Goal: Task Accomplishment & Management: Manage account settings

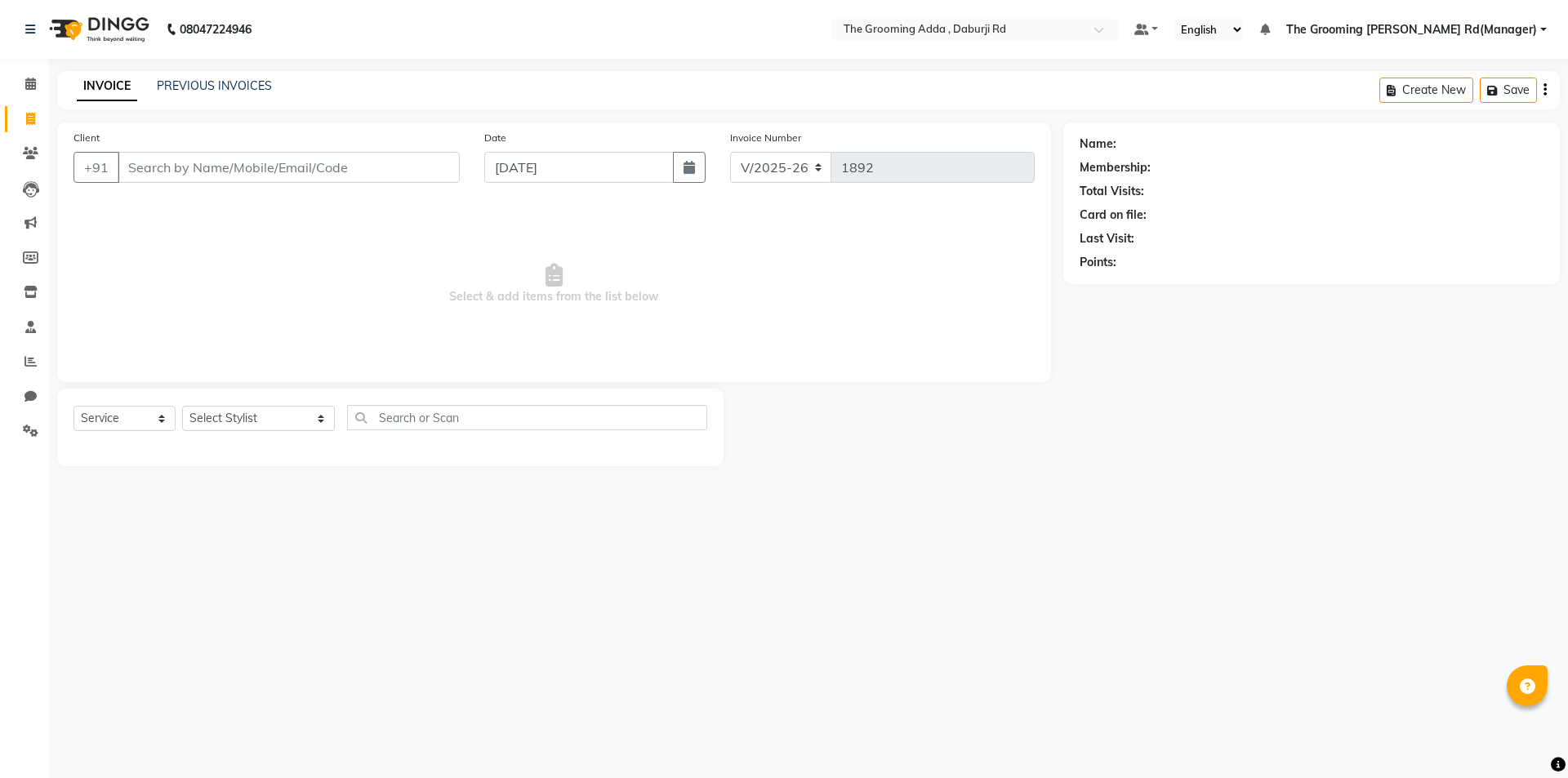
select select "8001"
select select "service"
type input "6280261313"
select select "1: Object"
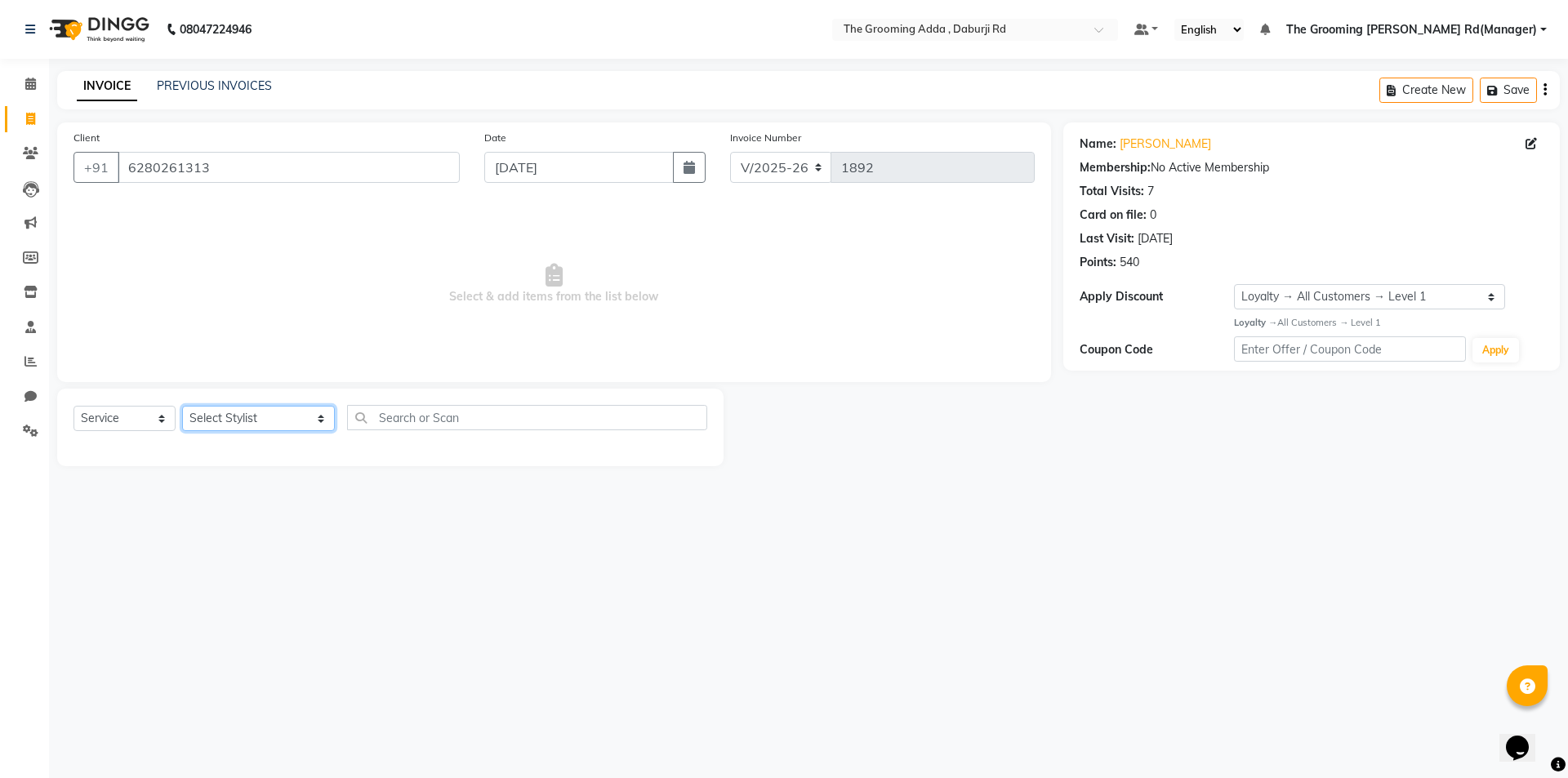
click at [226, 416] on select "Select Stylist [PERSON_NAME] [PERSON_NAME] [PERSON_NAME] [PERSON_NAME] [PERSON_…" at bounding box center [258, 418] width 153 height 26
select select "79351"
click at [182, 405] on select "Select Stylist [PERSON_NAME] [PERSON_NAME] [PERSON_NAME] [PERSON_NAME] [PERSON_…" at bounding box center [258, 418] width 153 height 26
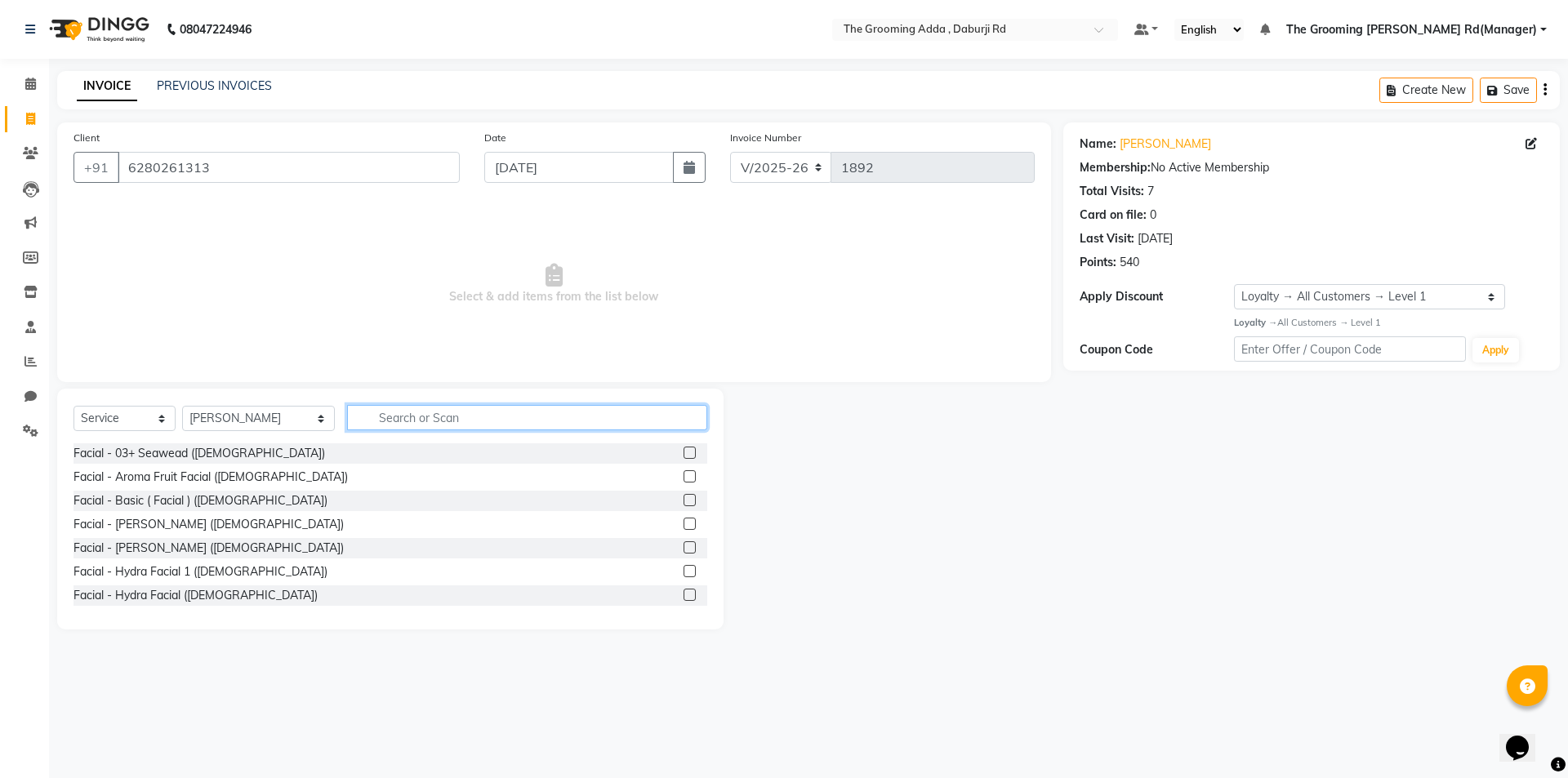
click at [377, 418] on input "text" at bounding box center [527, 417] width 360 height 26
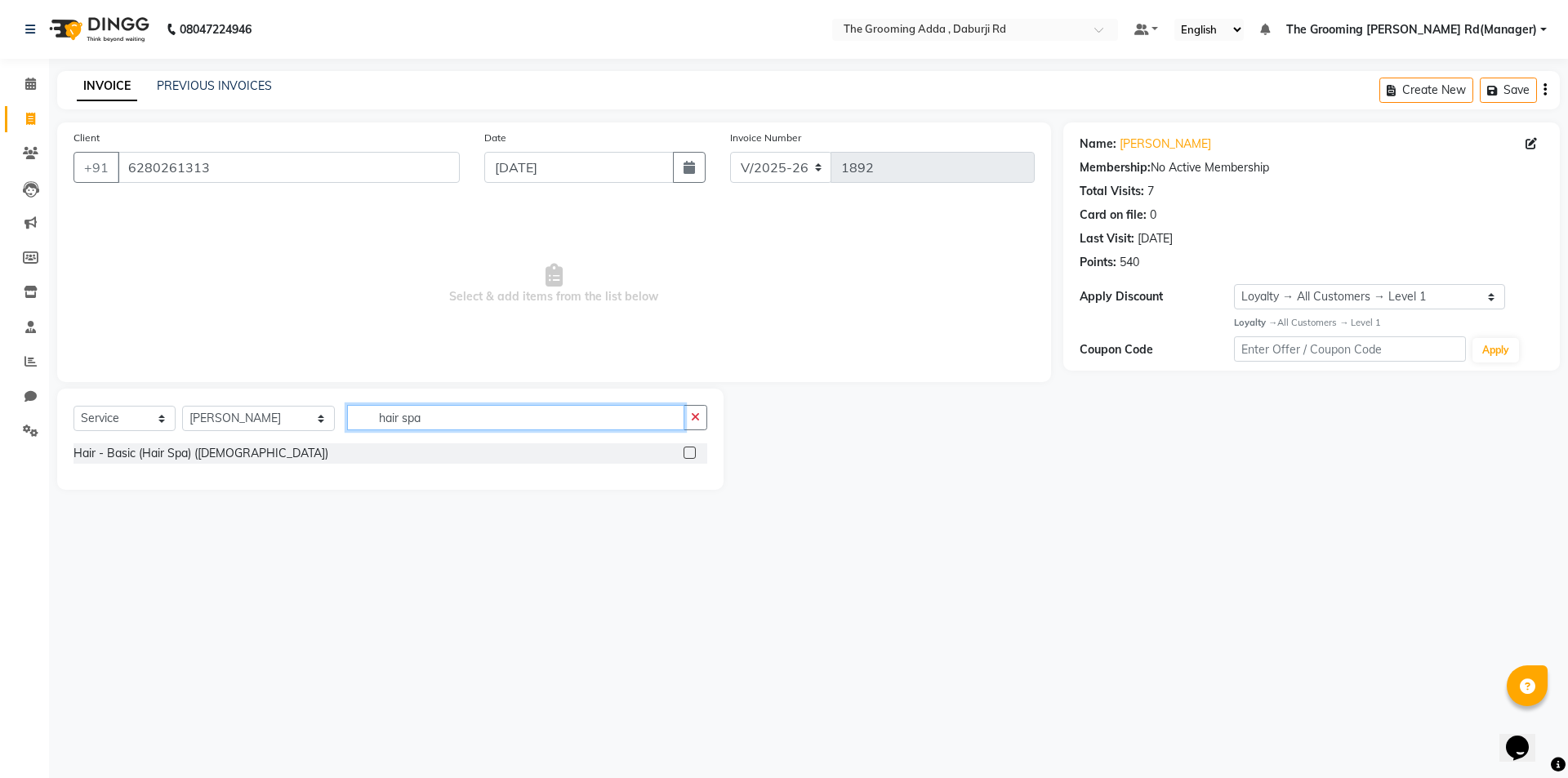
type input "hair spa"
click at [689, 453] on label at bounding box center [689, 452] width 12 height 12
click at [689, 453] on input "checkbox" at bounding box center [689, 453] width 11 height 11
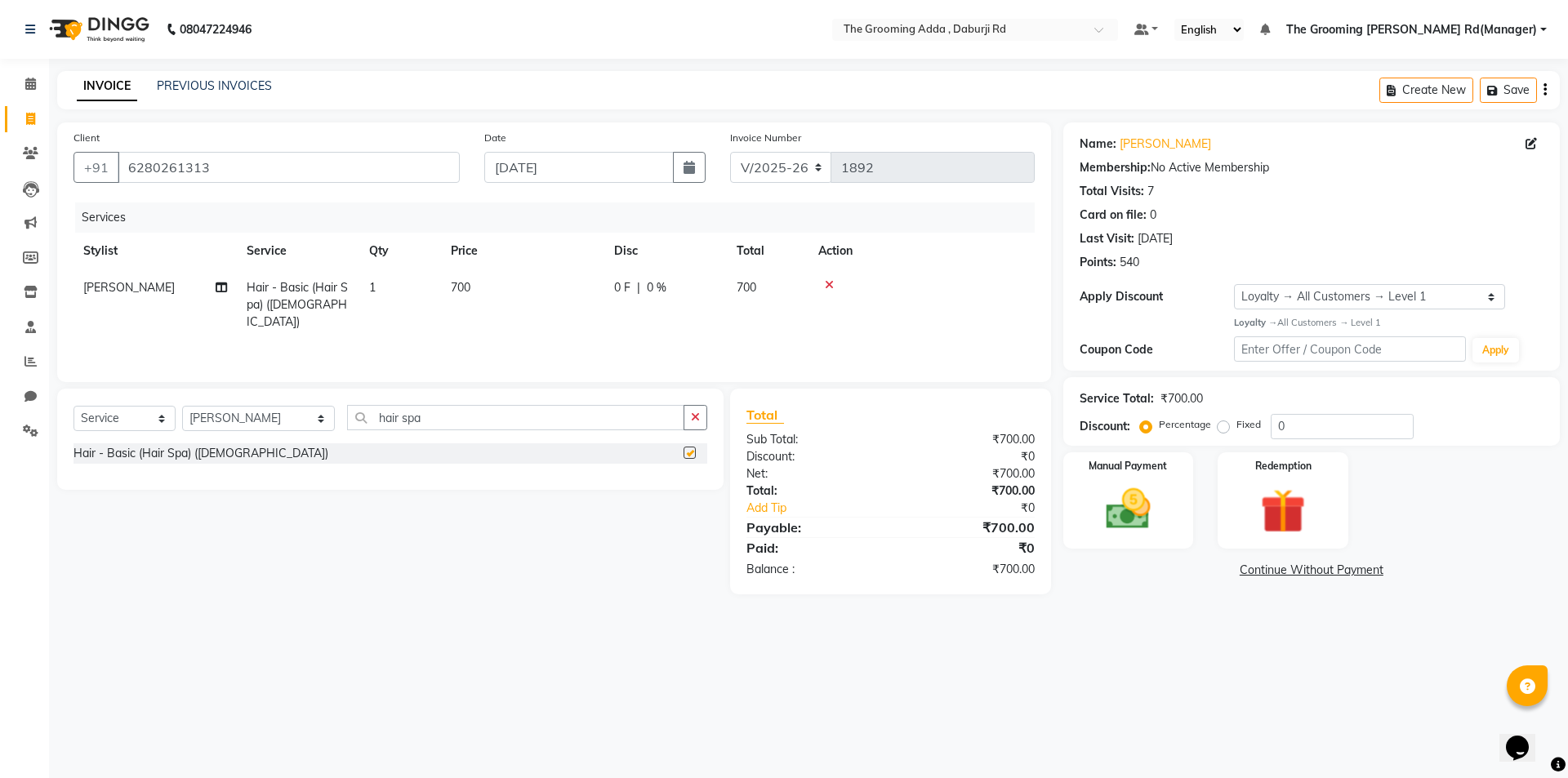
checkbox input "false"
click at [380, 287] on td "1" at bounding box center [400, 305] width 82 height 71
drag, startPoint x: 486, startPoint y: 292, endPoint x: 439, endPoint y: 298, distance: 47.4
click at [439, 298] on td "1" at bounding box center [477, 304] width 82 height 69
type input "5"
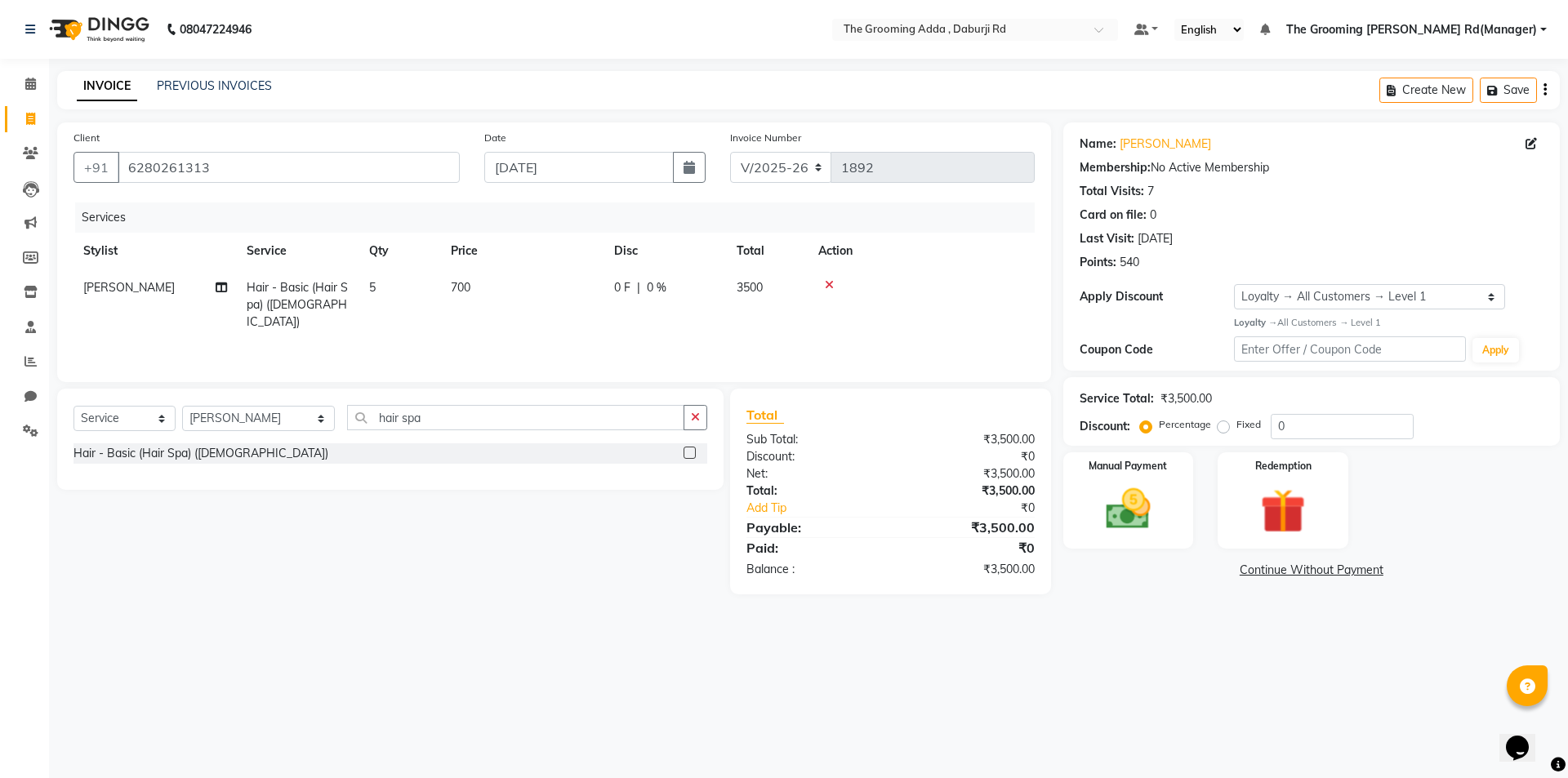
click at [480, 562] on div "Select Service Product Membership Package Voucher Prepaid Gift Card Select Styl…" at bounding box center [384, 491] width 679 height 206
click at [1144, 527] on img at bounding box center [1128, 509] width 76 height 54
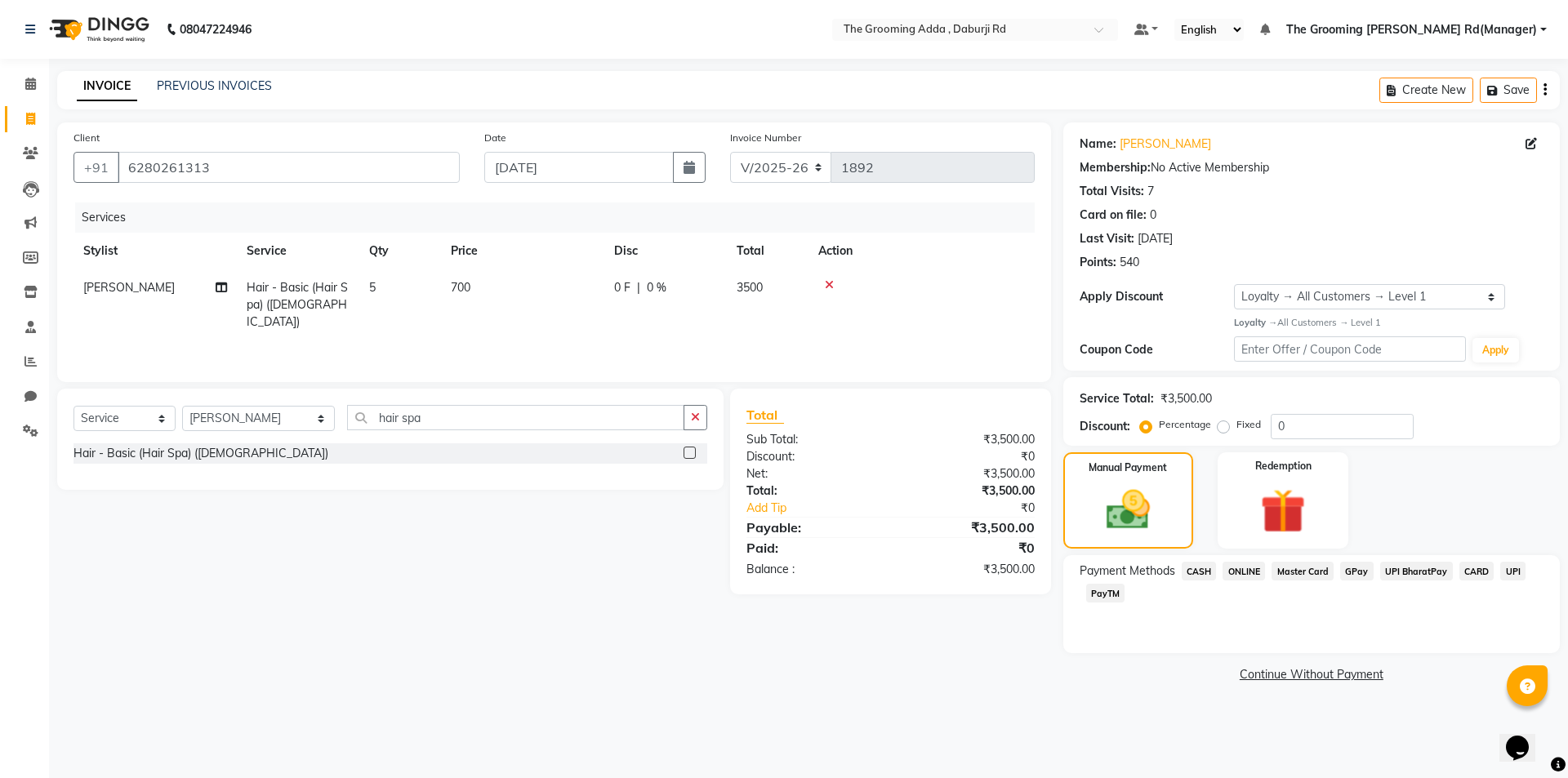
click at [1177, 561] on div "Payment Methods CASH ONLINE Master Card GPay UPI BharatPay CARD UPI PayTM" at bounding box center [1311, 604] width 496 height 98
click at [1207, 571] on span "CASH" at bounding box center [1200, 570] width 35 height 19
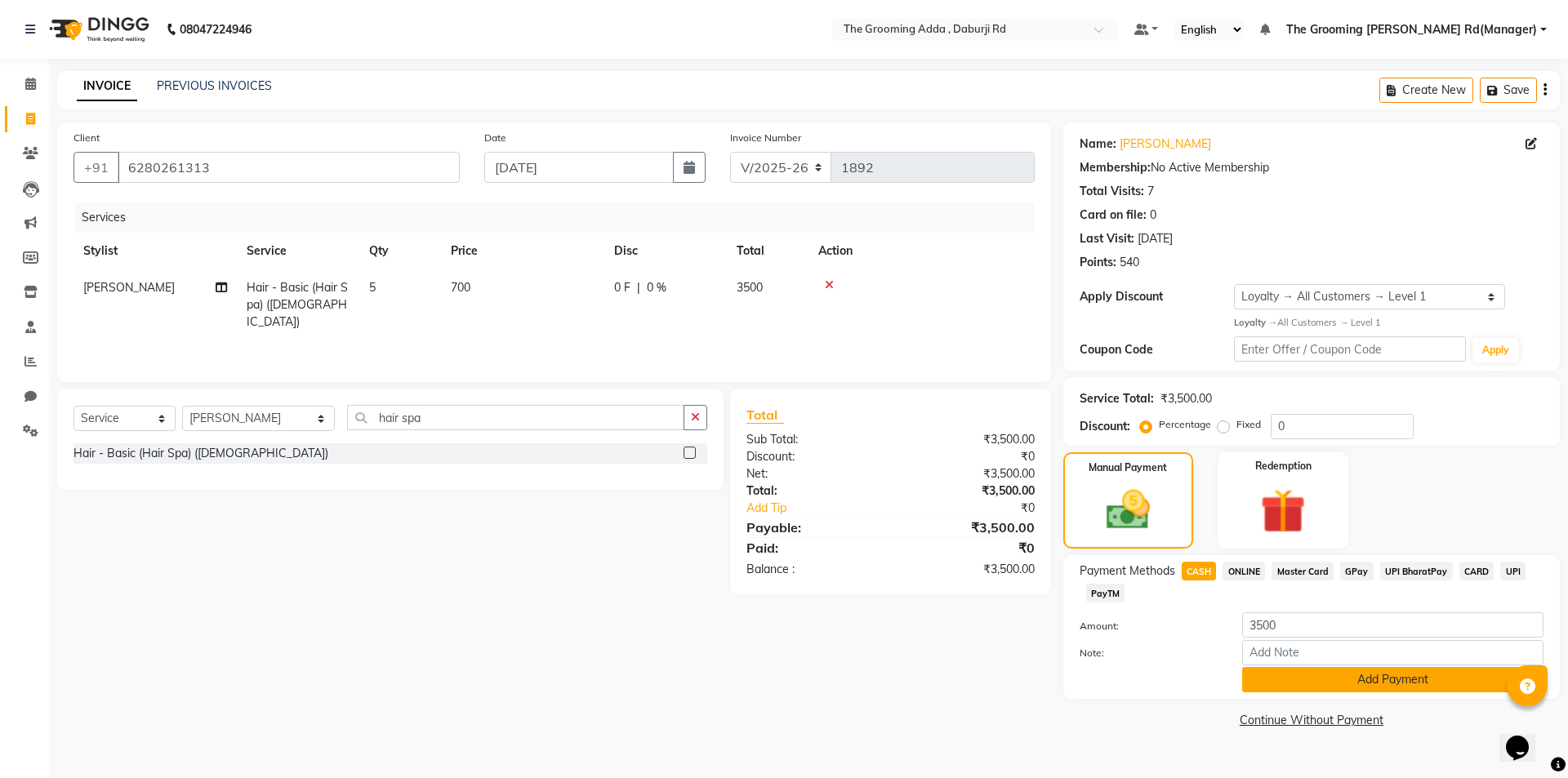
click at [1265, 680] on button "Add Payment" at bounding box center [1393, 680] width 302 height 26
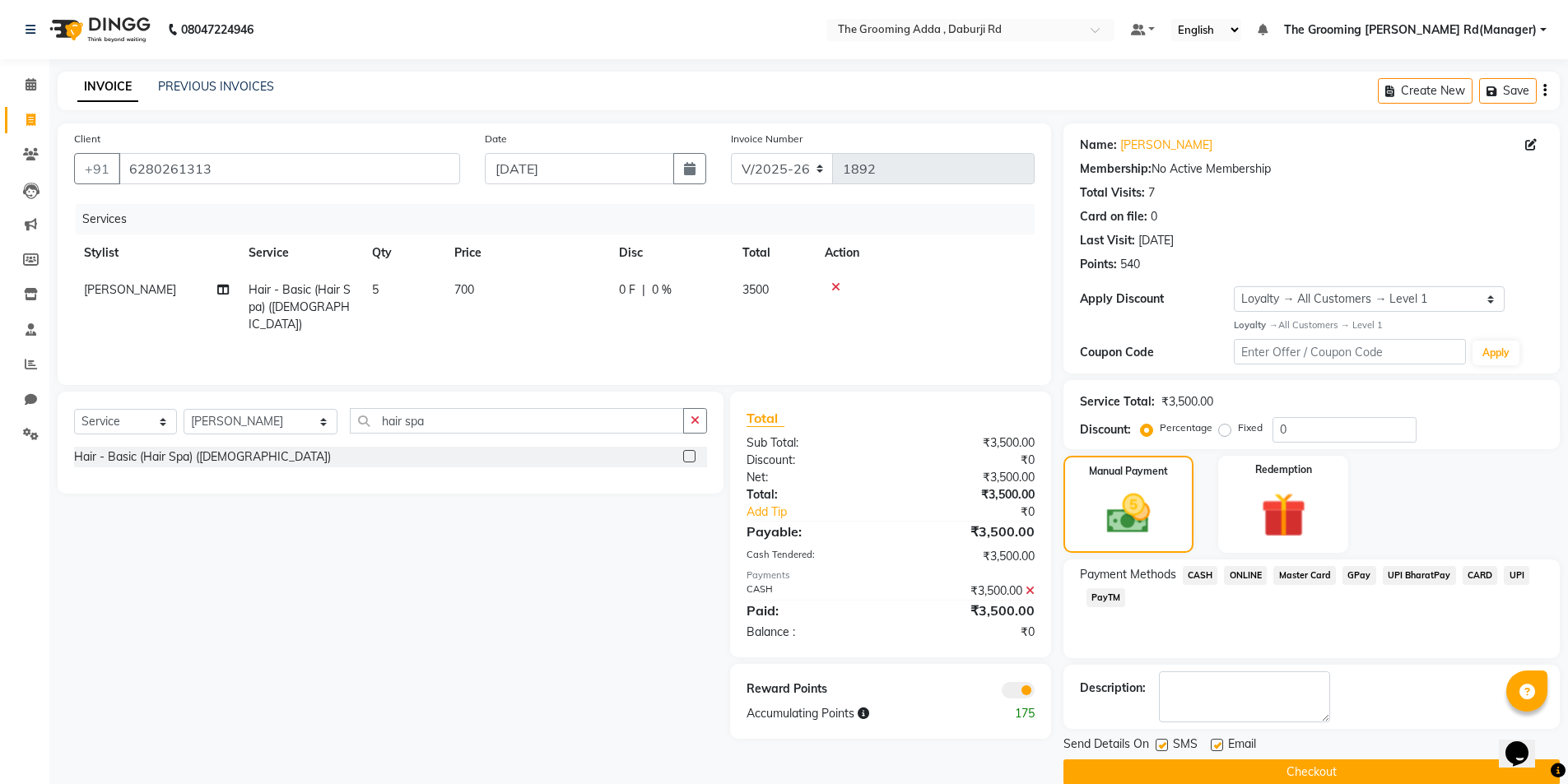
click at [1217, 747] on label at bounding box center [1217, 745] width 13 height 13
click at [1217, 747] on input "checkbox" at bounding box center [1216, 746] width 11 height 11
checkbox input "false"
click at [1193, 775] on button "Checkout" at bounding box center [1311, 771] width 496 height 26
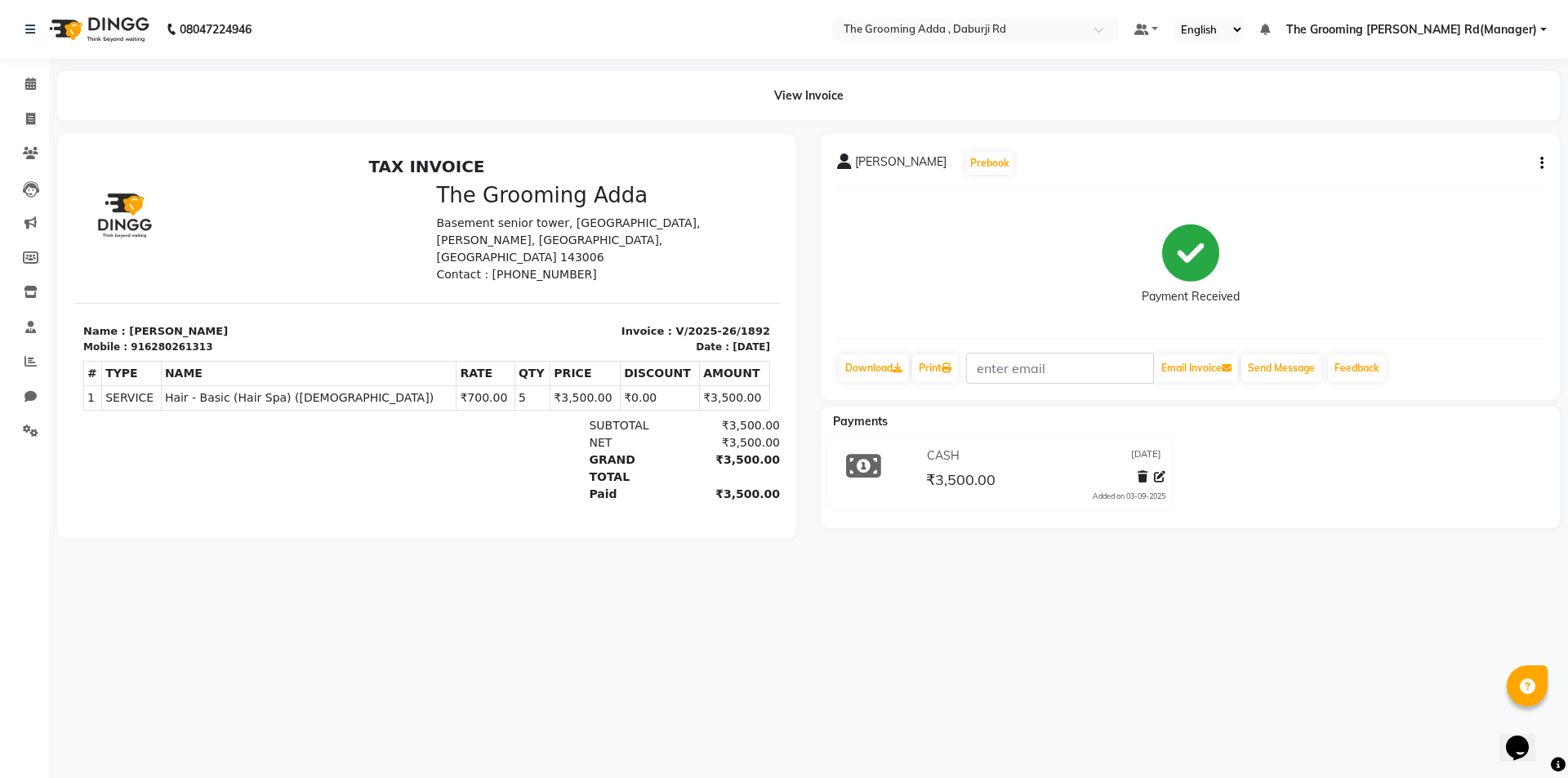
select select "service"
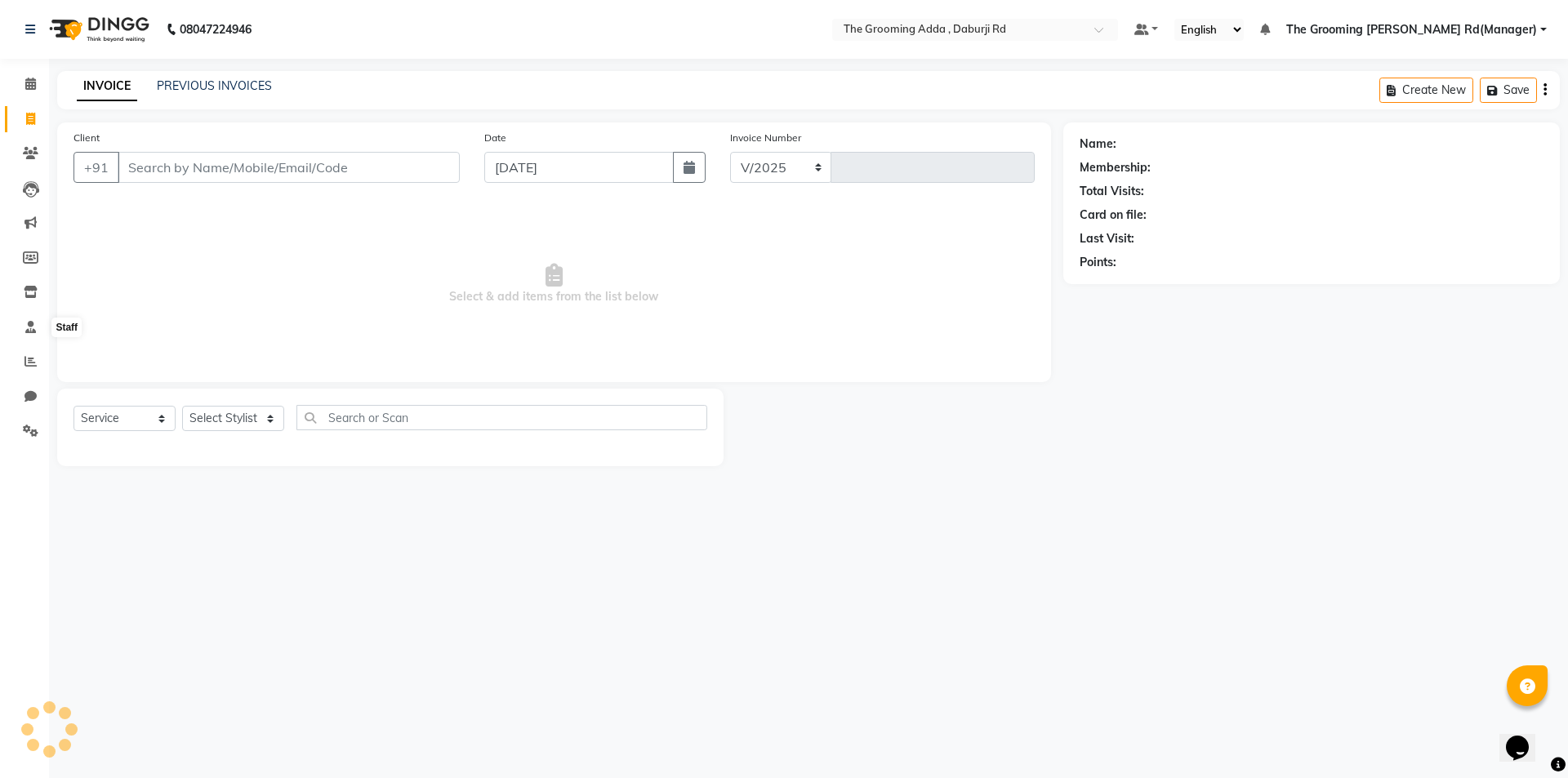
select select "8001"
type input "1893"
click at [23, 363] on span at bounding box center [30, 362] width 28 height 19
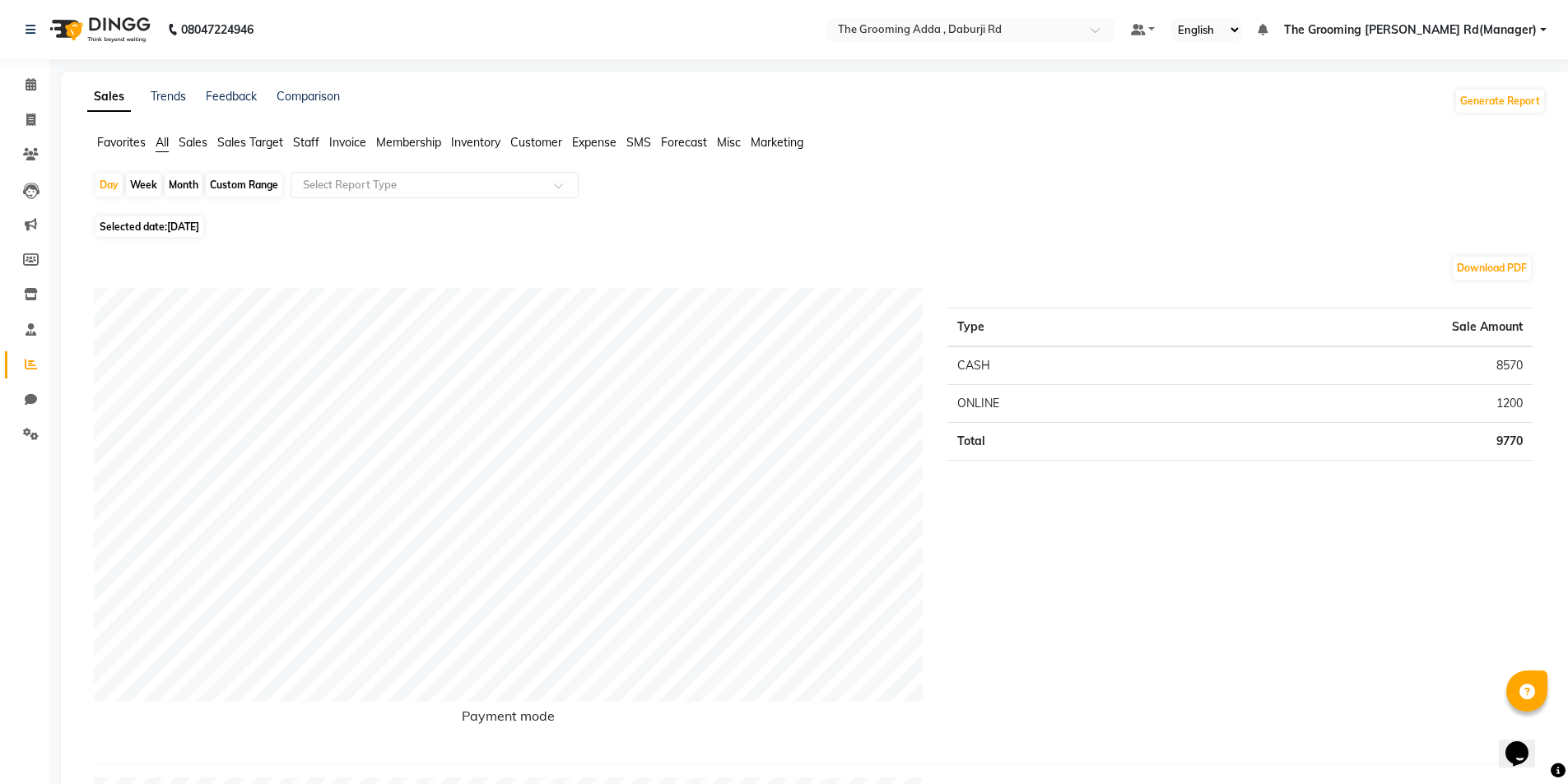
click at [252, 184] on div "Custom Range" at bounding box center [244, 185] width 77 height 23
select select "9"
select select "2025"
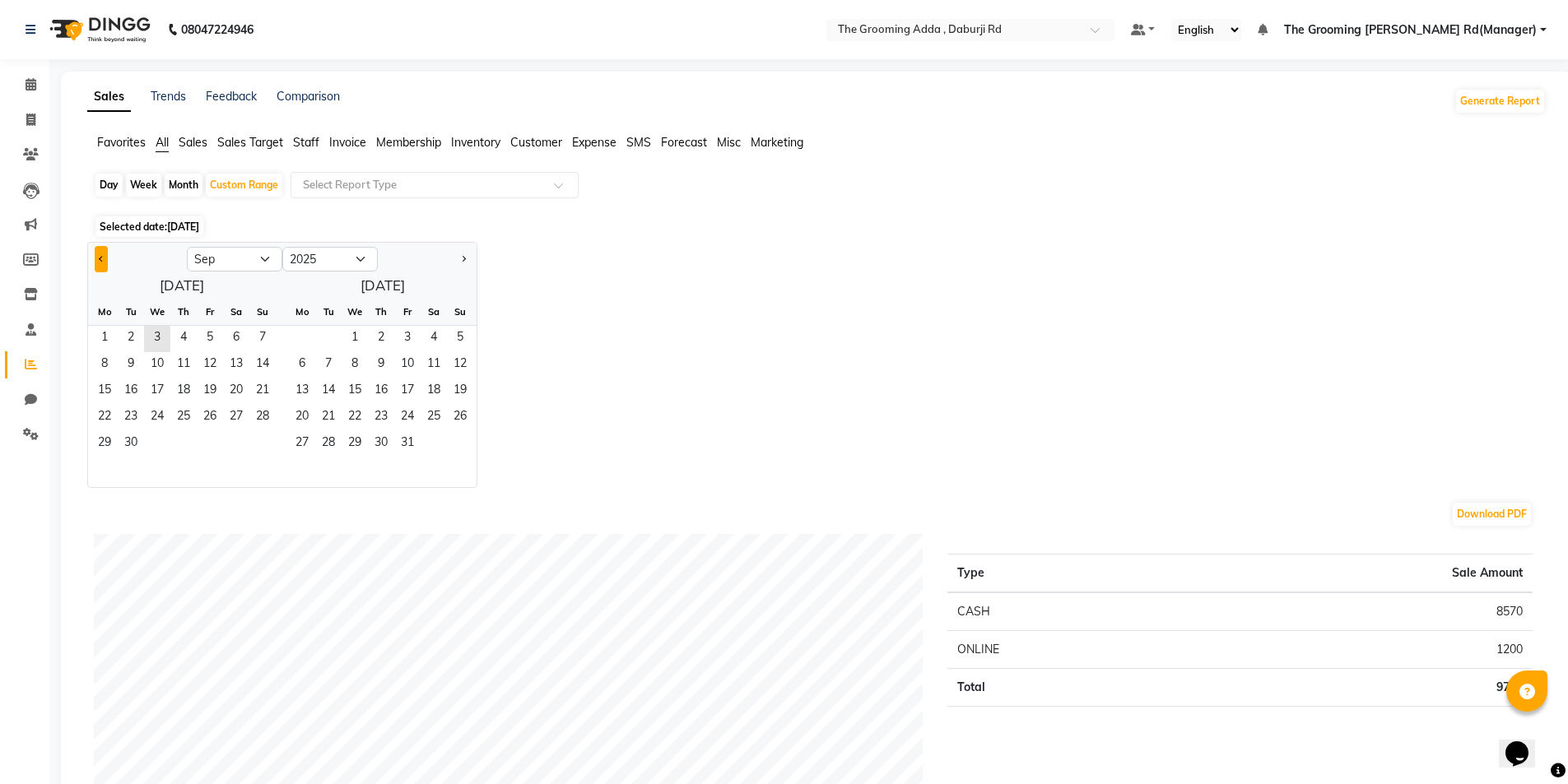
click at [99, 257] on span "Previous month" at bounding box center [101, 257] width 5 height 5
select select "8"
drag, startPoint x: 110, startPoint y: 394, endPoint x: 116, endPoint y: 384, distance: 11.7
click at [110, 393] on span "11" at bounding box center [104, 391] width 26 height 26
click at [363, 341] on span "3" at bounding box center [354, 338] width 26 height 26
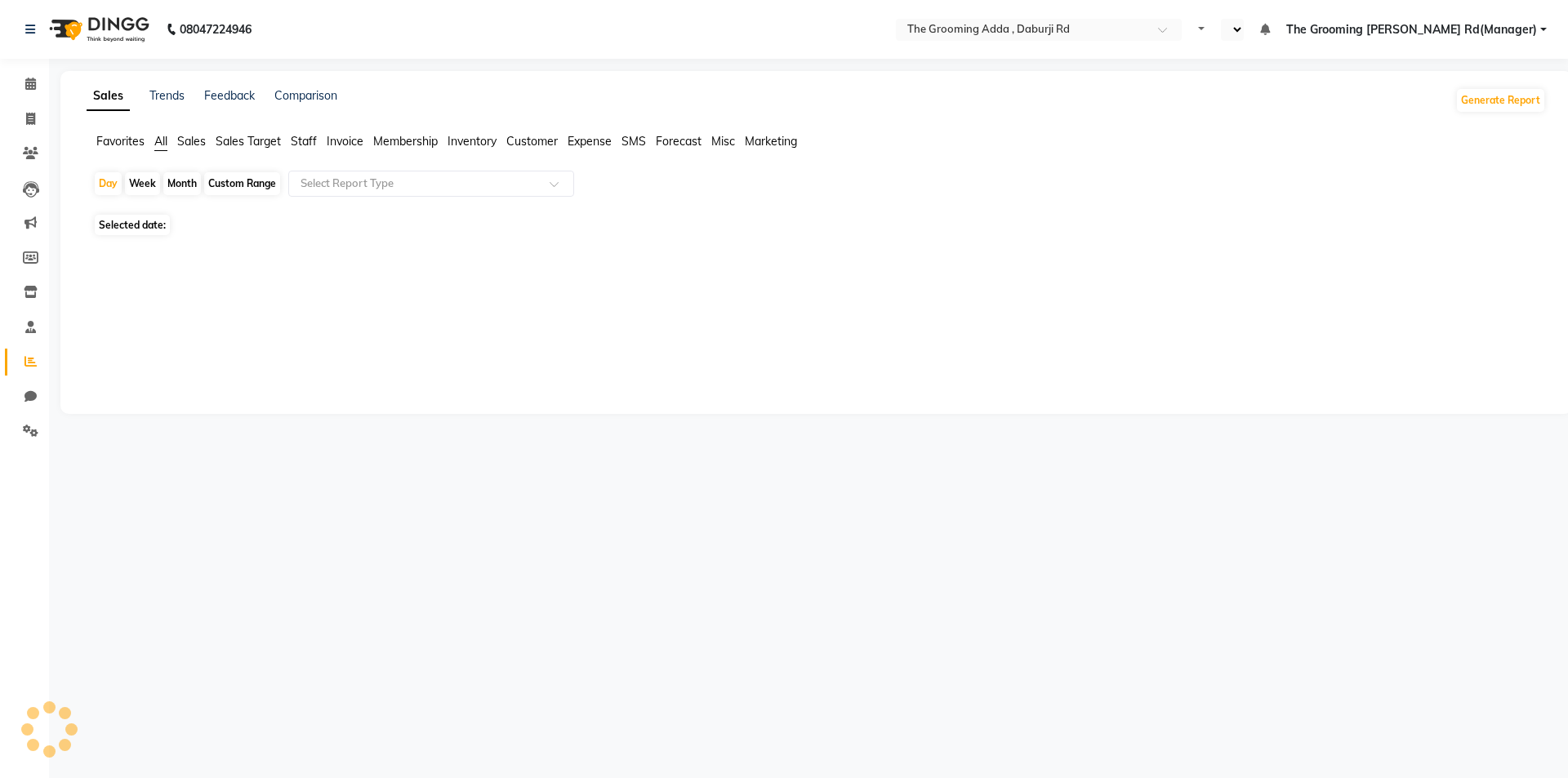
select select "en"
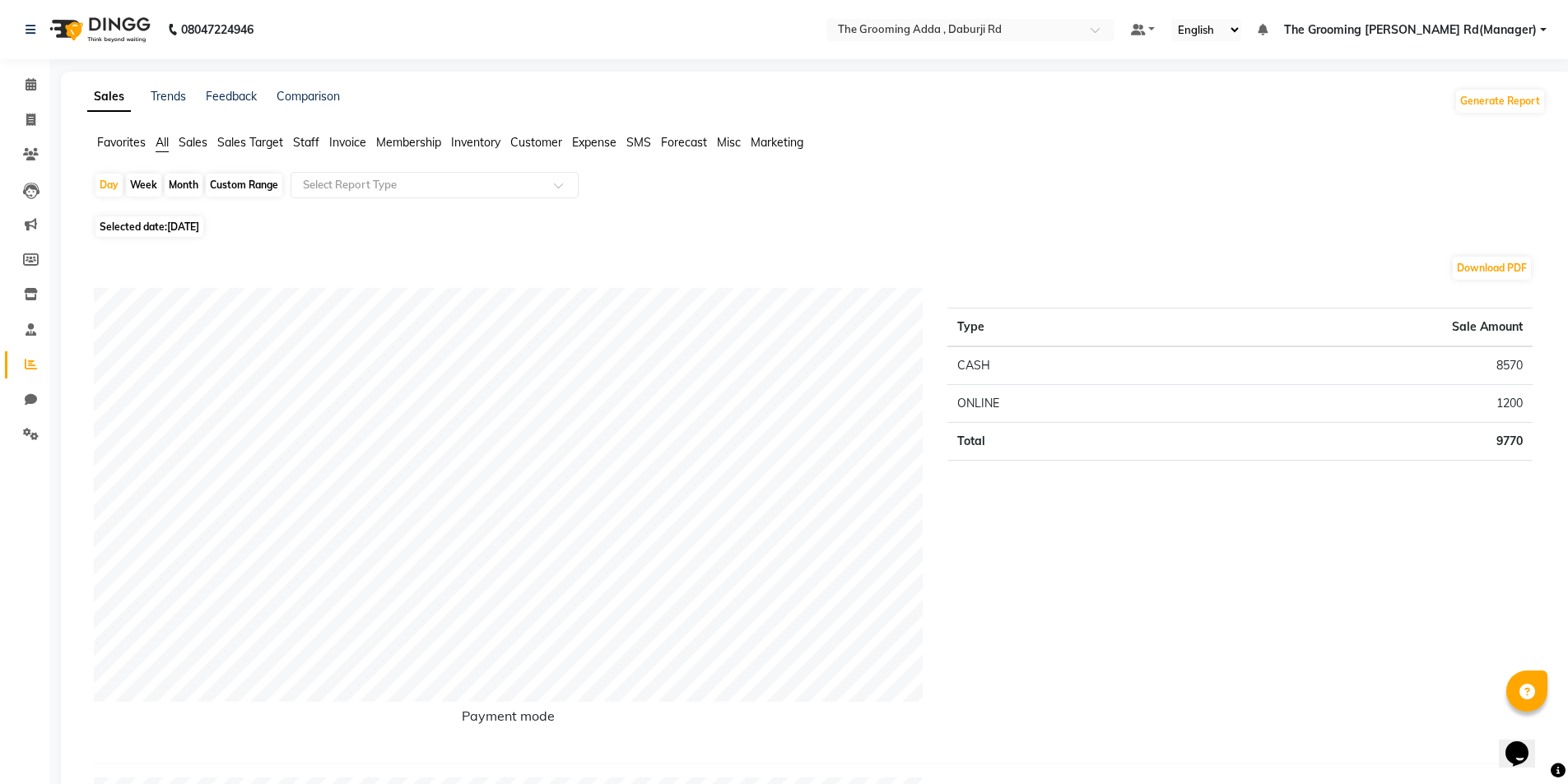
click at [260, 190] on div "Custom Range" at bounding box center [244, 185] width 77 height 23
select select "9"
select select "2025"
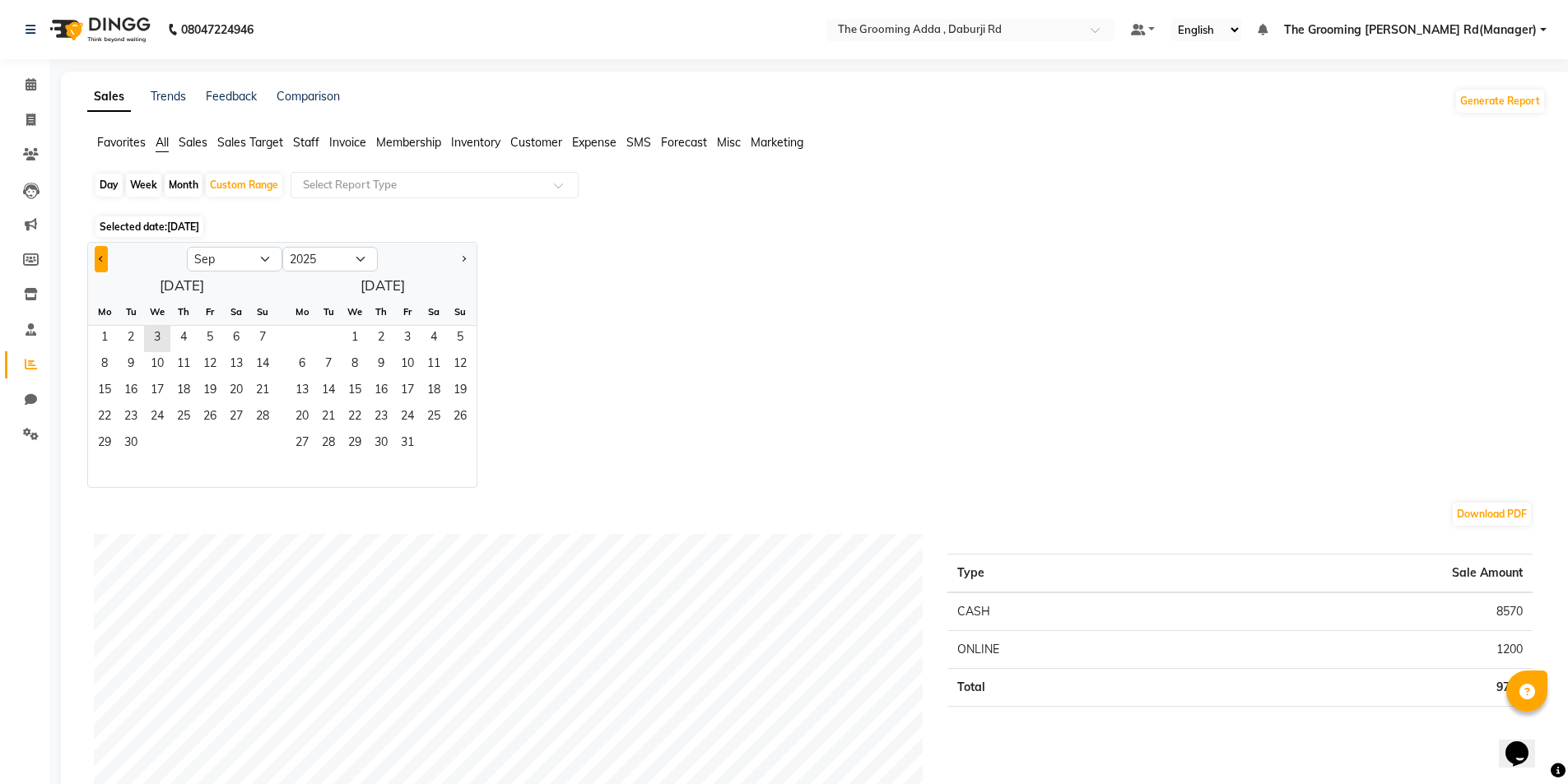
click at [98, 266] on button "Previous month" at bounding box center [101, 258] width 13 height 26
select select "8"
click at [108, 388] on span "11" at bounding box center [104, 391] width 26 height 26
click at [365, 338] on span "3" at bounding box center [354, 338] width 26 height 26
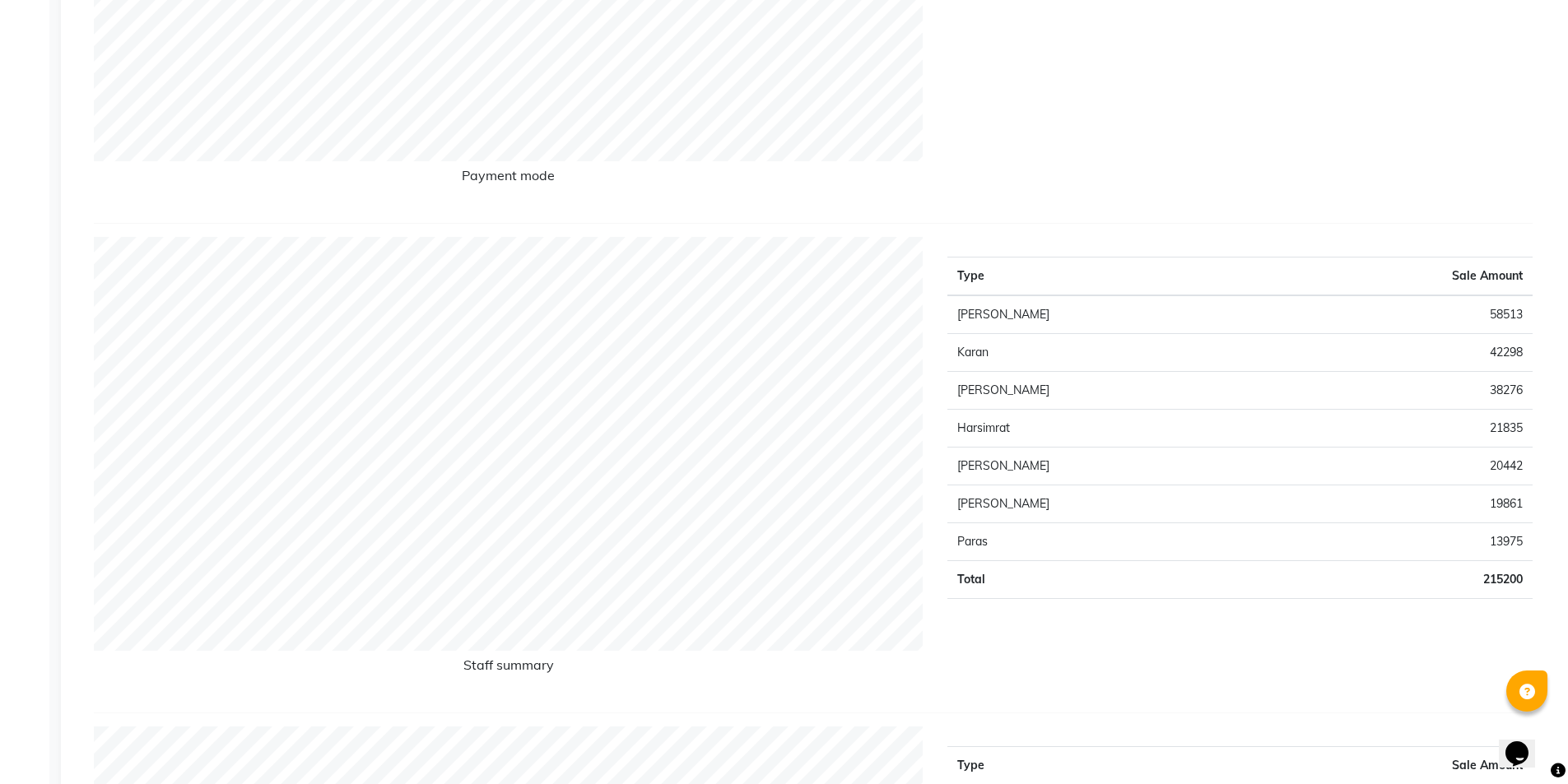
scroll to position [576, 0]
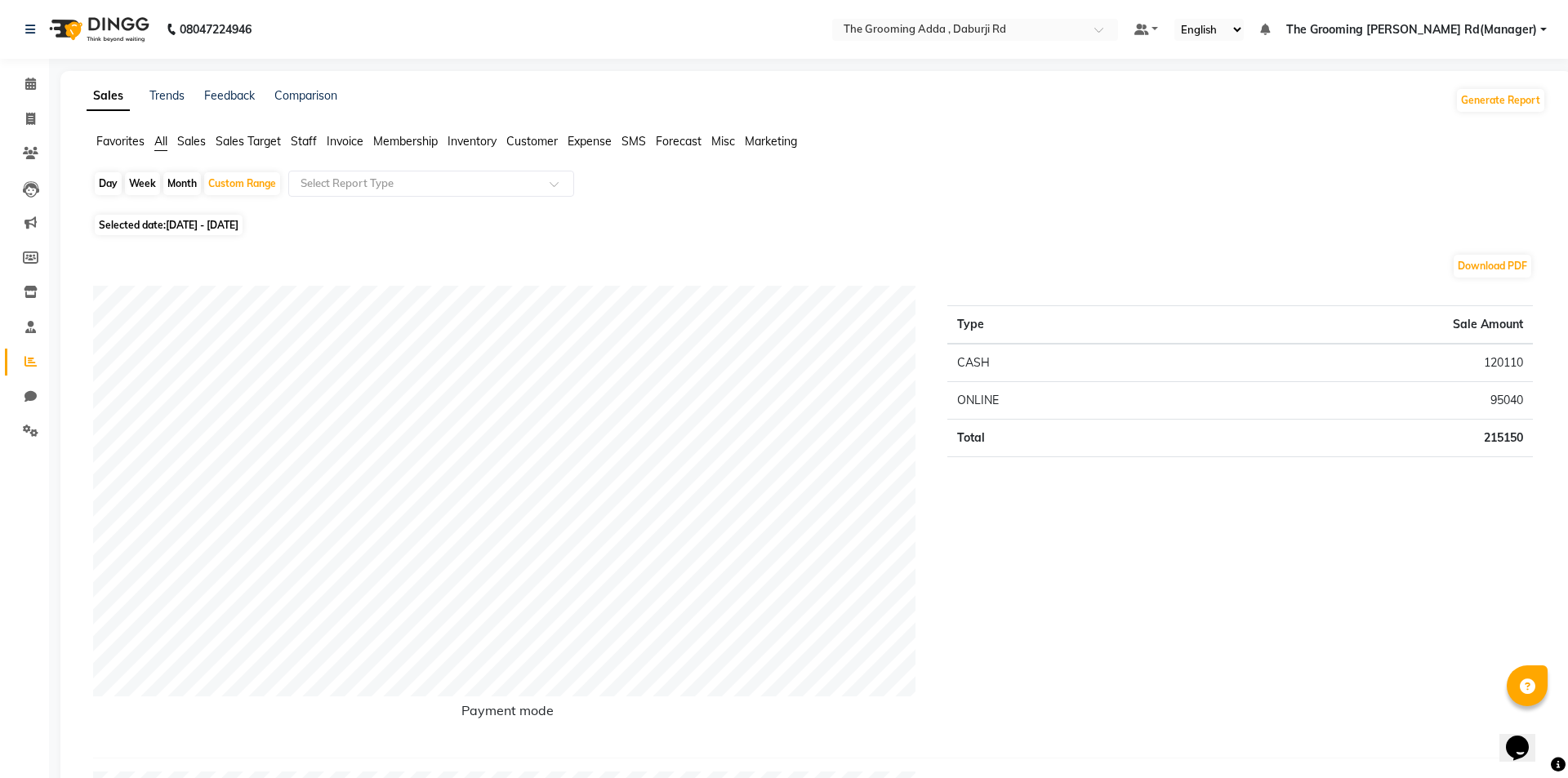
select select "service"
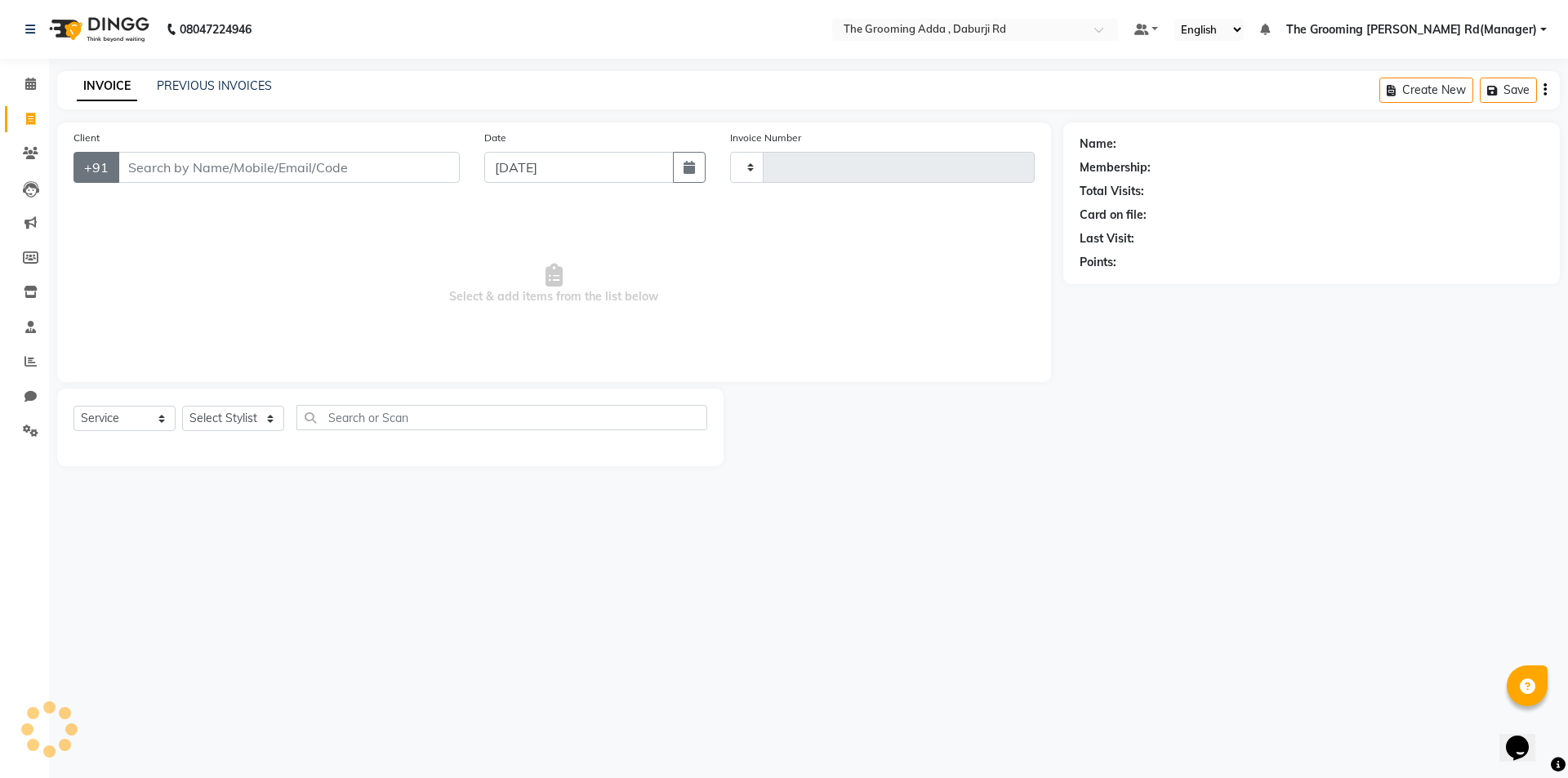
type input "1893"
select select "8001"
click at [143, 169] on input "Client" at bounding box center [289, 167] width 343 height 31
type input "8146365030"
select select "1: Object"
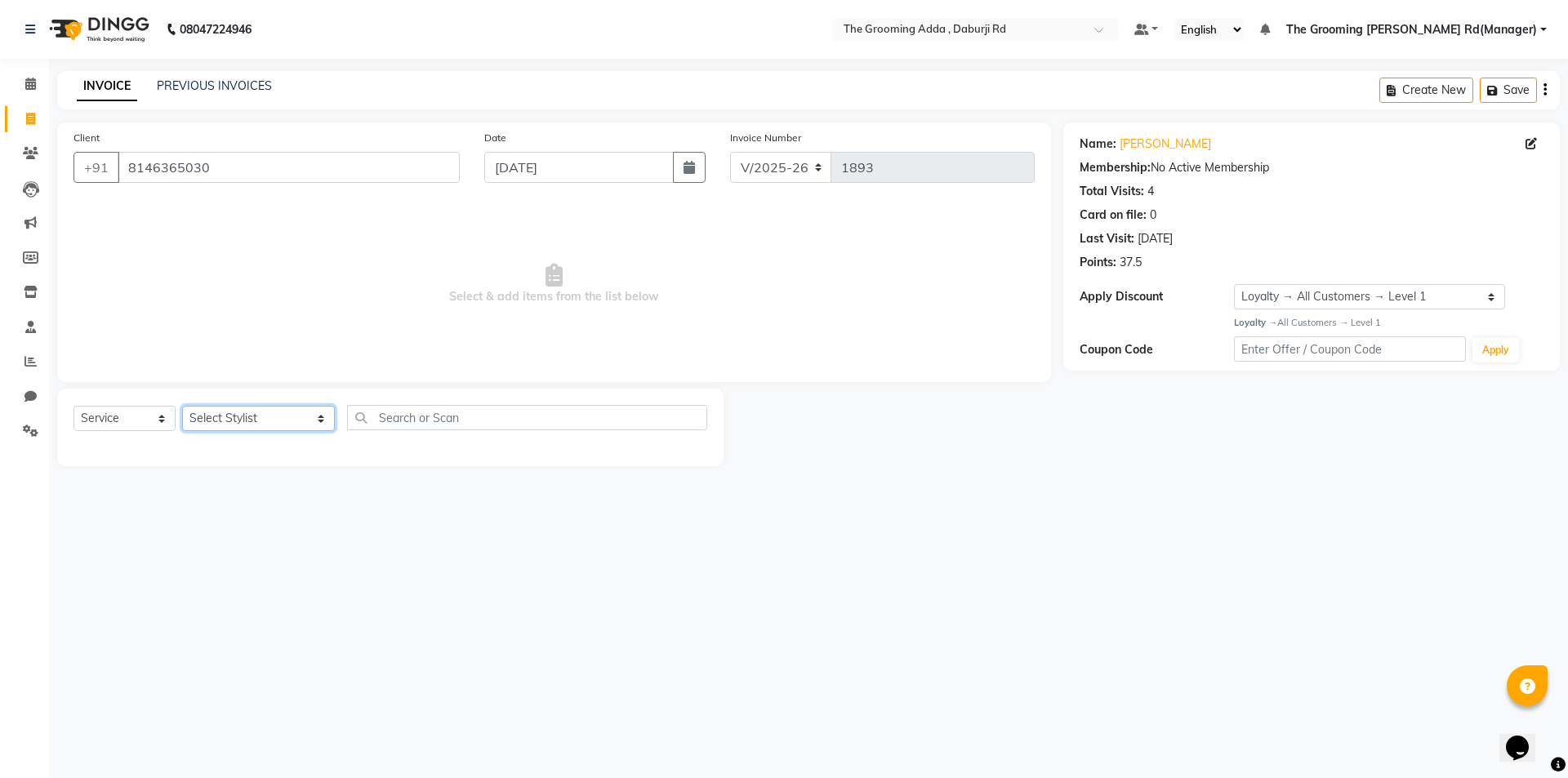
click at [256, 414] on select "Select Stylist [PERSON_NAME] [PERSON_NAME] [PERSON_NAME] [PERSON_NAME] [PERSON_…" at bounding box center [258, 418] width 153 height 26
select select "79355"
click at [182, 405] on select "Select Stylist [PERSON_NAME] [PERSON_NAME] [PERSON_NAME] [PERSON_NAME] [PERSON_…" at bounding box center [258, 418] width 153 height 26
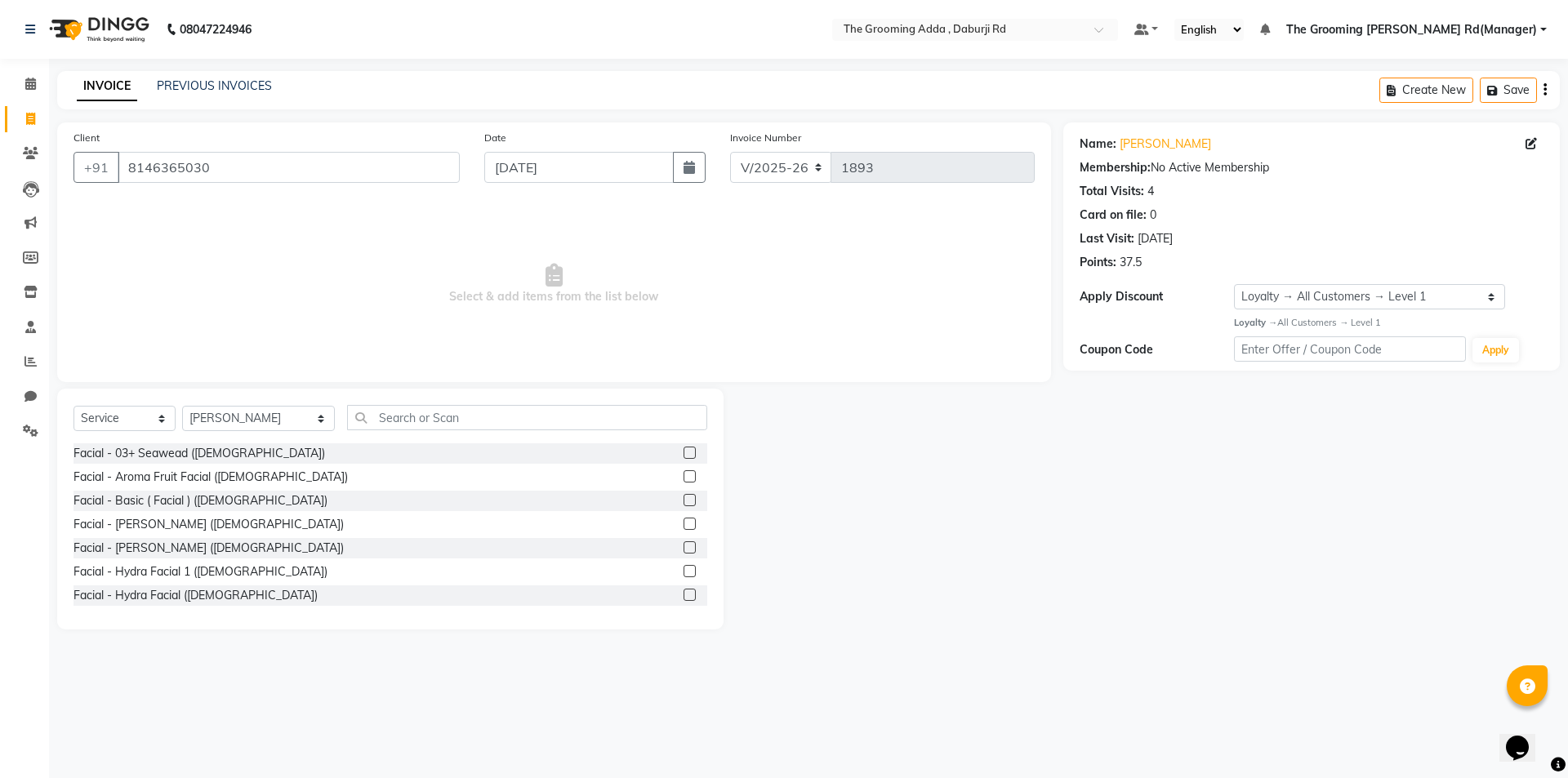
click at [392, 391] on div "Select Service Product Membership Package Voucher Prepaid Gift Card Select Styl…" at bounding box center [390, 508] width 666 height 240
click at [368, 415] on input "text" at bounding box center [527, 417] width 360 height 26
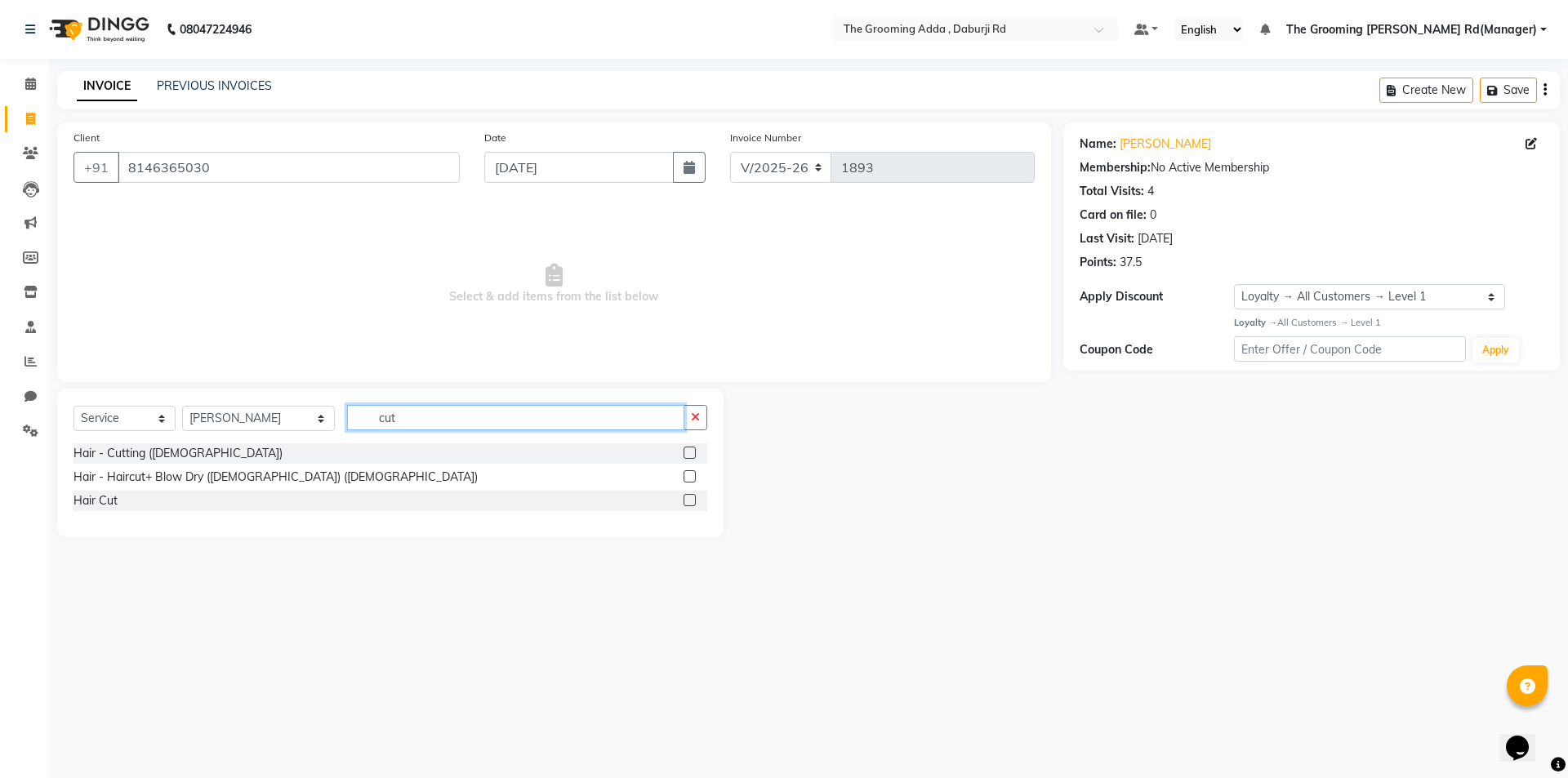
type input "cut"
click at [691, 451] on label at bounding box center [689, 452] width 12 height 12
click at [691, 451] on input "checkbox" at bounding box center [689, 453] width 11 height 11
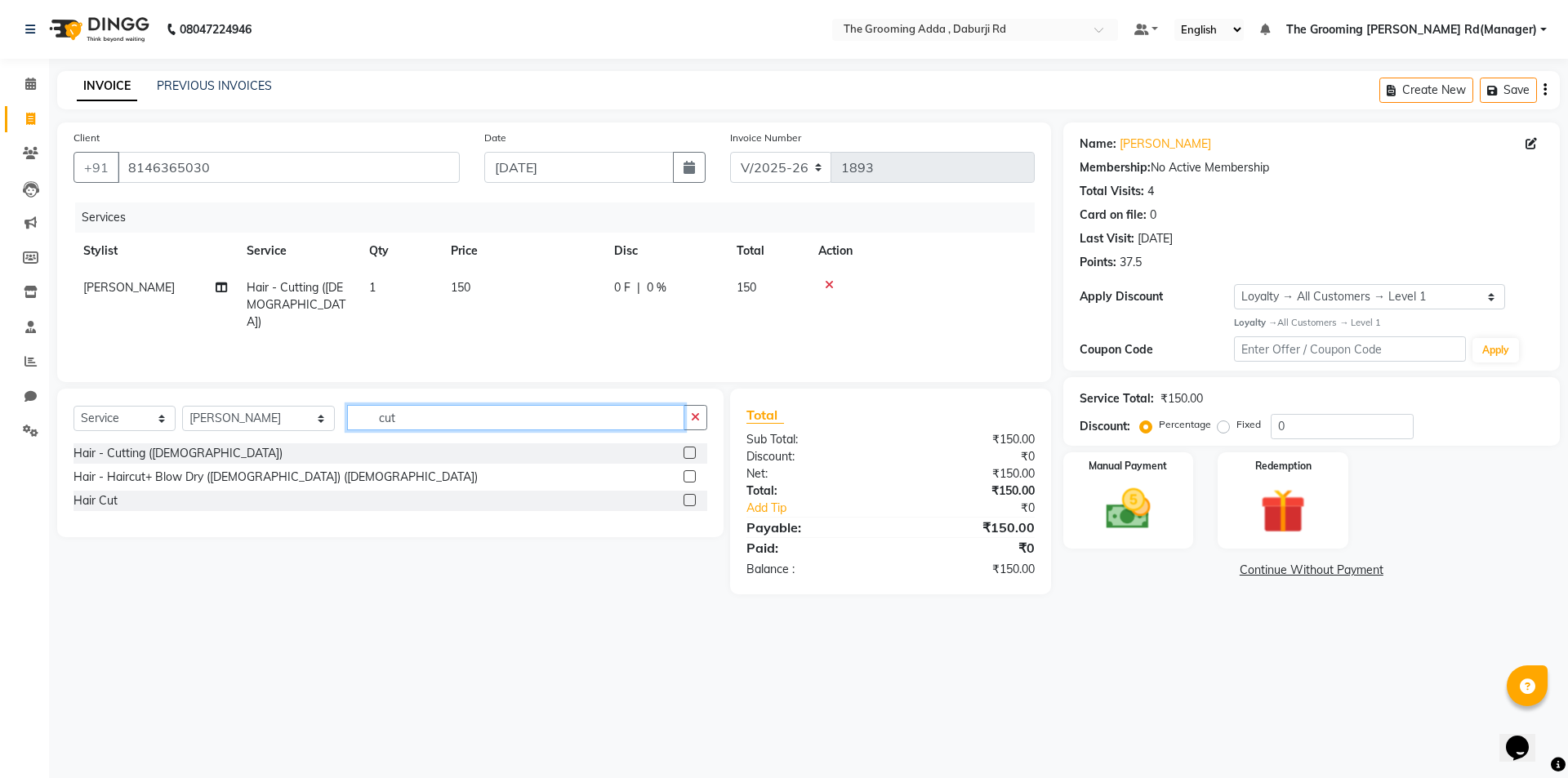
checkbox input "false"
drag, startPoint x: 539, startPoint y: 416, endPoint x: 321, endPoint y: 417, distance: 218.0
click at [321, 417] on div "Select Service Product Membership Package Voucher Prepaid Gift Card Select Styl…" at bounding box center [390, 423] width 634 height 38
type input "bea"
click at [690, 448] on label at bounding box center [689, 452] width 12 height 12
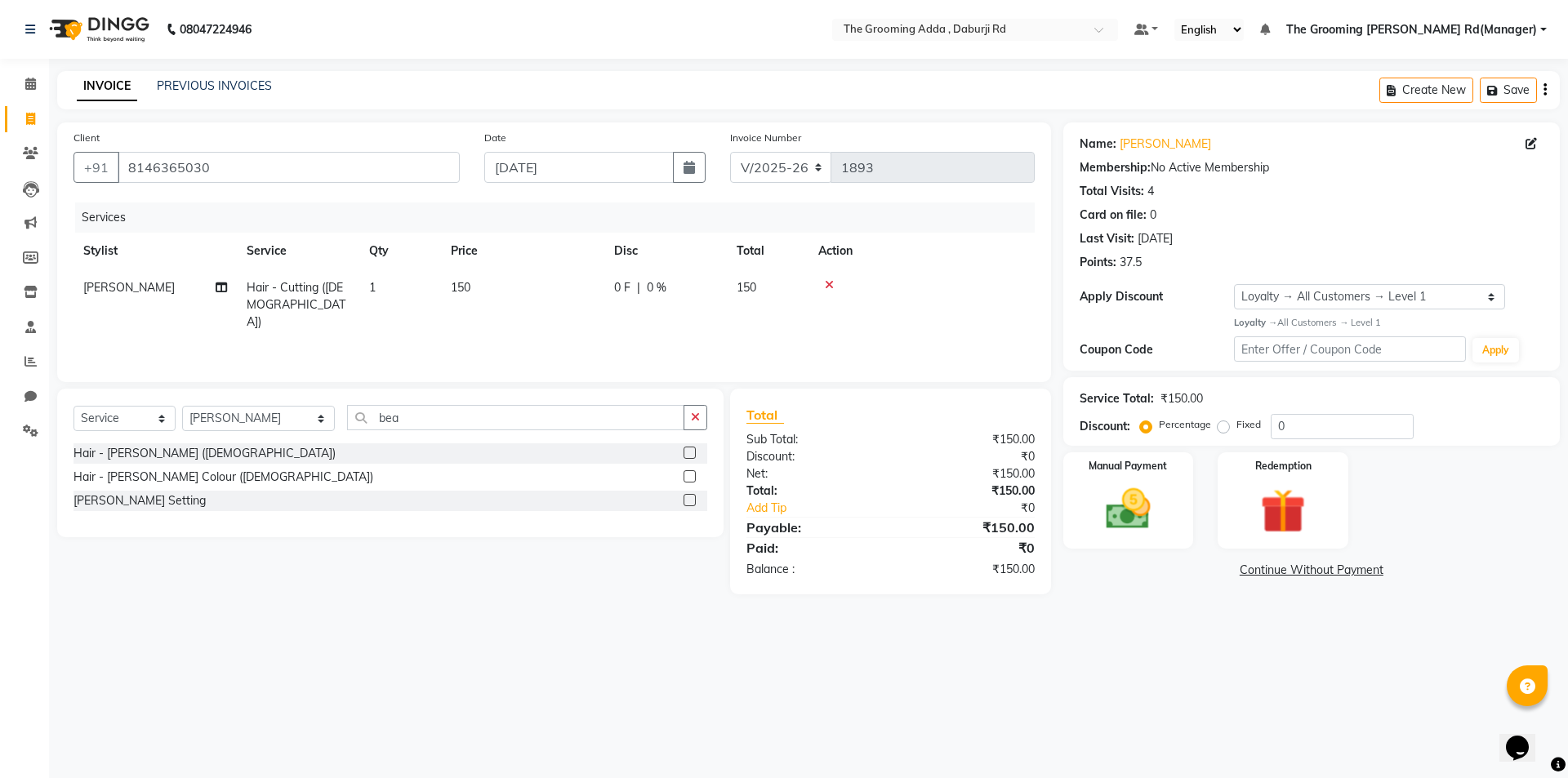
click at [690, 448] on input "checkbox" at bounding box center [689, 453] width 11 height 11
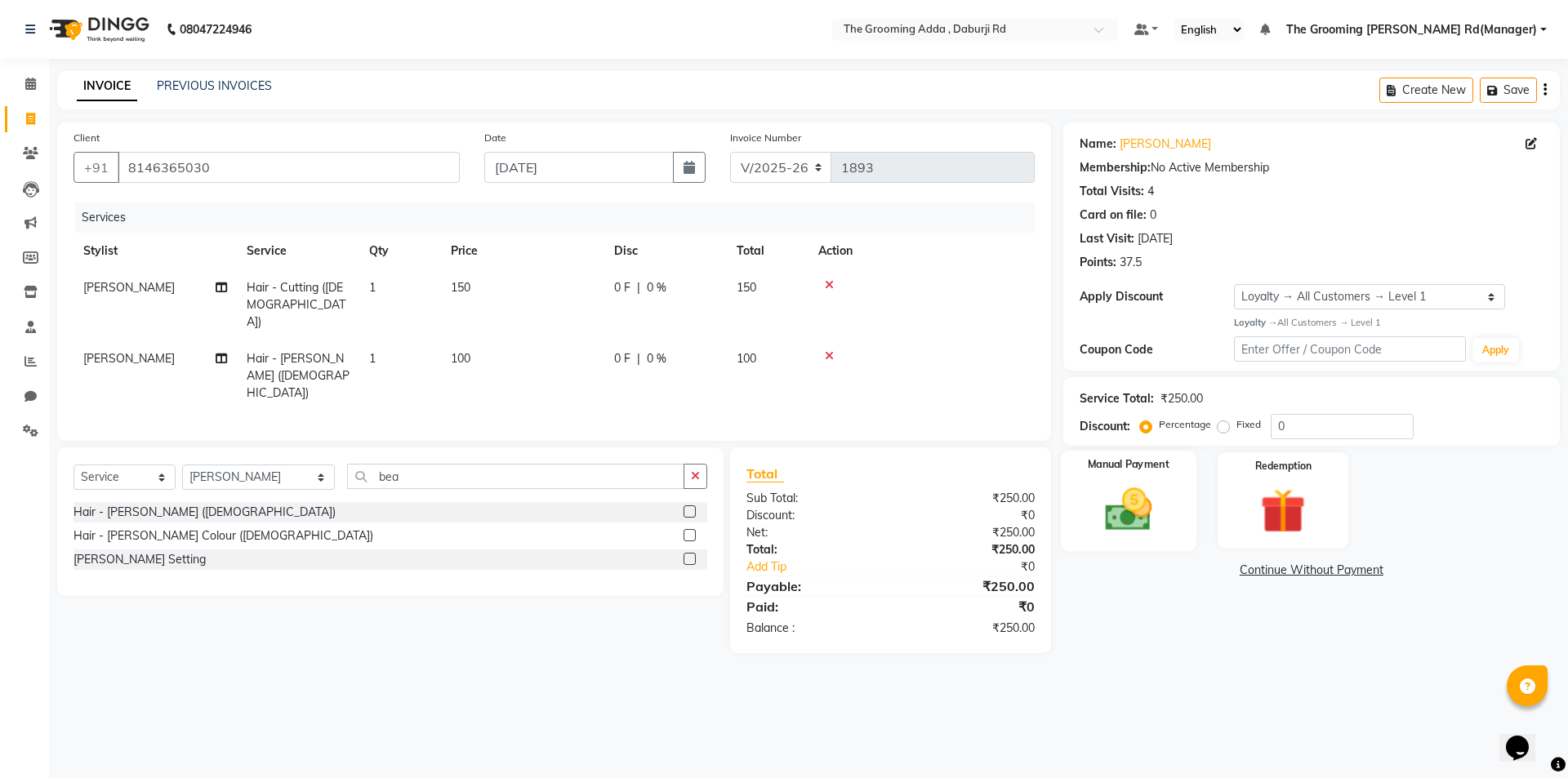
checkbox input "false"
click at [1168, 521] on div "Manual Payment" at bounding box center [1127, 499] width 136 height 100
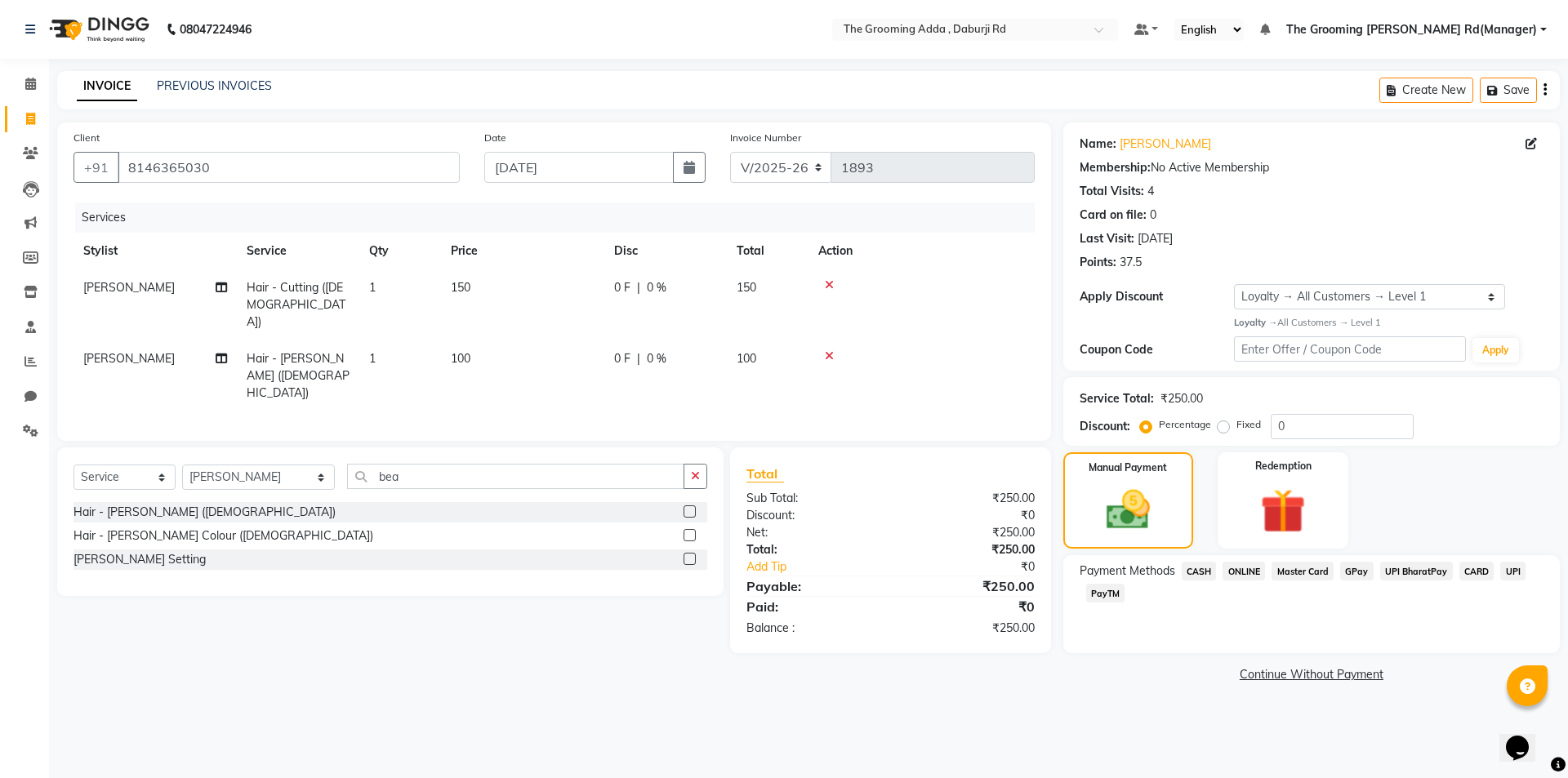
click at [1202, 572] on span "CASH" at bounding box center [1200, 570] width 35 height 19
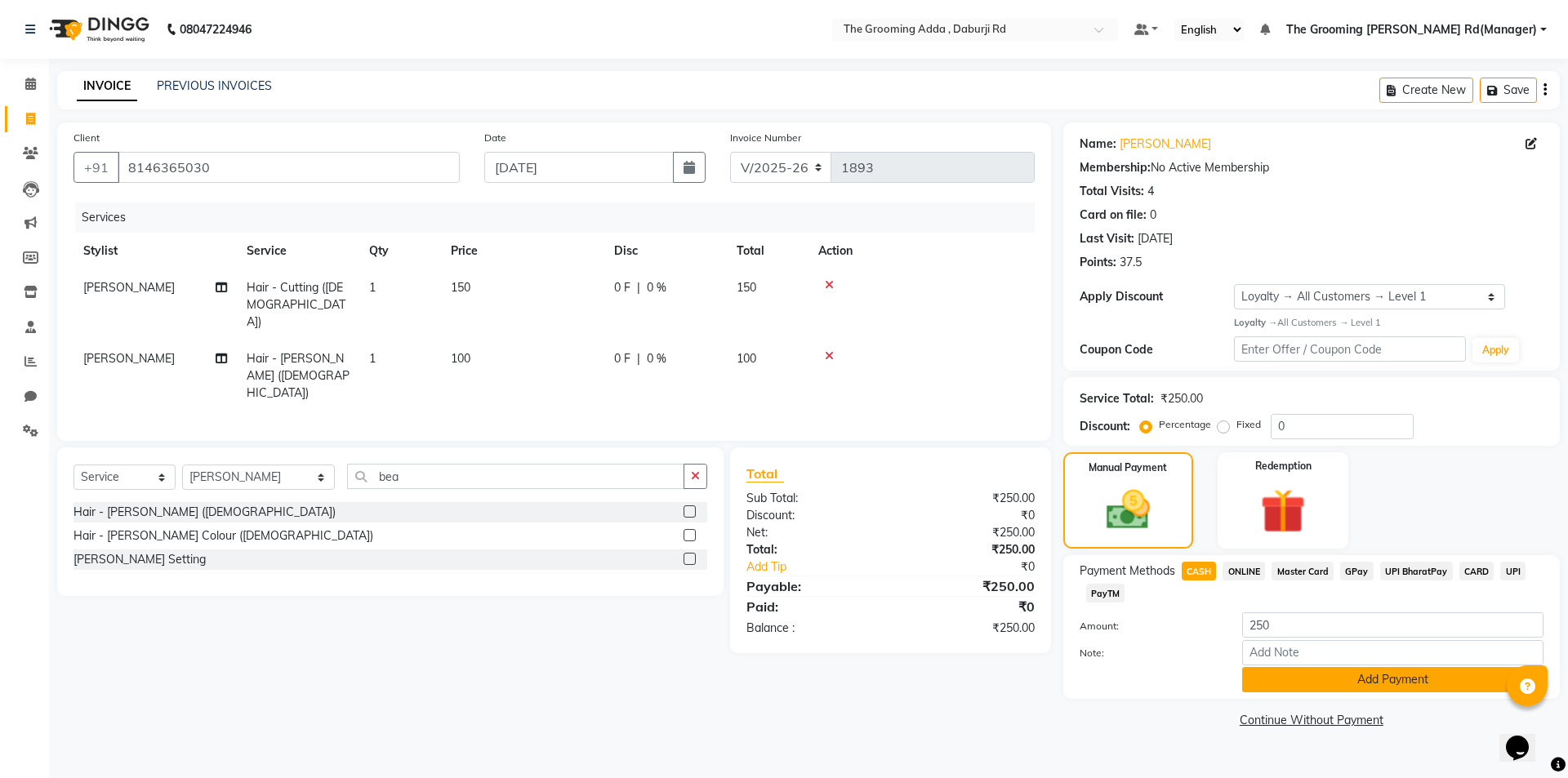
click at [1270, 685] on button "Add Payment" at bounding box center [1393, 680] width 302 height 26
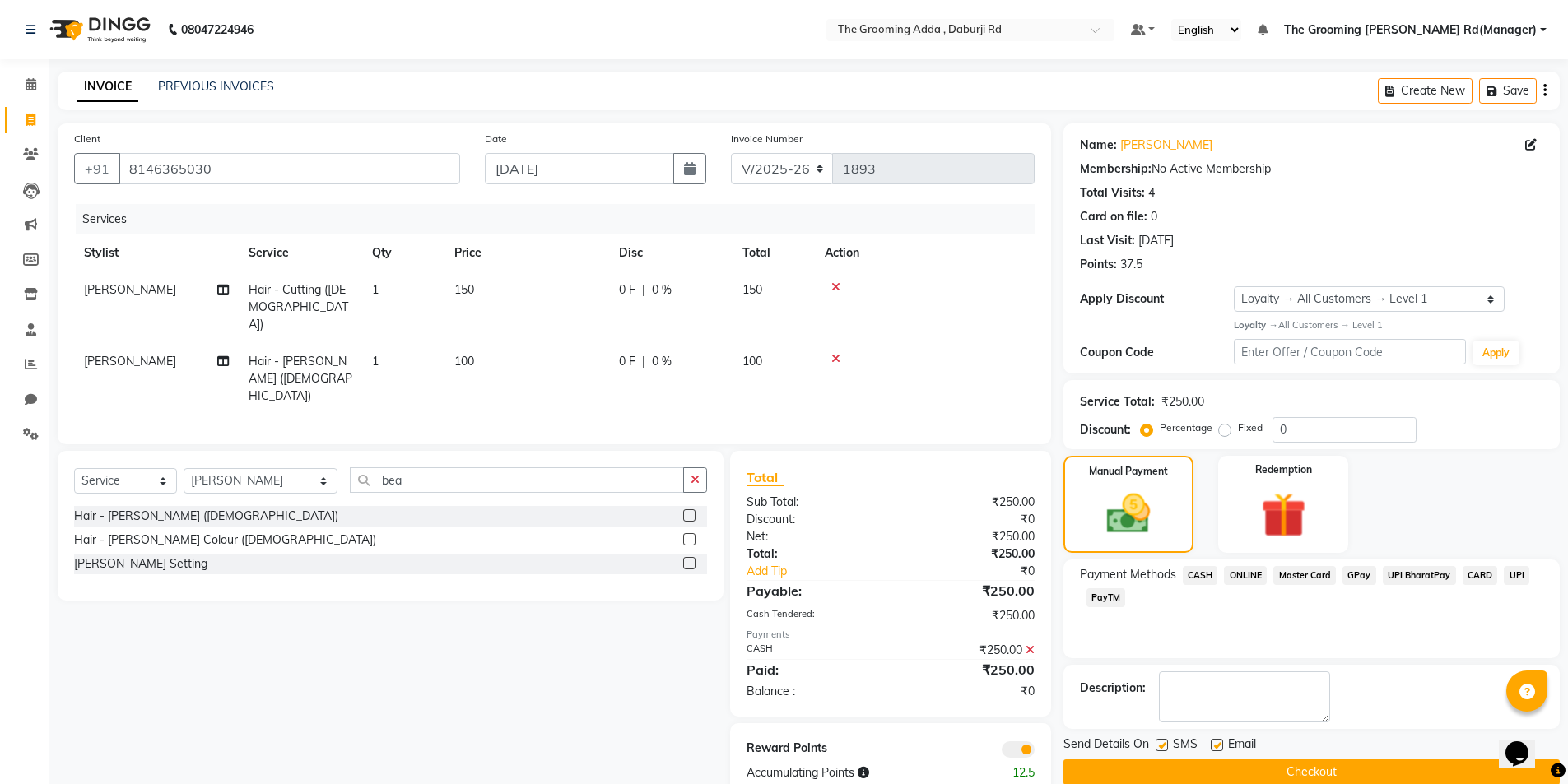
click at [1213, 743] on label at bounding box center [1217, 745] width 13 height 13
click at [1213, 743] on input "checkbox" at bounding box center [1216, 746] width 11 height 11
checkbox input "false"
click at [1201, 775] on button "Checkout" at bounding box center [1311, 771] width 496 height 26
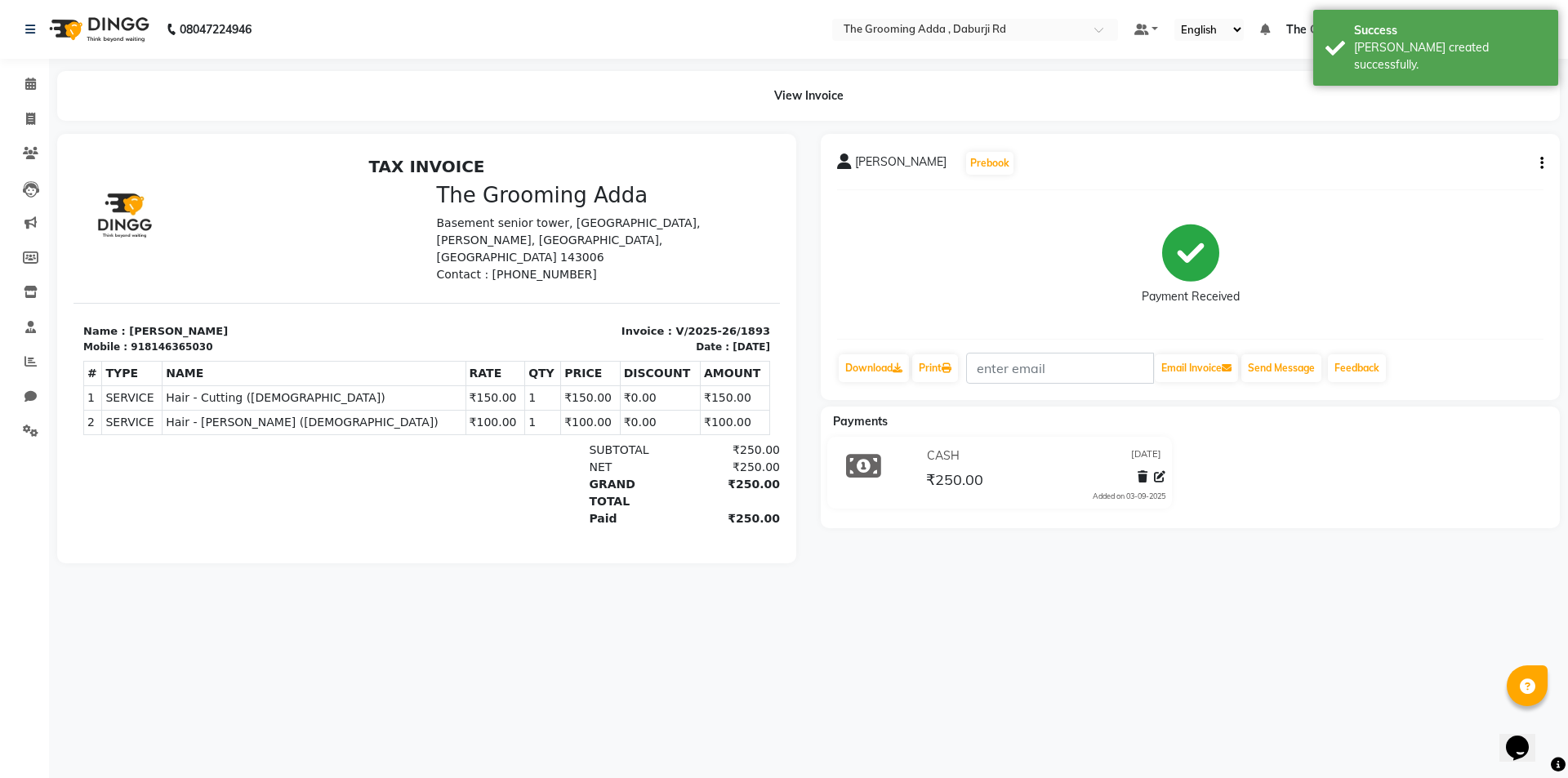
select select "service"
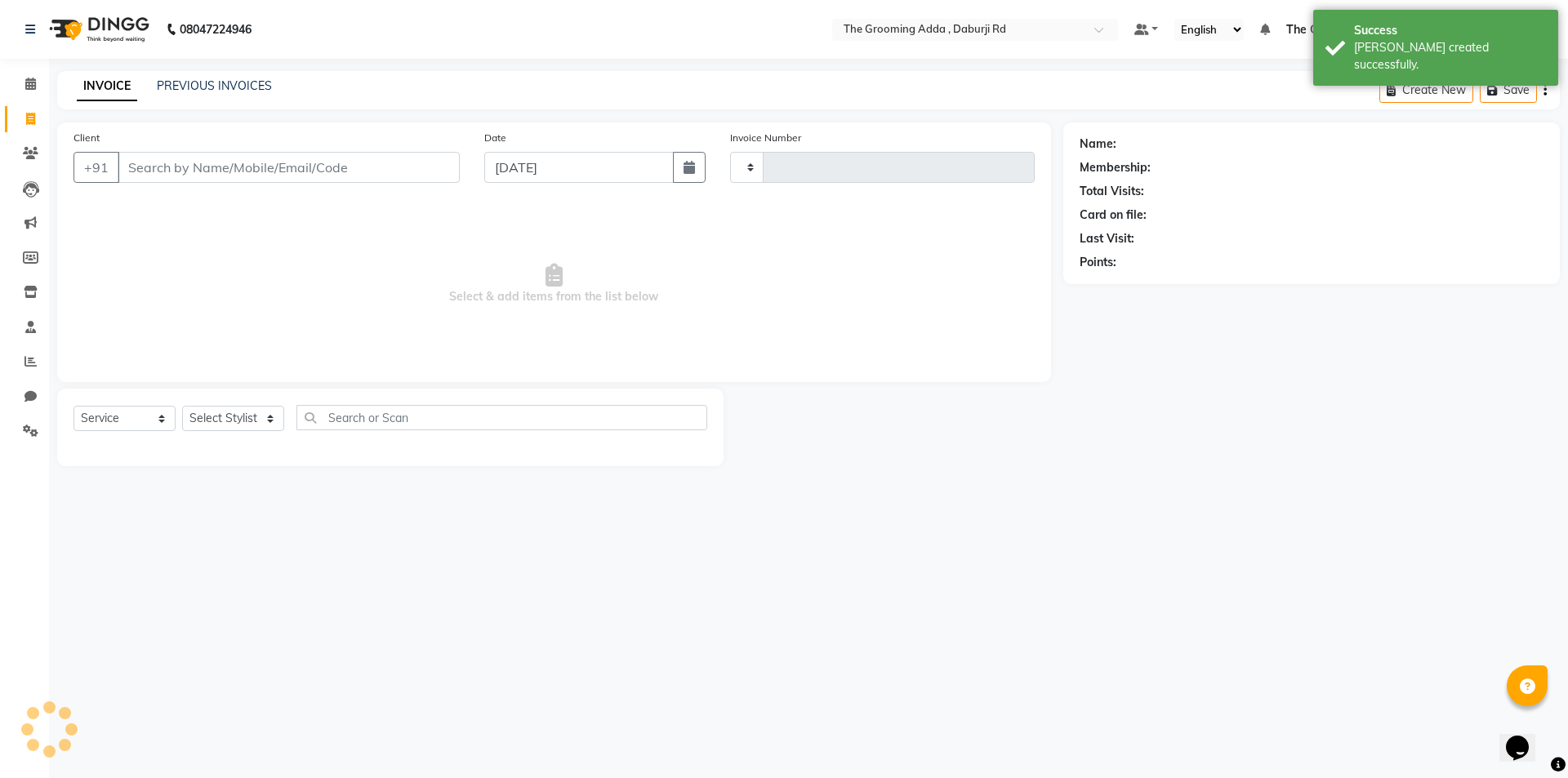
type input "1894"
select select "8001"
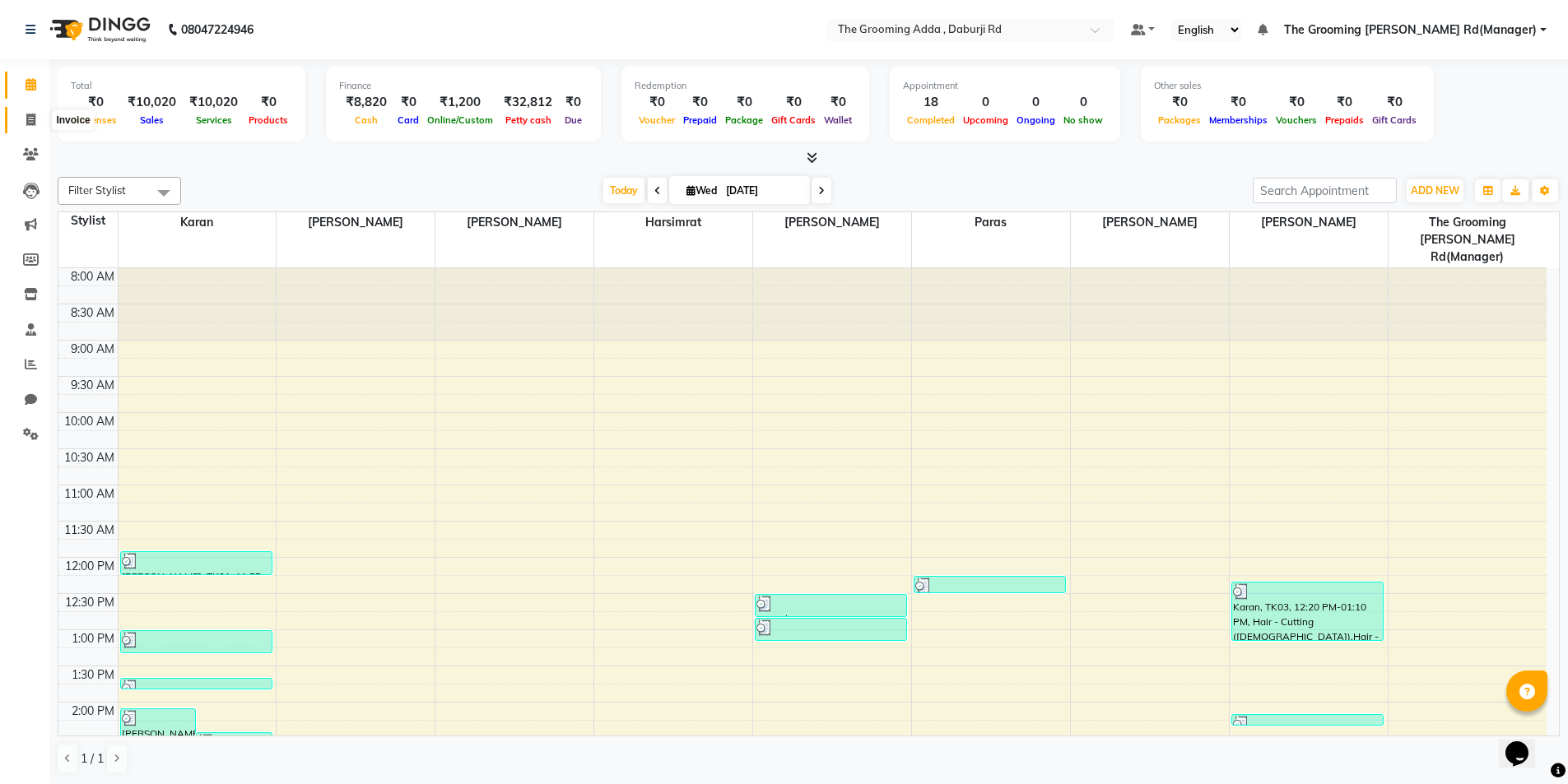
click at [31, 130] on link "Invoice" at bounding box center [25, 121] width 39 height 27
select select "service"
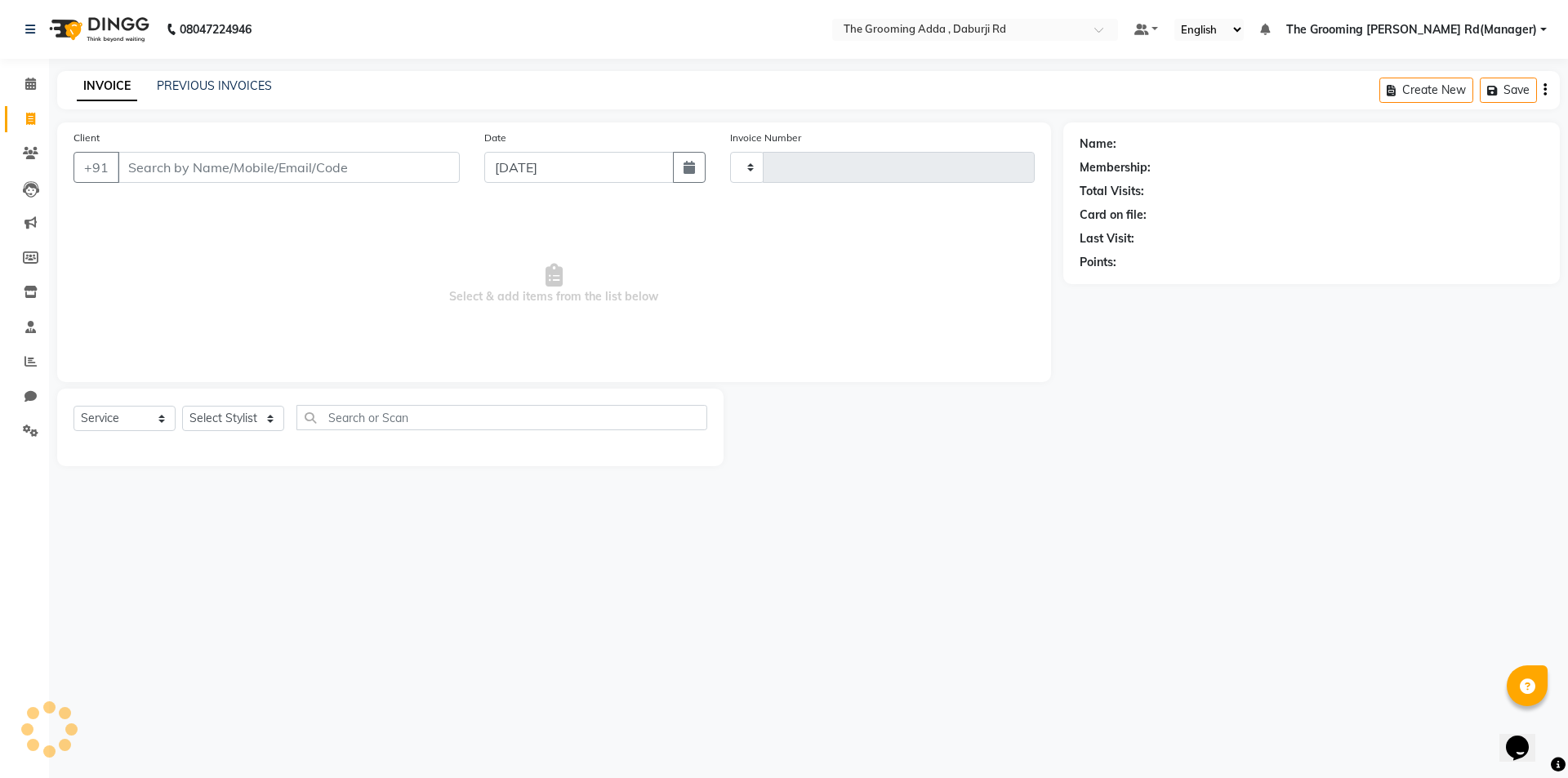
click at [154, 165] on input "Client" at bounding box center [289, 167] width 343 height 31
type input "1894"
select select "8001"
type input "9738000039"
select select "1: Object"
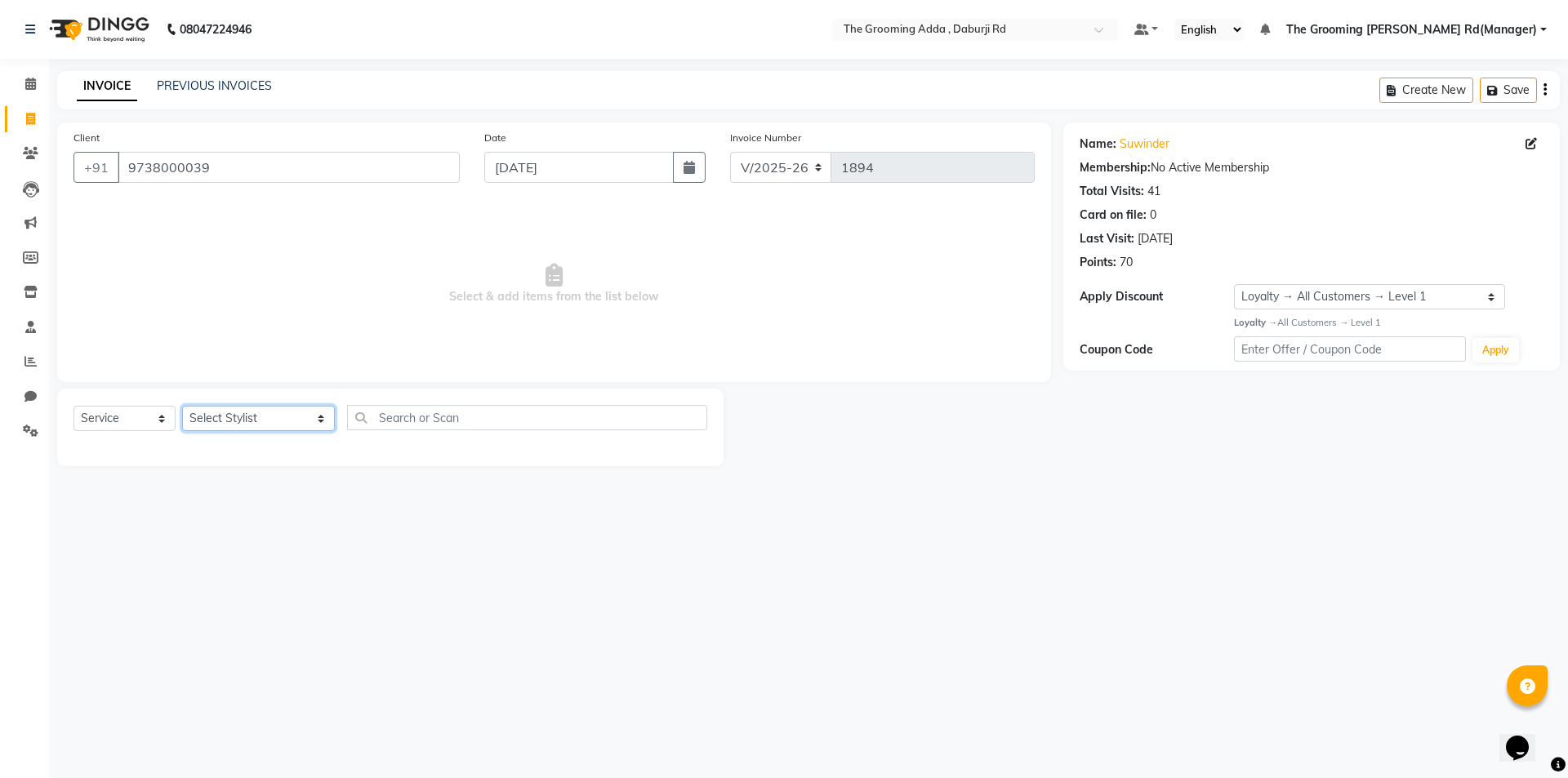
drag, startPoint x: 262, startPoint y: 408, endPoint x: 262, endPoint y: 423, distance: 15.0
click at [262, 408] on select "Select Stylist [PERSON_NAME] [PERSON_NAME] [PERSON_NAME] [PERSON_NAME] [PERSON_…" at bounding box center [258, 418] width 153 height 26
select select "79351"
click at [182, 405] on select "Select Stylist [PERSON_NAME] [PERSON_NAME] [PERSON_NAME] [PERSON_NAME] [PERSON_…" at bounding box center [258, 418] width 153 height 26
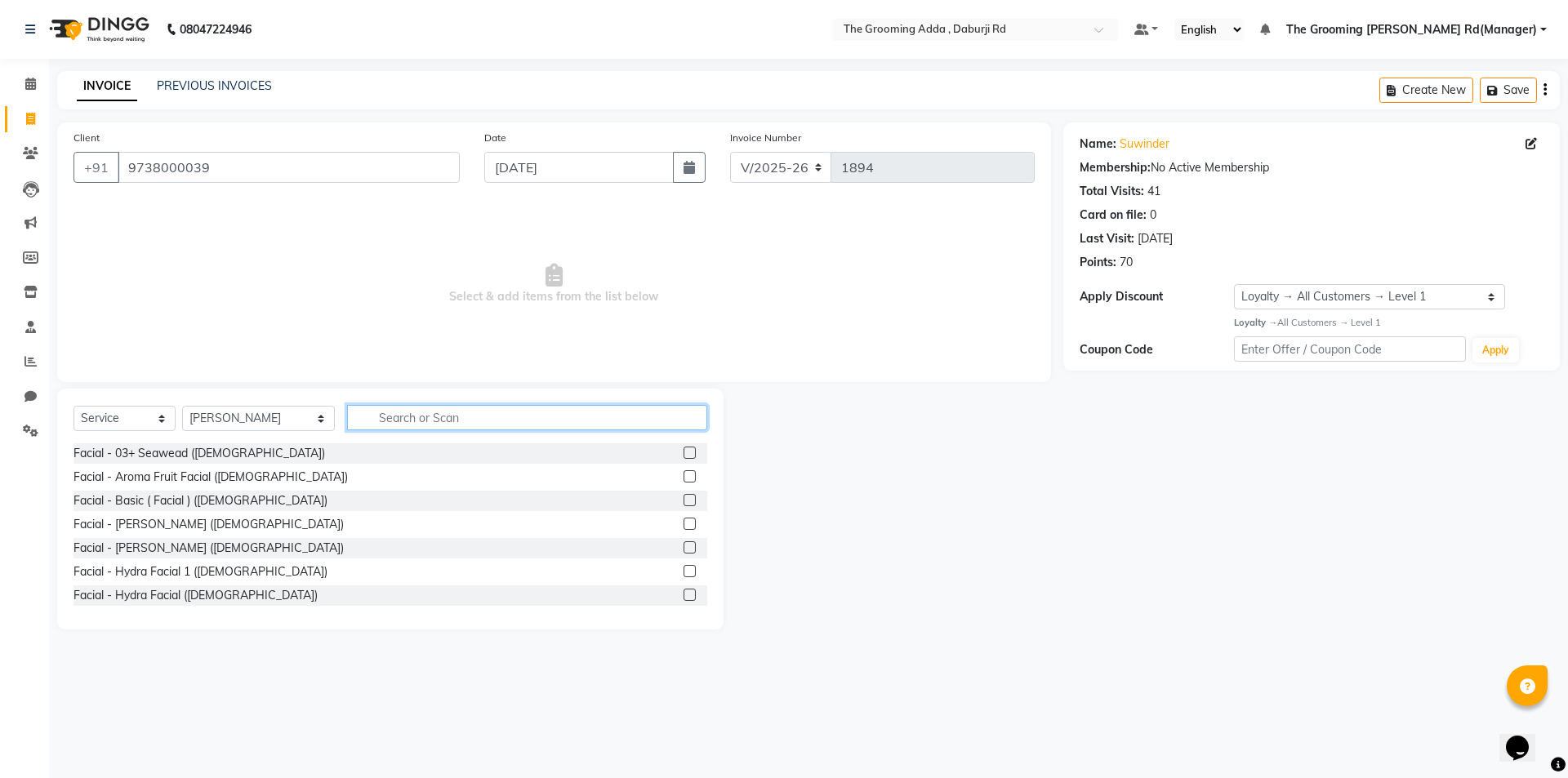
click at [364, 428] on input "text" at bounding box center [527, 417] width 360 height 26
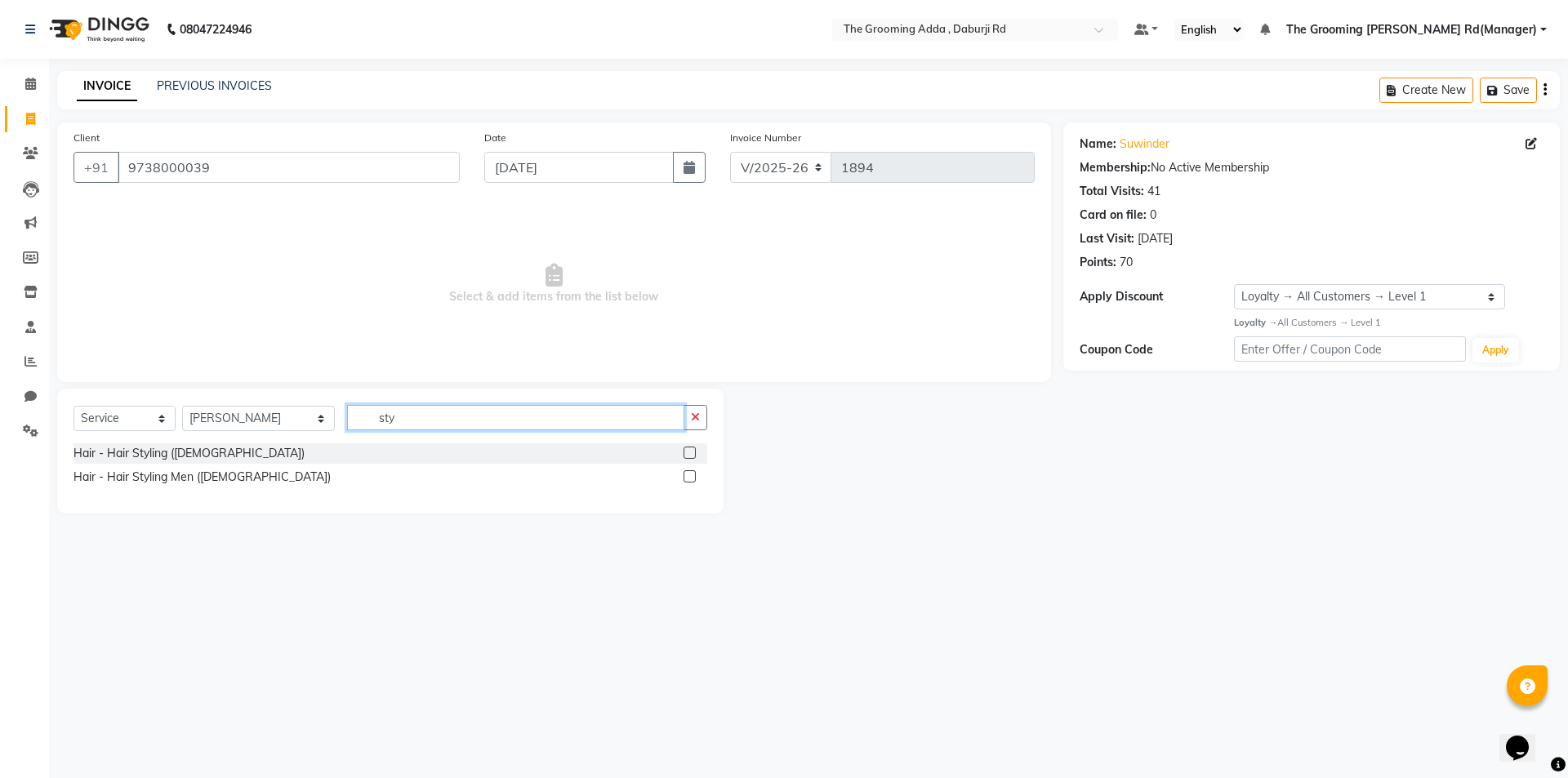
type input "sty"
click at [684, 473] on label at bounding box center [689, 476] width 12 height 12
click at [684, 473] on input "checkbox" at bounding box center [689, 477] width 11 height 11
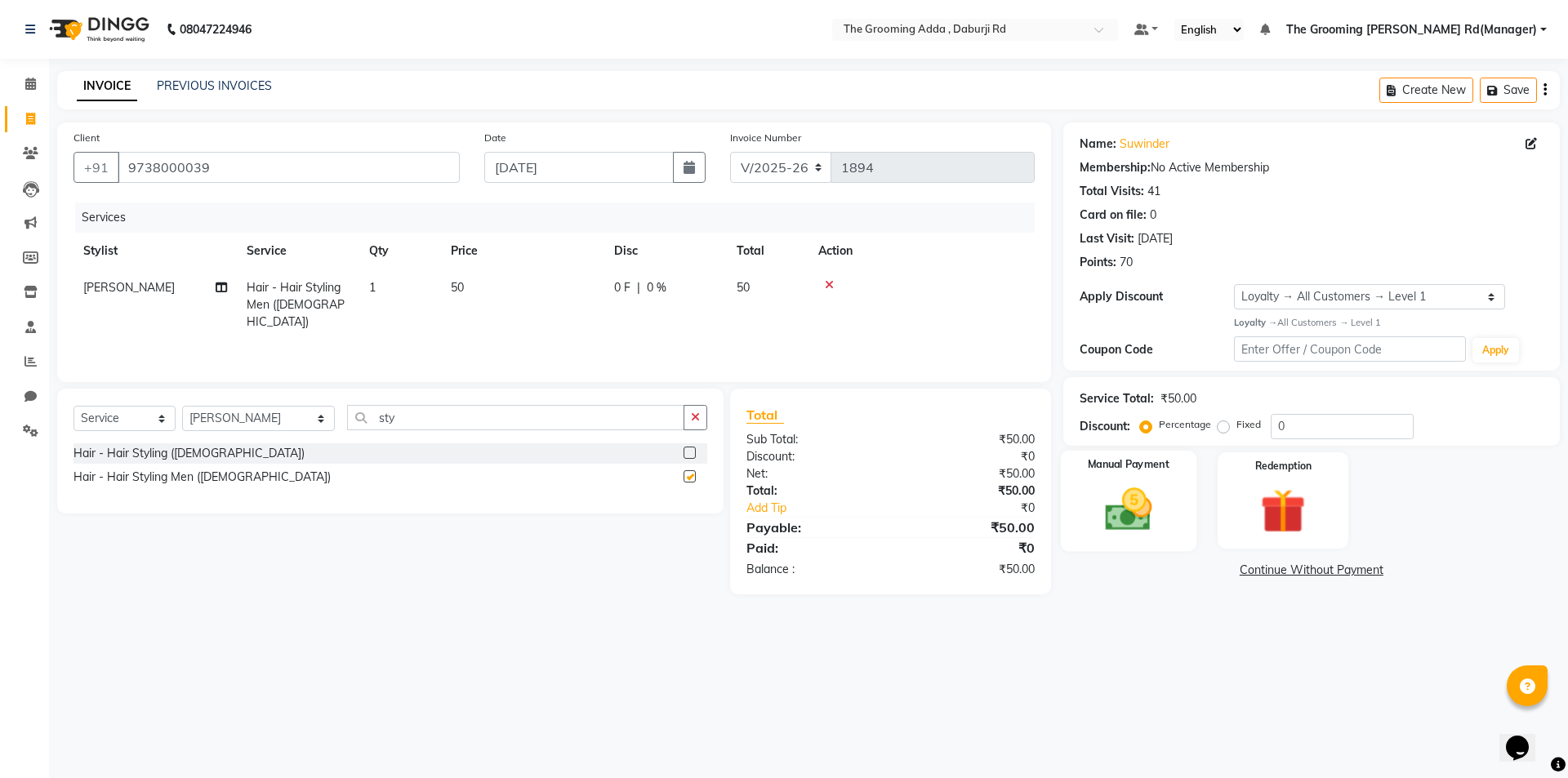
checkbox input "false"
click at [1110, 516] on img at bounding box center [1128, 509] width 76 height 54
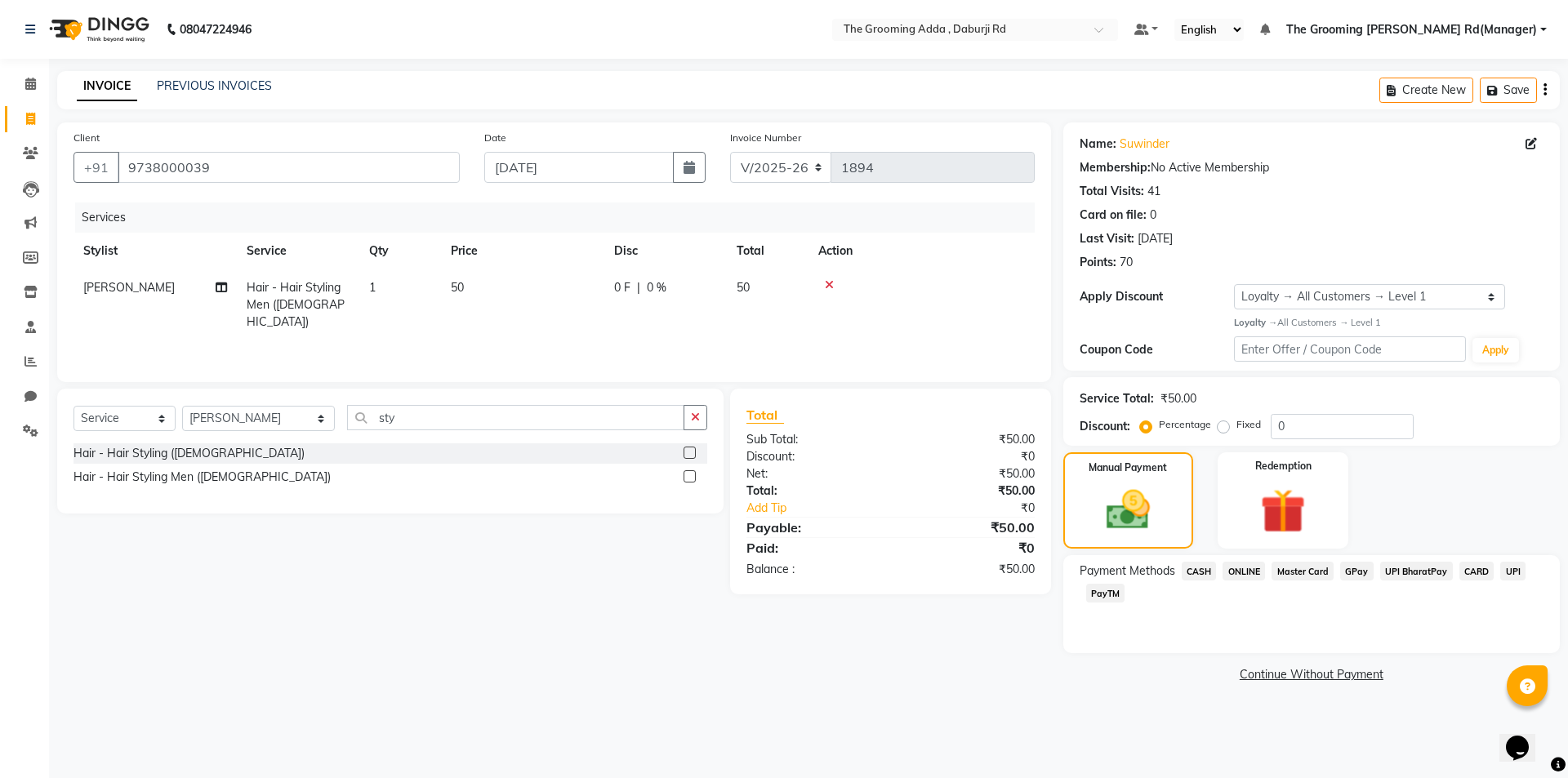
click at [1204, 572] on span "CASH" at bounding box center [1200, 570] width 35 height 19
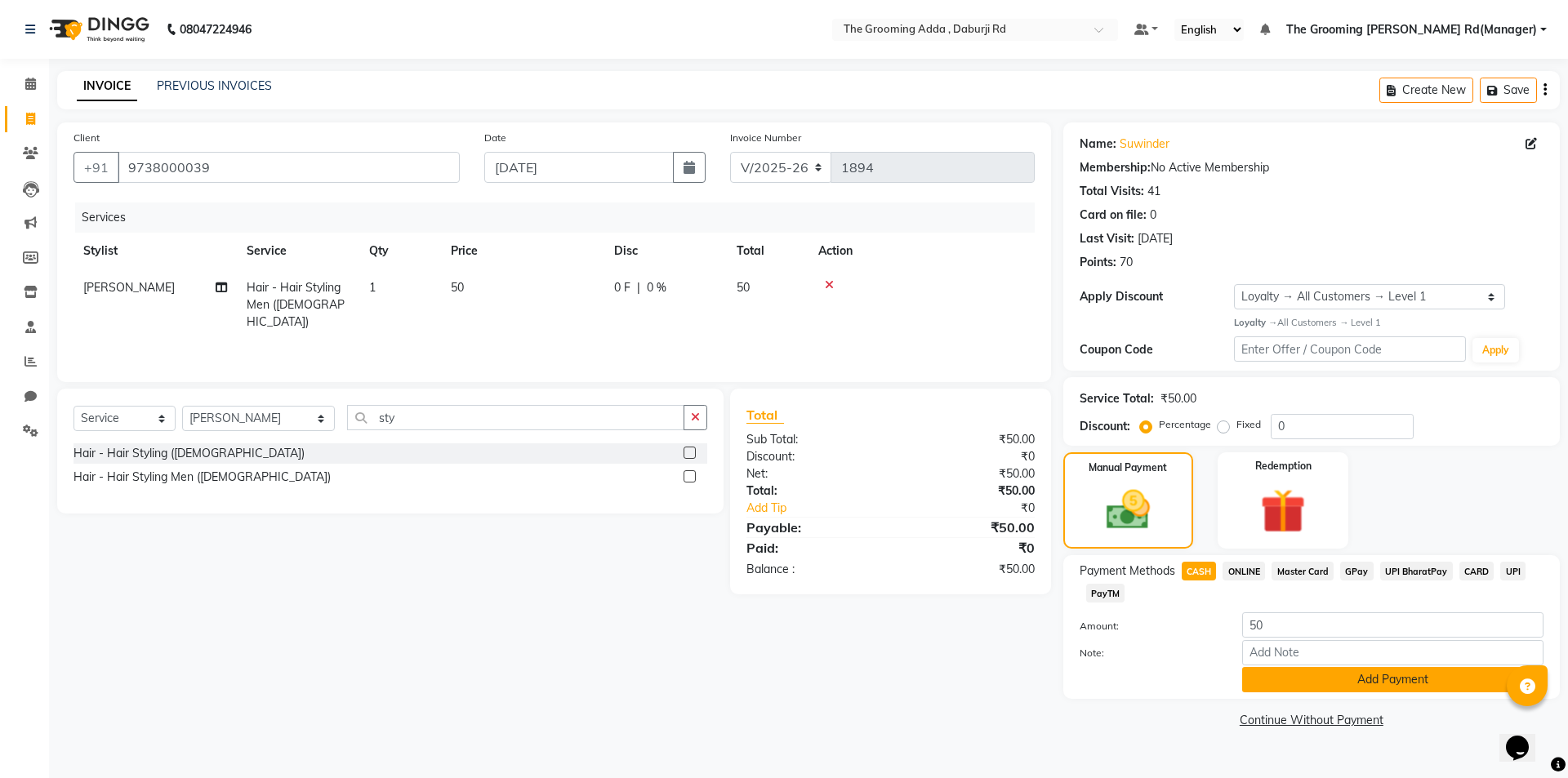
click at [1288, 682] on button "Add Payment" at bounding box center [1393, 680] width 302 height 26
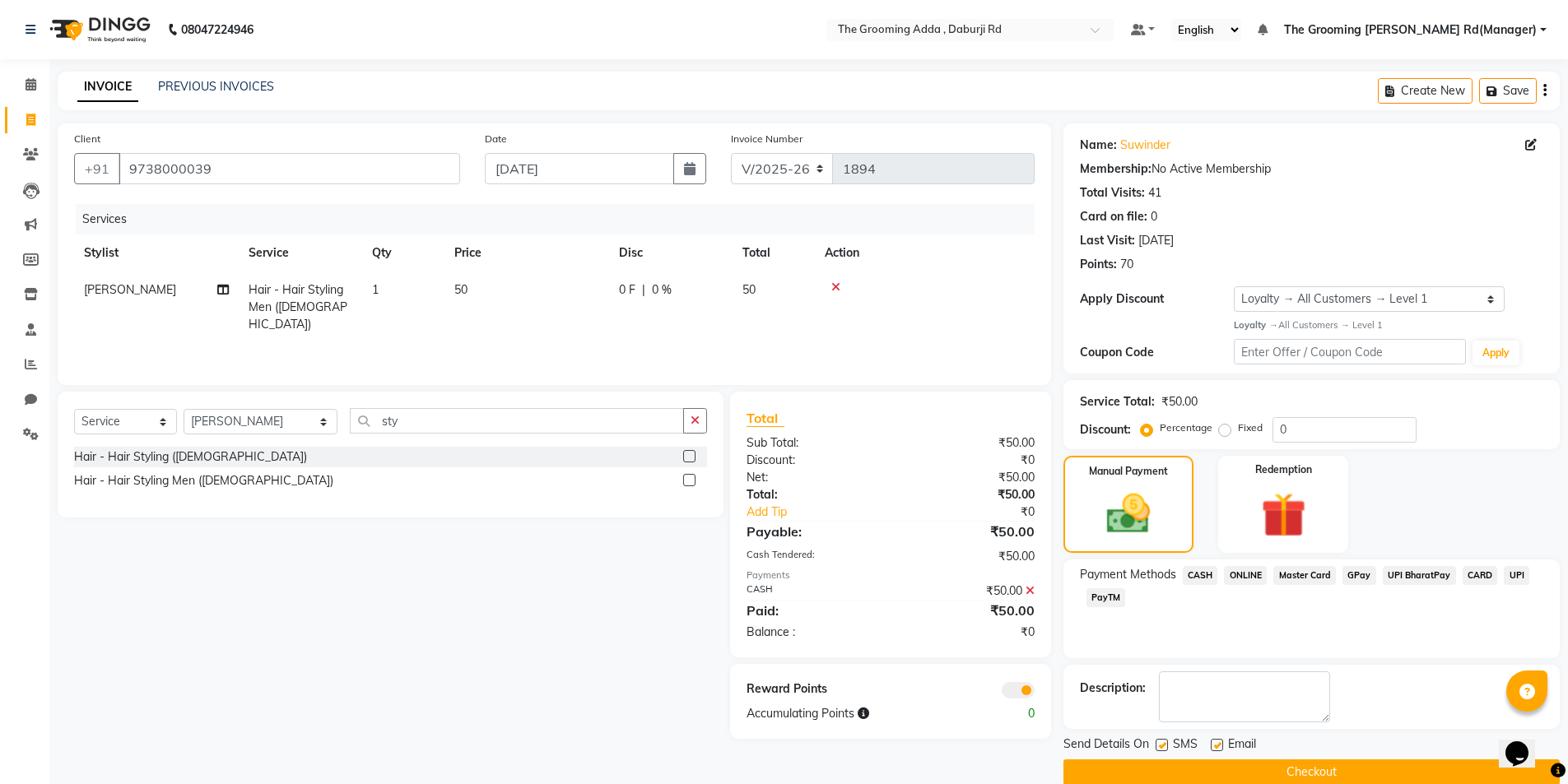
click at [1213, 750] on label at bounding box center [1217, 745] width 13 height 13
click at [1213, 750] on input "checkbox" at bounding box center [1216, 746] width 11 height 11
checkbox input "false"
click at [1212, 766] on button "Checkout" at bounding box center [1311, 771] width 496 height 26
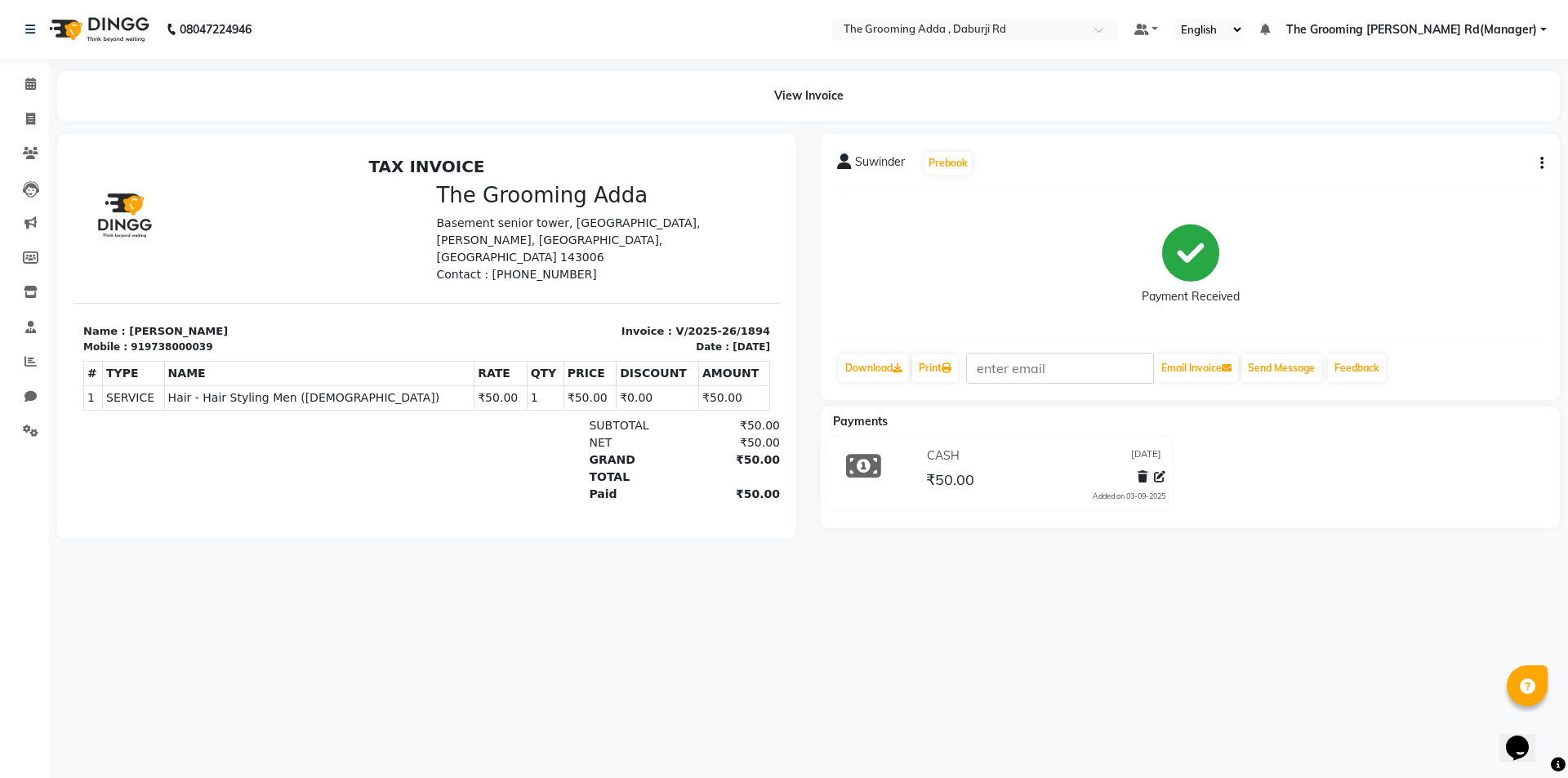
select select "service"
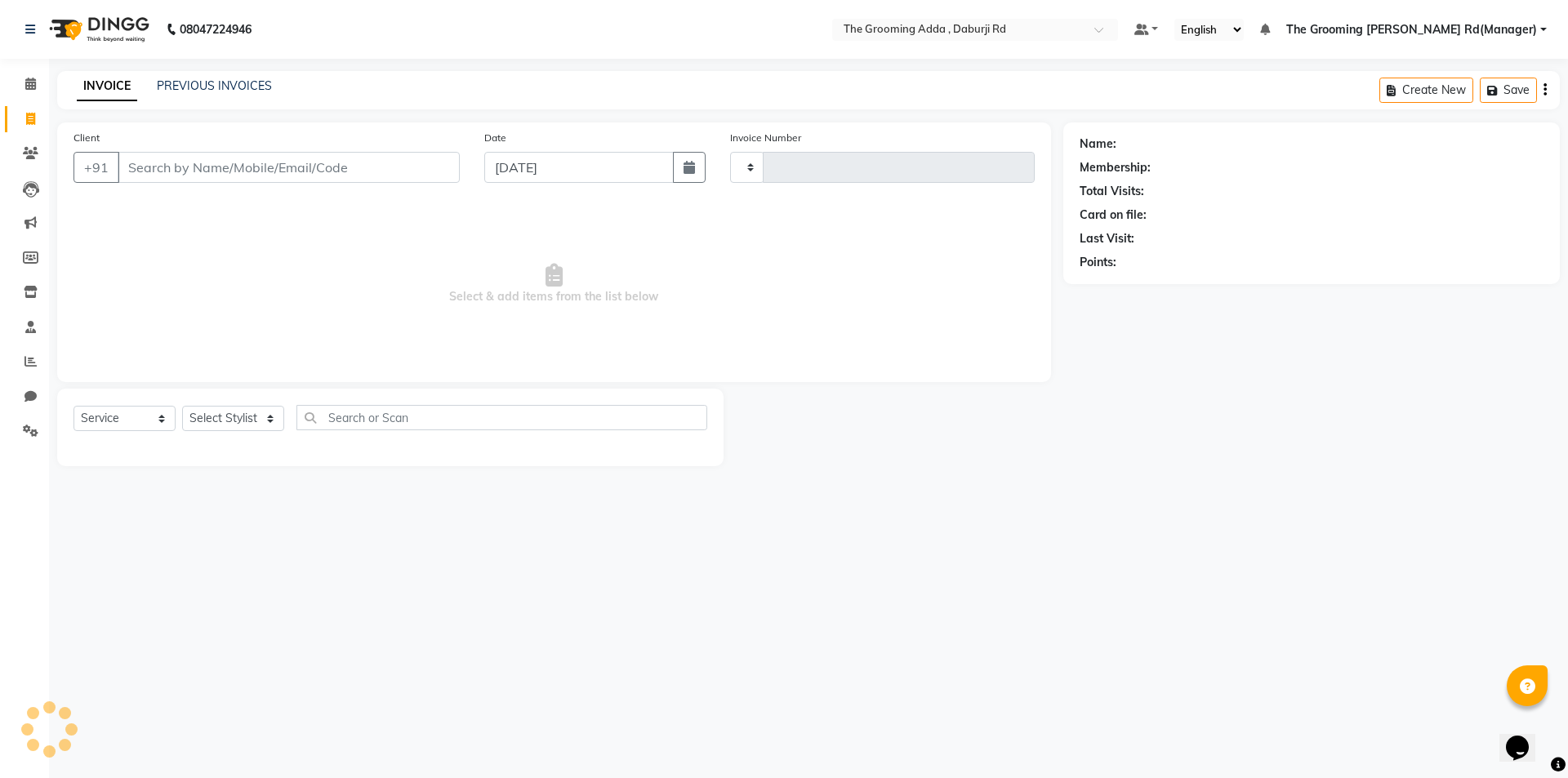
type input "1895"
select select "8001"
click at [169, 169] on input "Client" at bounding box center [289, 167] width 343 height 31
type input "9808000002"
select select "1: Object"
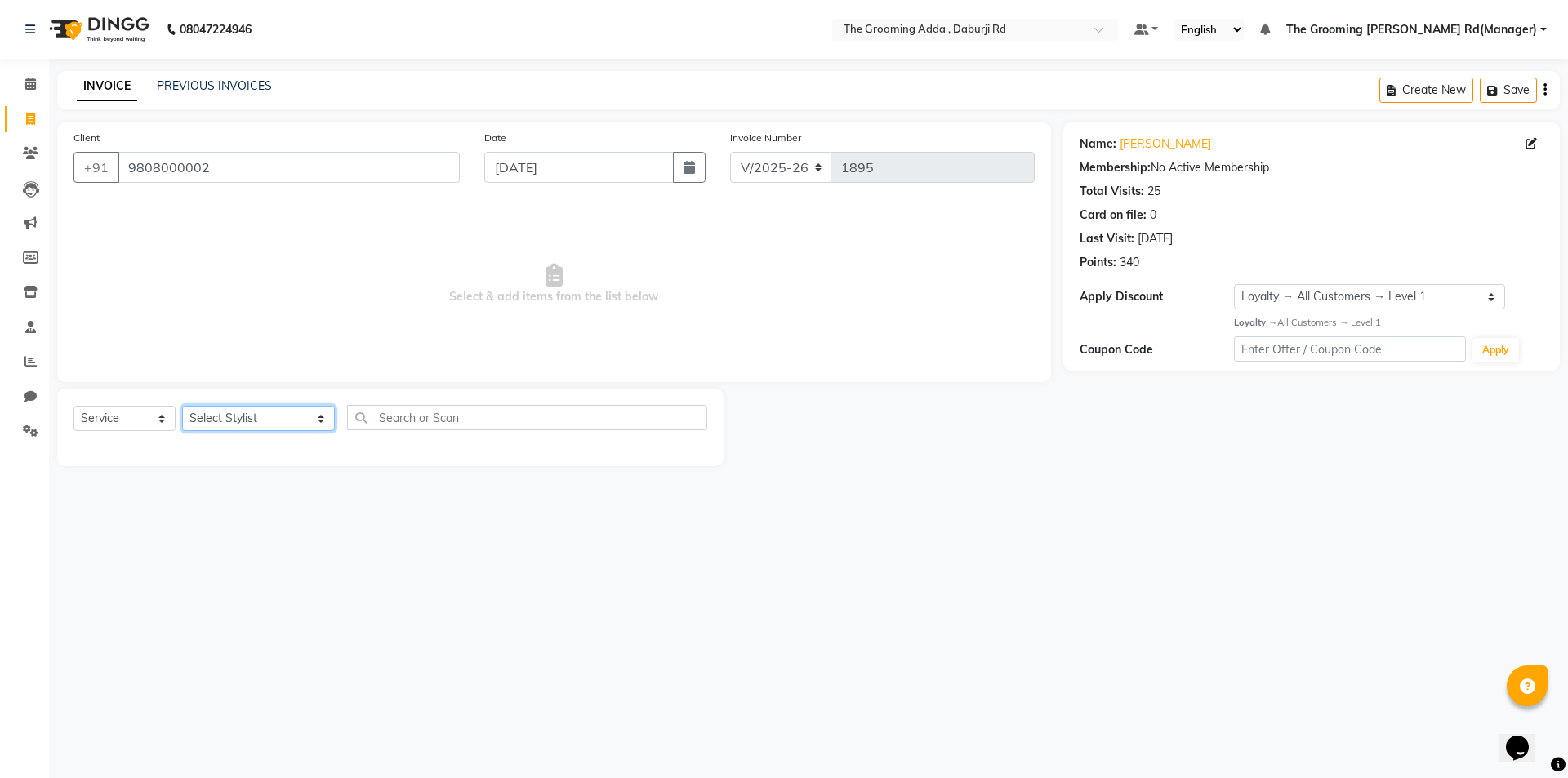
click at [290, 423] on select "Select Stylist [PERSON_NAME] [PERSON_NAME] [PERSON_NAME] [PERSON_NAME] [PERSON_…" at bounding box center [258, 418] width 153 height 26
select select "79355"
click at [182, 405] on select "Select Stylist [PERSON_NAME] [PERSON_NAME] [PERSON_NAME] [PERSON_NAME] [PERSON_…" at bounding box center [258, 418] width 153 height 26
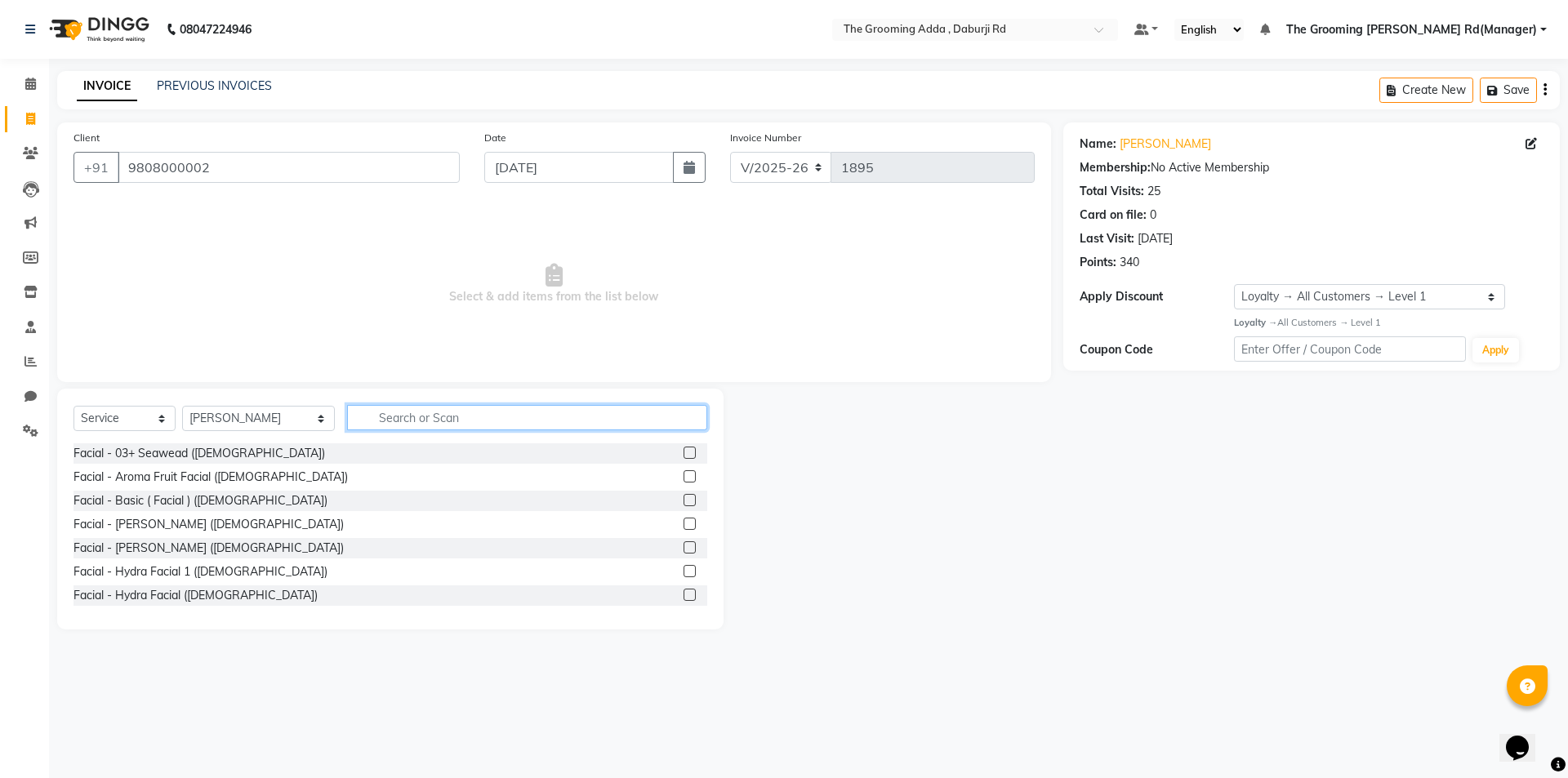
click at [415, 416] on input "text" at bounding box center [527, 417] width 360 height 26
click at [455, 422] on input "text" at bounding box center [527, 417] width 360 height 26
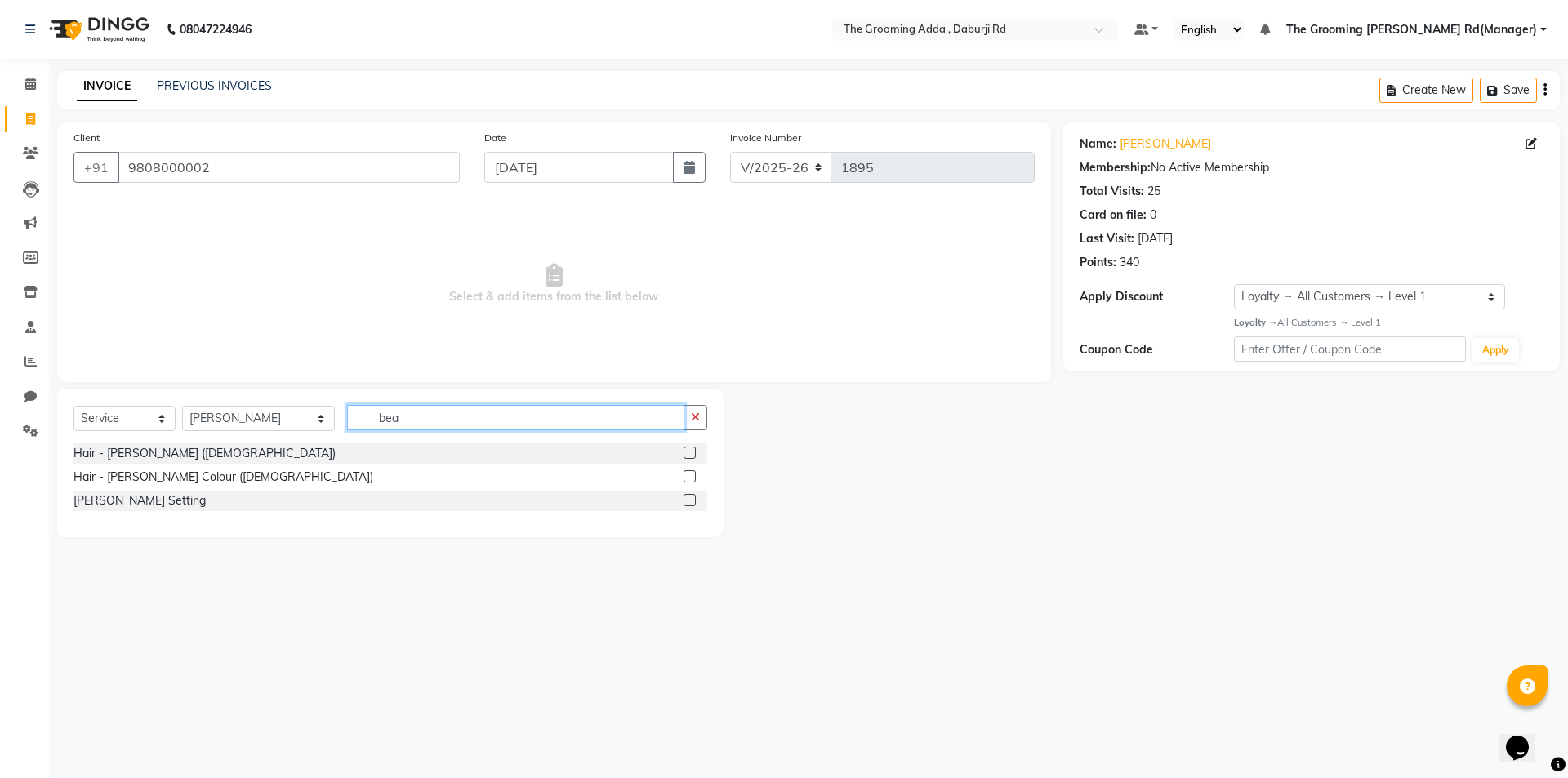
type input "bea"
click at [690, 455] on label at bounding box center [689, 452] width 12 height 12
click at [690, 455] on input "checkbox" at bounding box center [689, 453] width 11 height 11
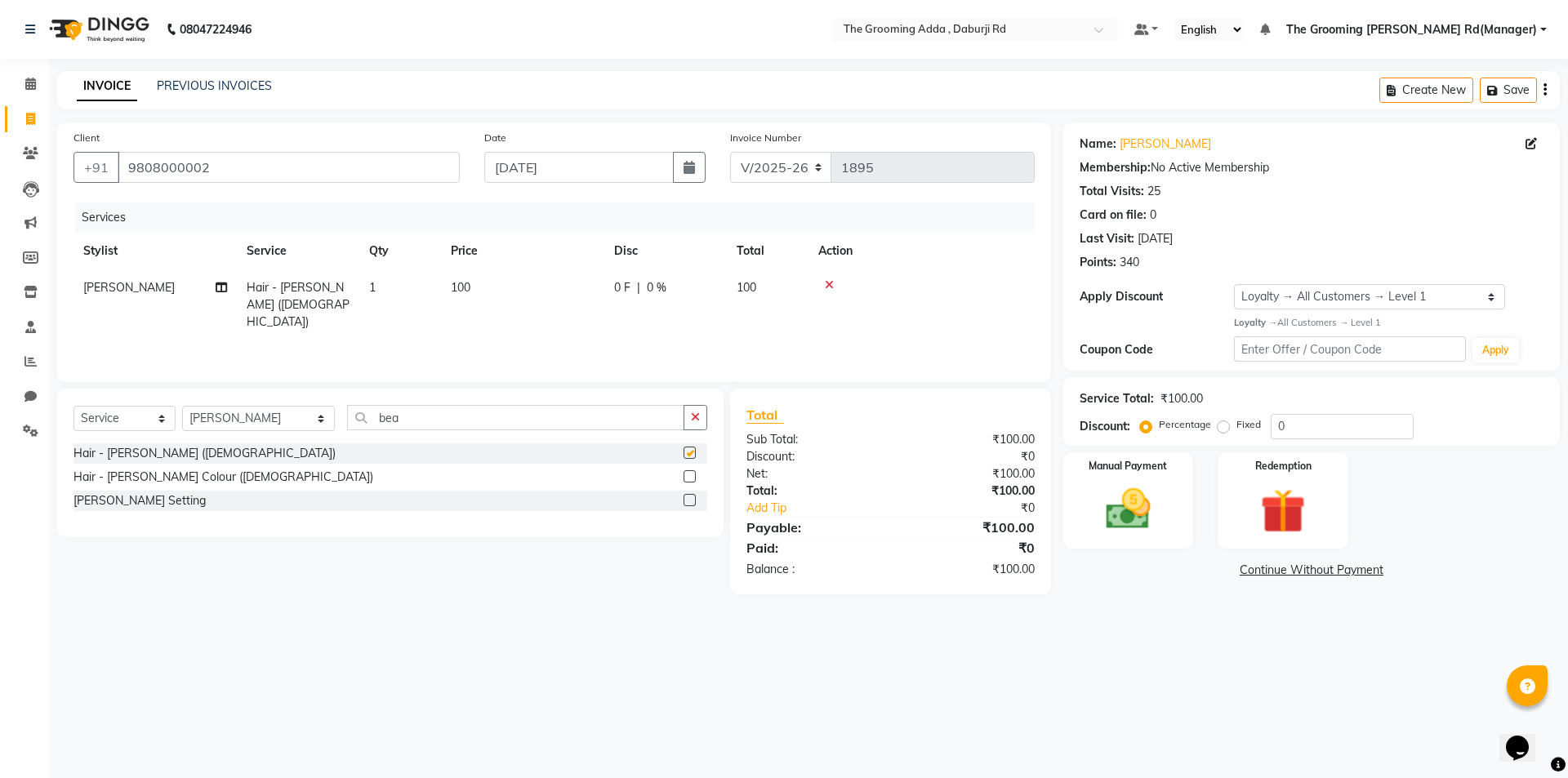
checkbox input "false"
click at [469, 281] on span "100" at bounding box center [461, 287] width 20 height 15
select select "79355"
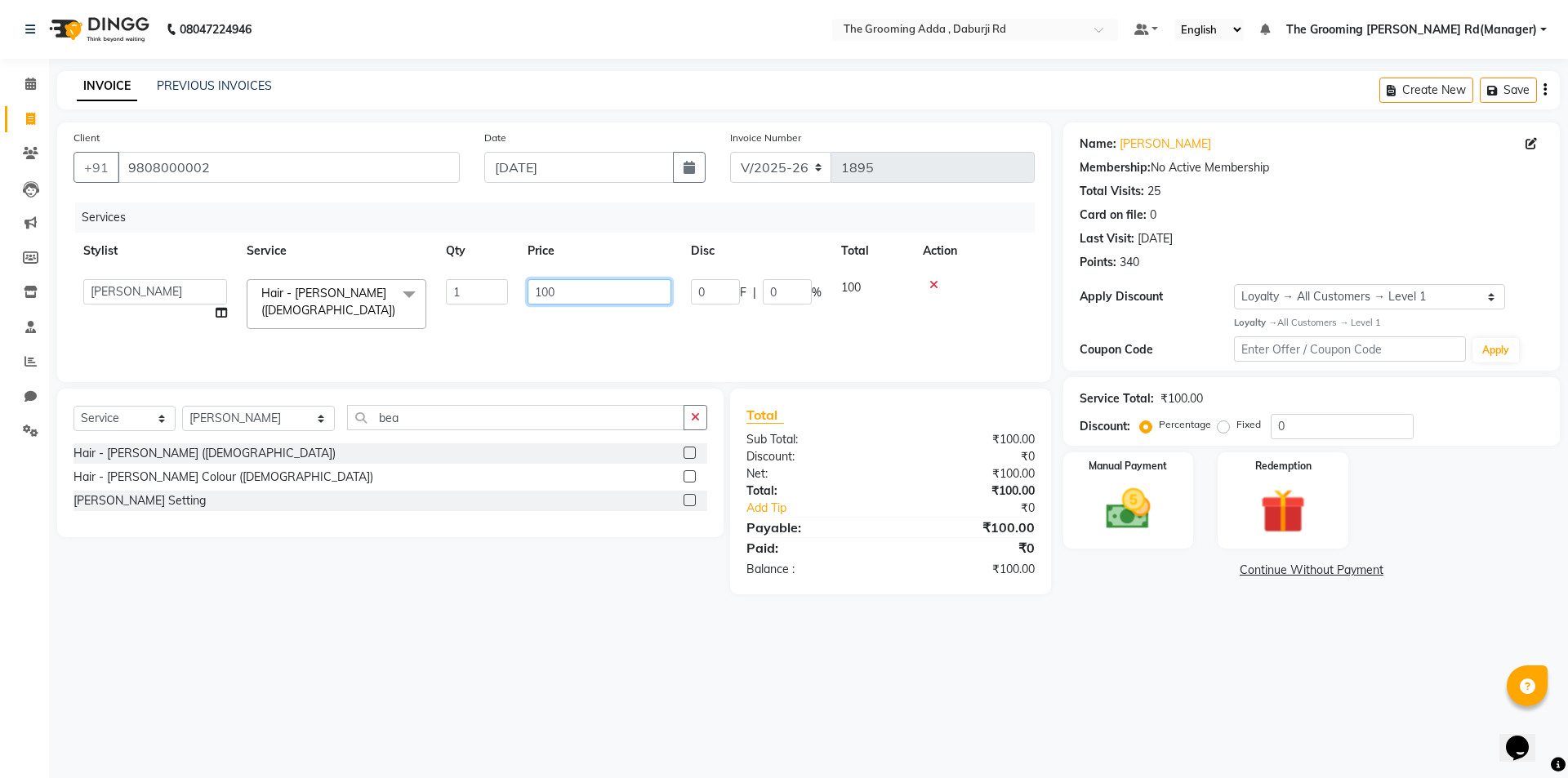
drag, startPoint x: 582, startPoint y: 291, endPoint x: 435, endPoint y: 314, distance: 148.8
click at [435, 314] on tr "[PERSON_NAME] [PERSON_NAME] [PERSON_NAME] [PERSON_NAME] [PERSON_NAME] [PERSON_N…" at bounding box center [554, 304] width 961 height 69
type input "50"
click at [1162, 640] on div "08047224946 Select Location × The Grooming Adda , Daburji Rd Default Panel My P…" at bounding box center [784, 389] width 1568 height 778
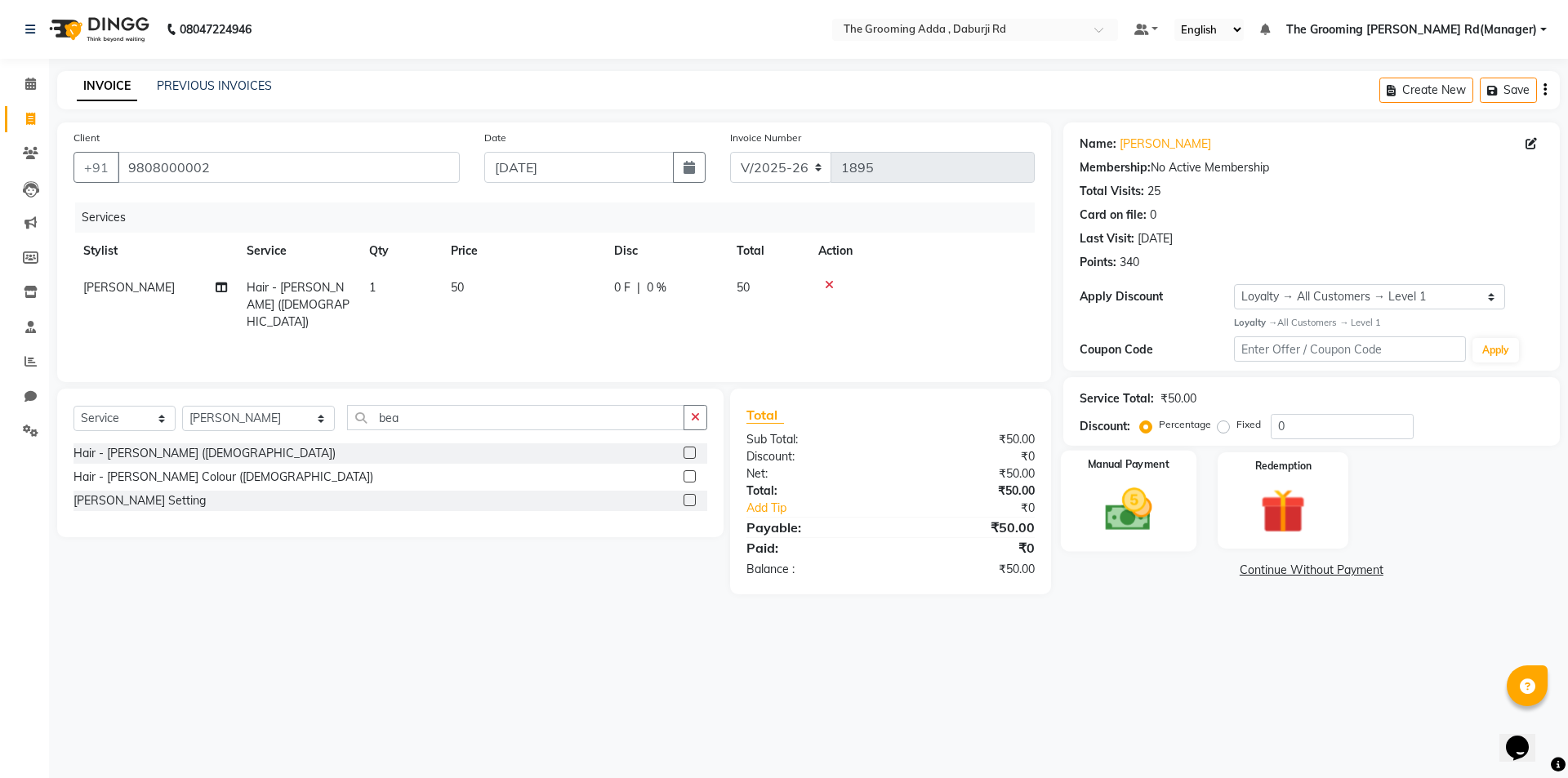
click at [1100, 494] on img at bounding box center [1128, 509] width 76 height 54
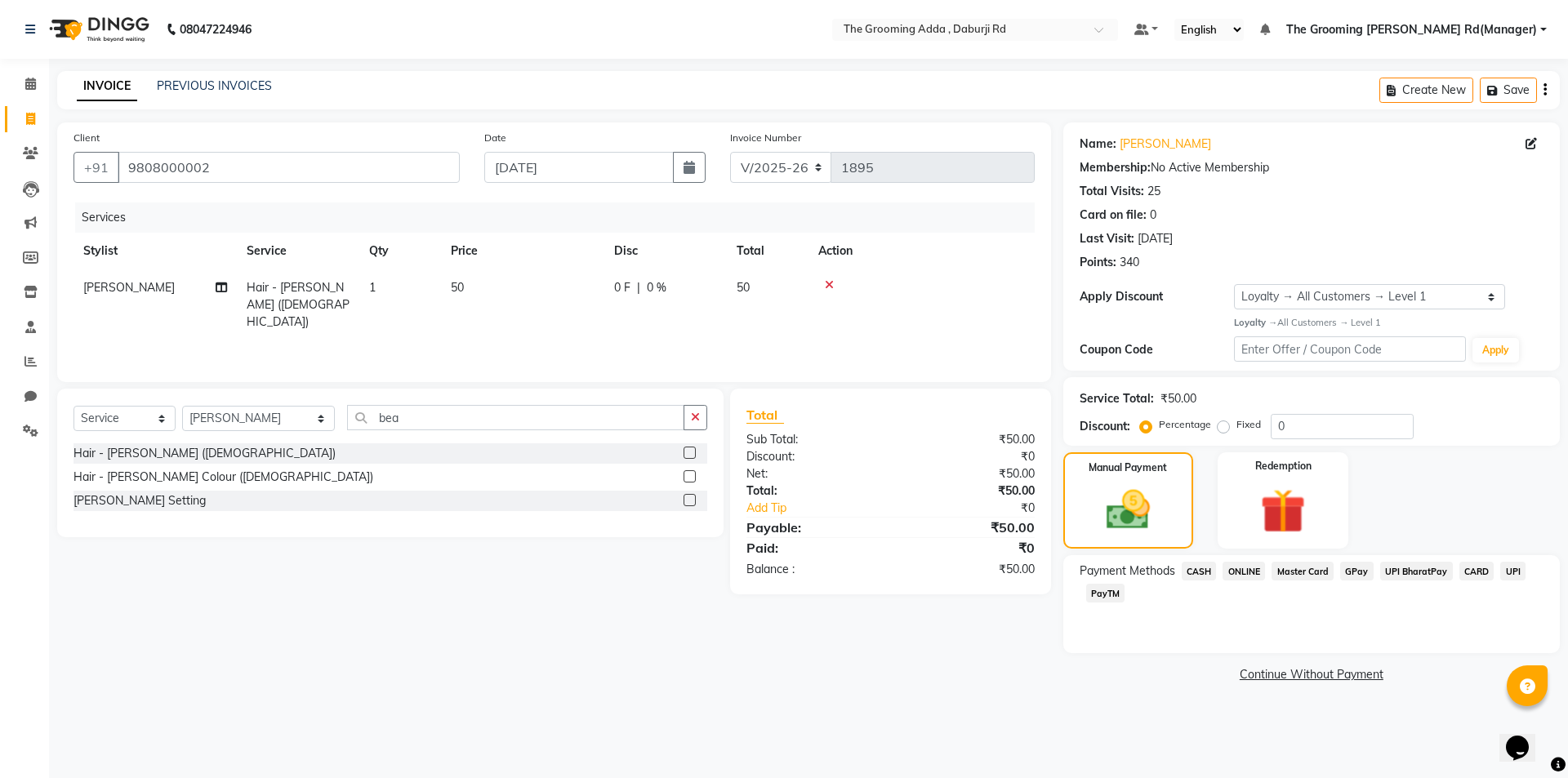
click at [1233, 574] on span "ONLINE" at bounding box center [1244, 570] width 43 height 19
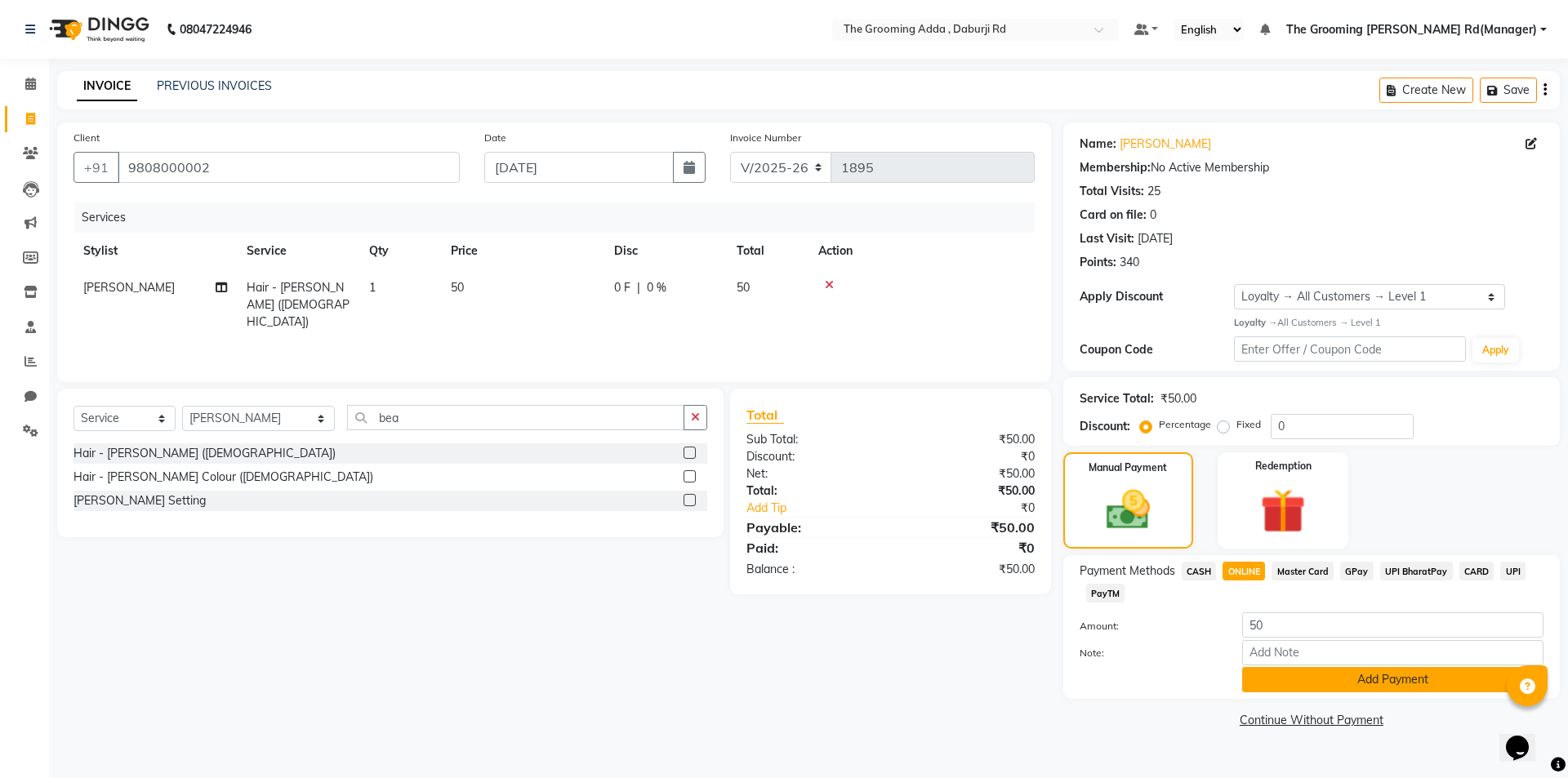
click at [1259, 683] on button "Add Payment" at bounding box center [1393, 680] width 302 height 26
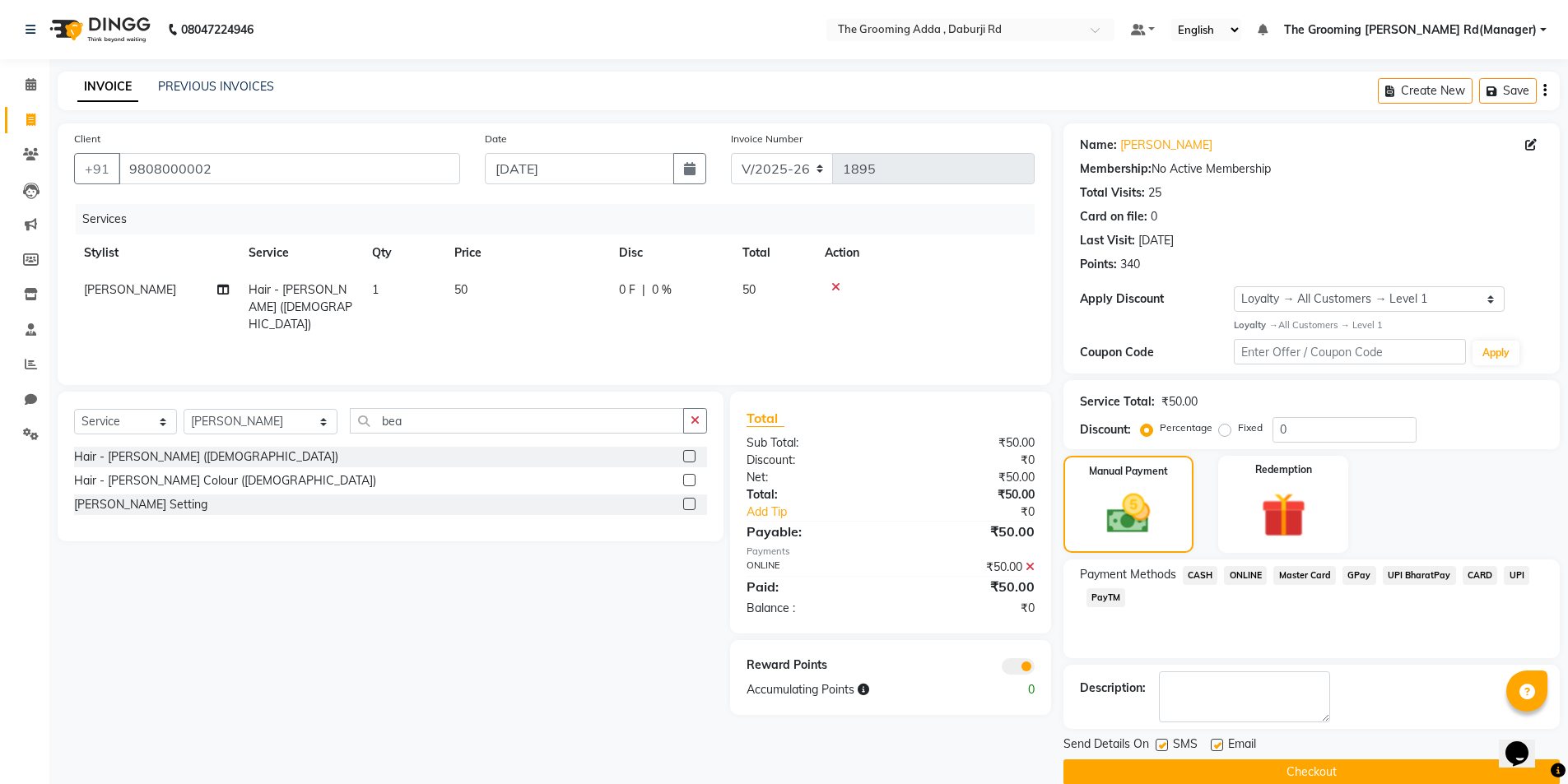
click at [1216, 749] on label at bounding box center [1217, 745] width 13 height 13
click at [1216, 749] on input "checkbox" at bounding box center [1216, 746] width 11 height 11
checkbox input "false"
click at [1166, 746] on label at bounding box center [1162, 745] width 13 height 13
click at [1166, 746] on input "checkbox" at bounding box center [1161, 746] width 11 height 11
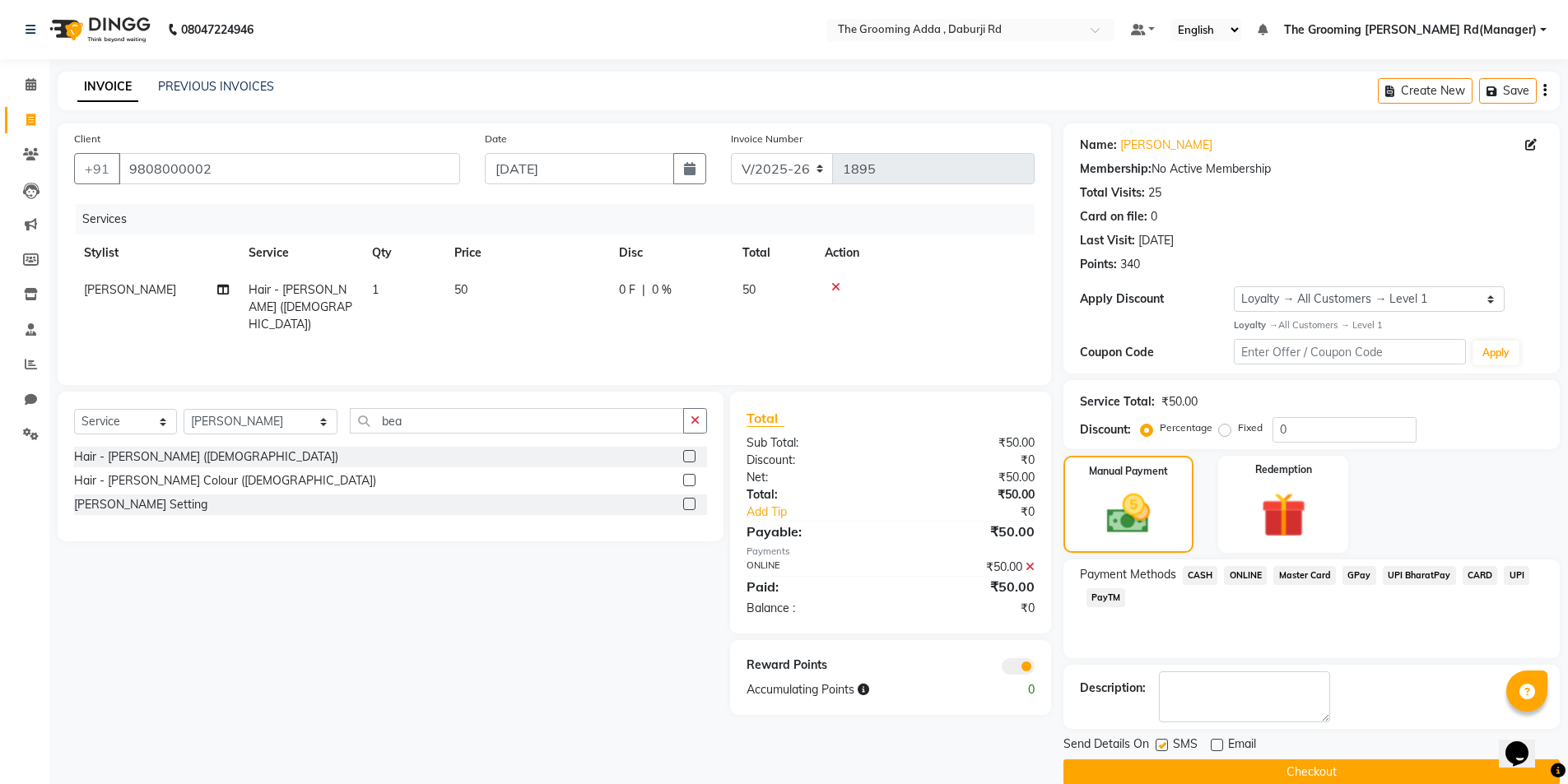
checkbox input "false"
click at [1169, 771] on button "Checkout" at bounding box center [1311, 771] width 496 height 26
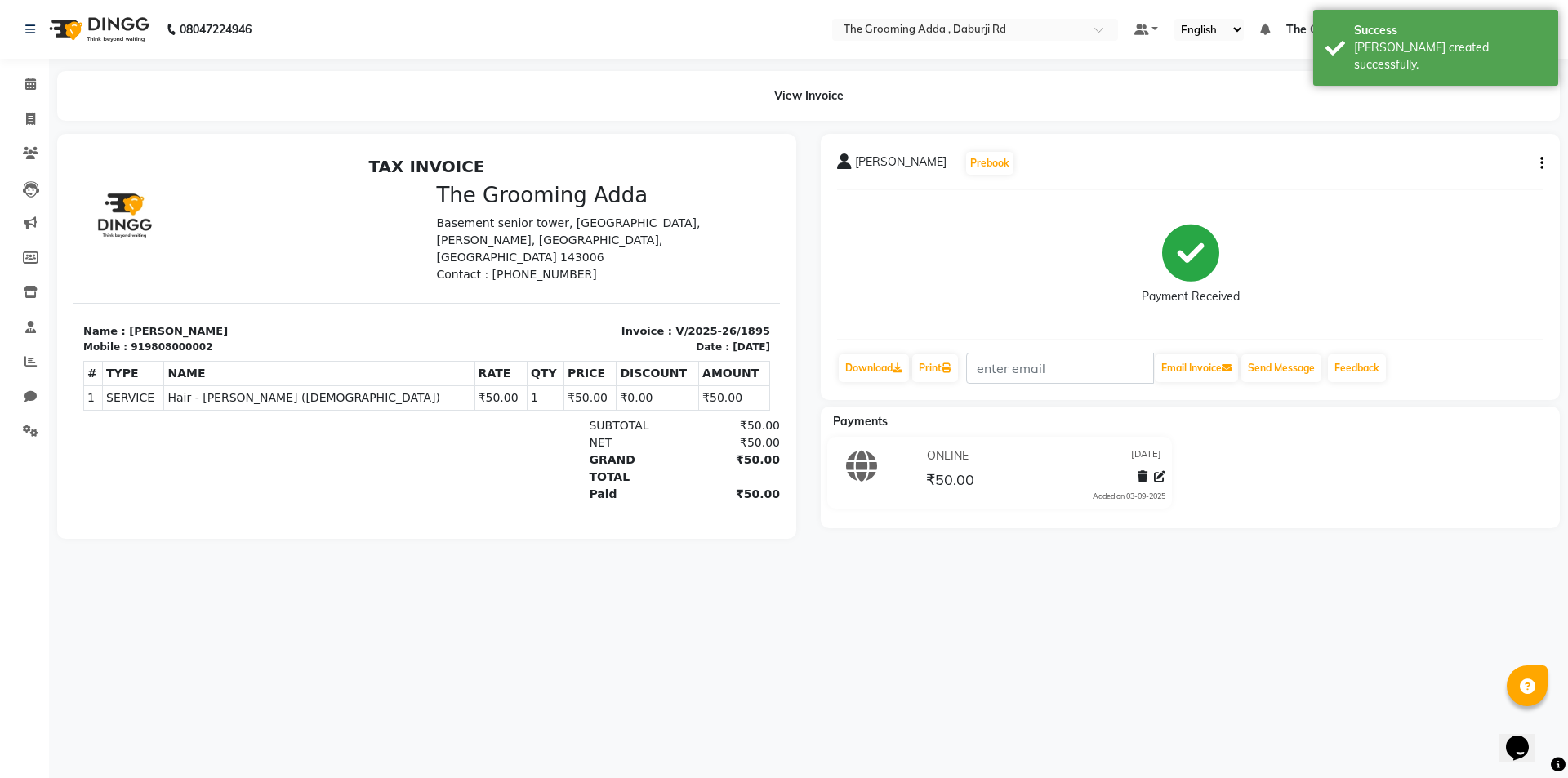
select select "service"
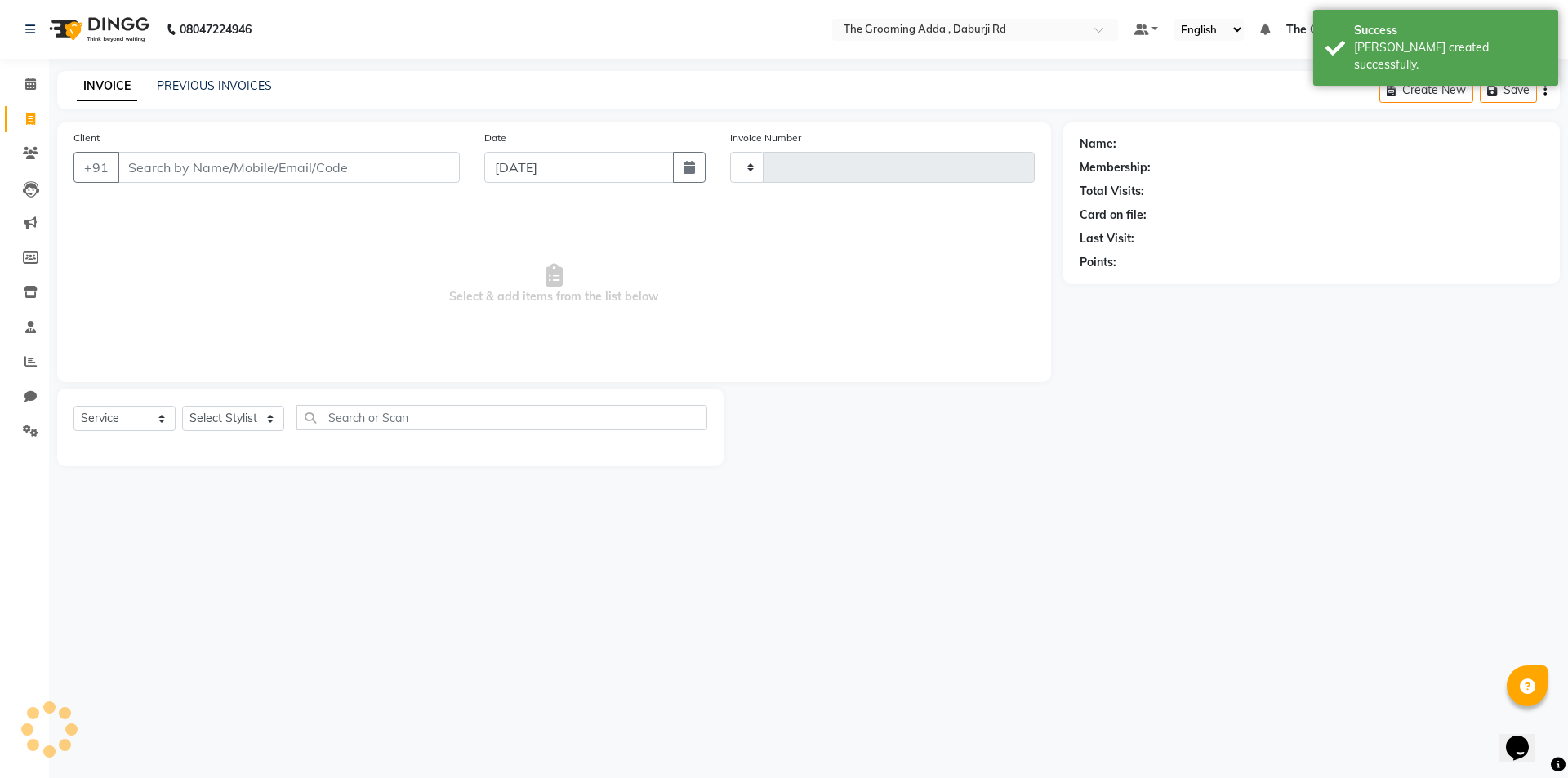
type input "1896"
select select "8001"
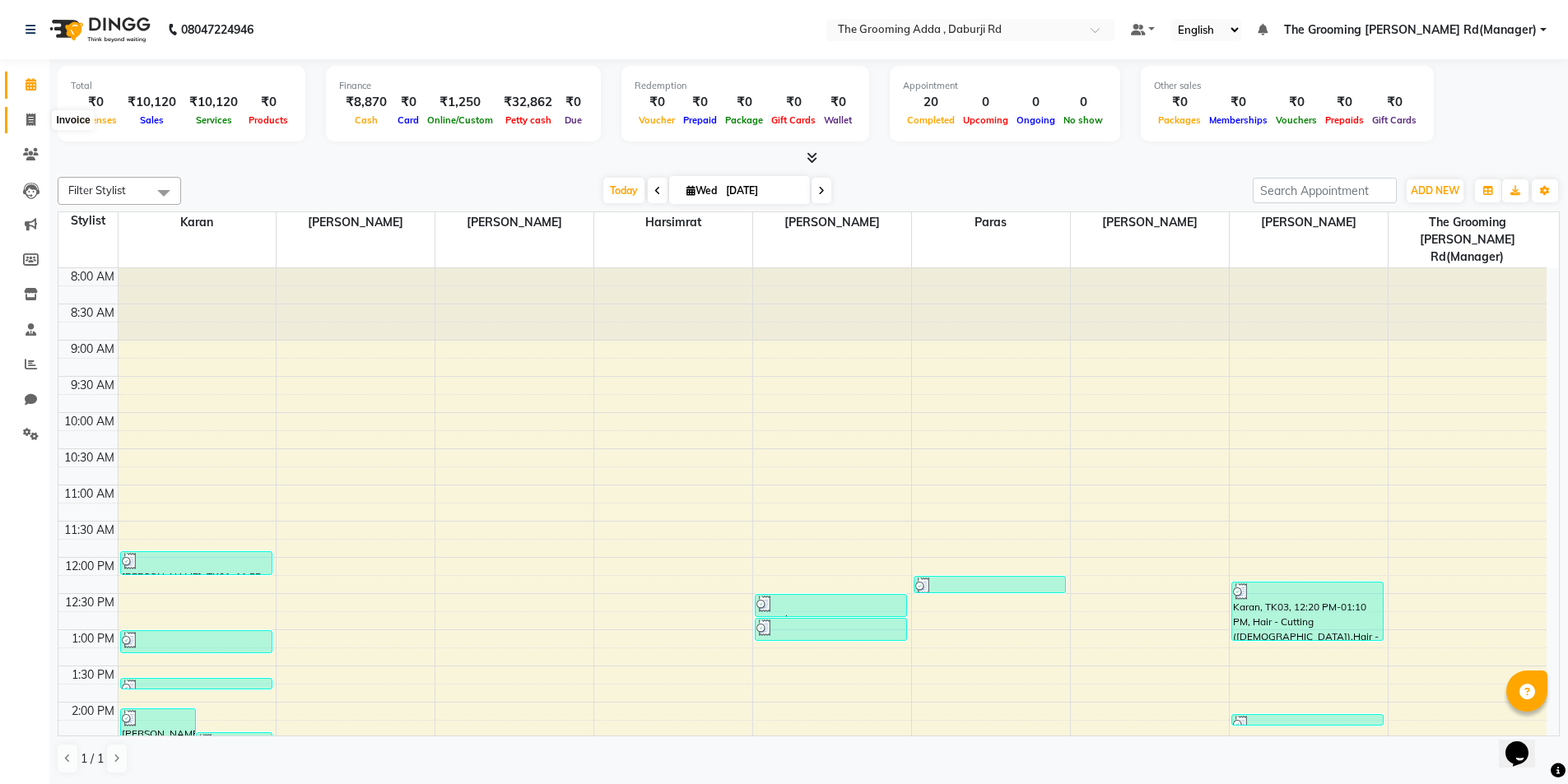
click at [35, 128] on span at bounding box center [30, 120] width 29 height 19
select select "service"
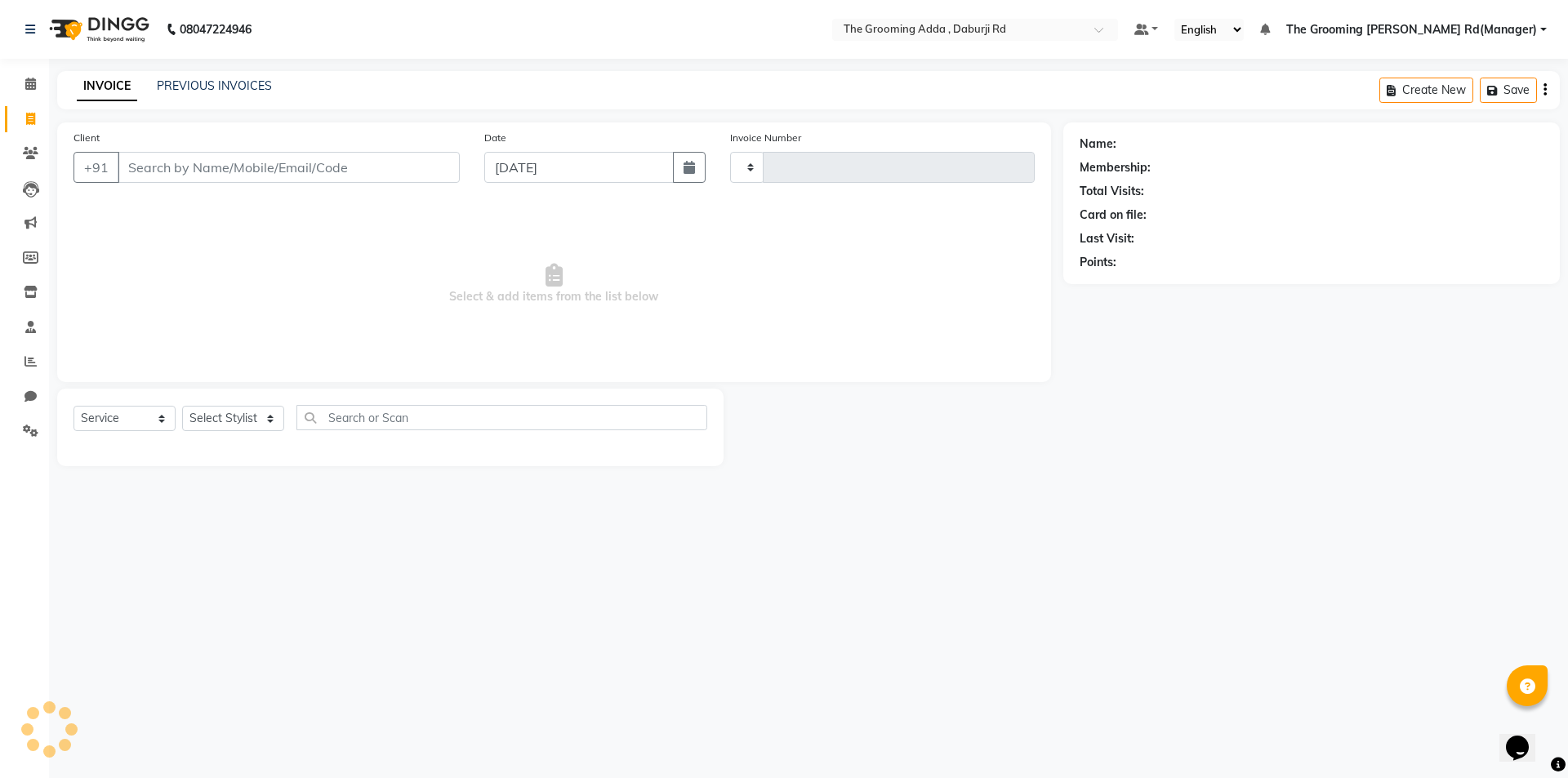
type input "1896"
select select "8001"
click at [223, 90] on link "PREVIOUS INVOICES" at bounding box center [215, 85] width 115 height 15
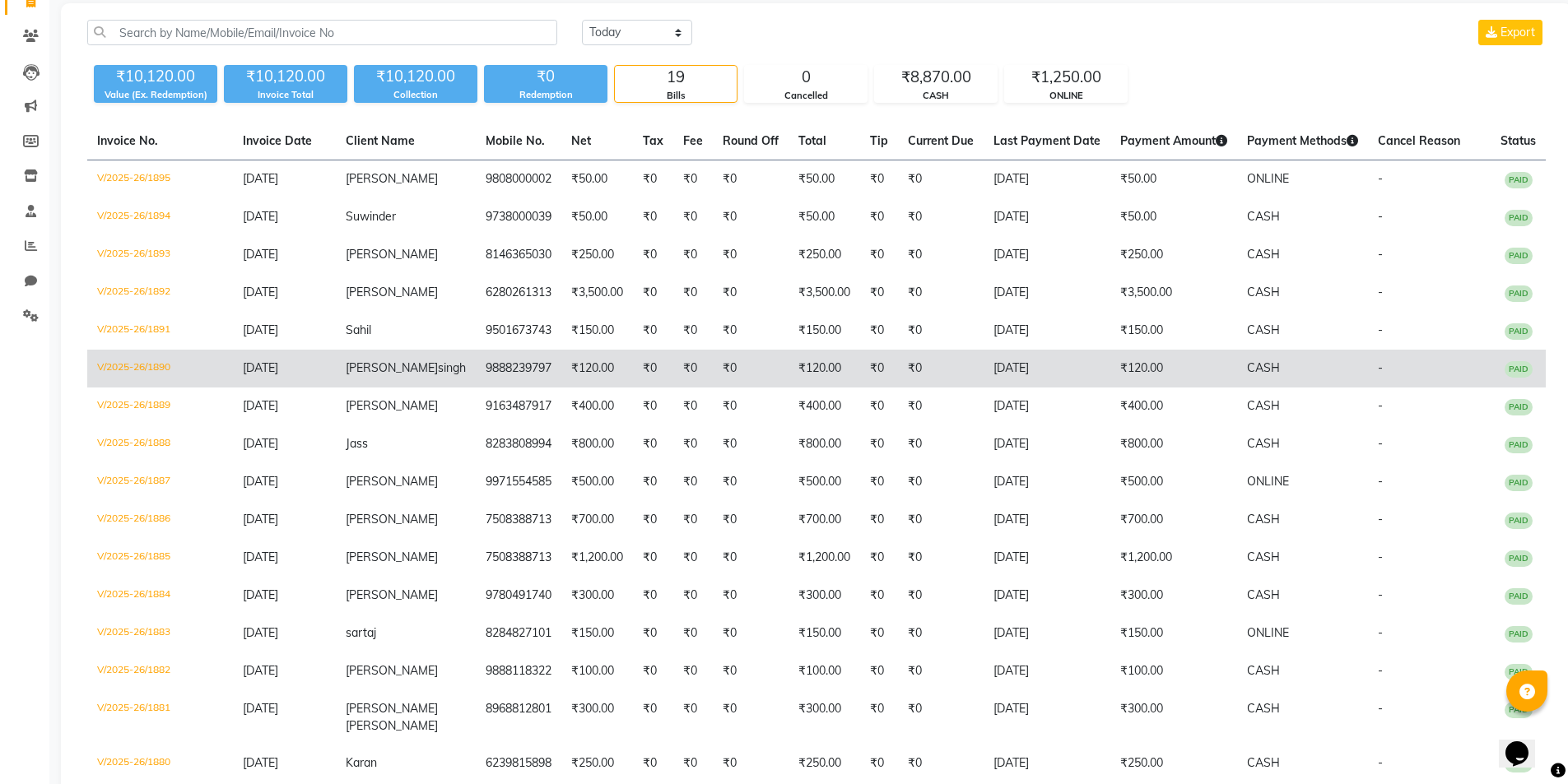
scroll to position [89, 0]
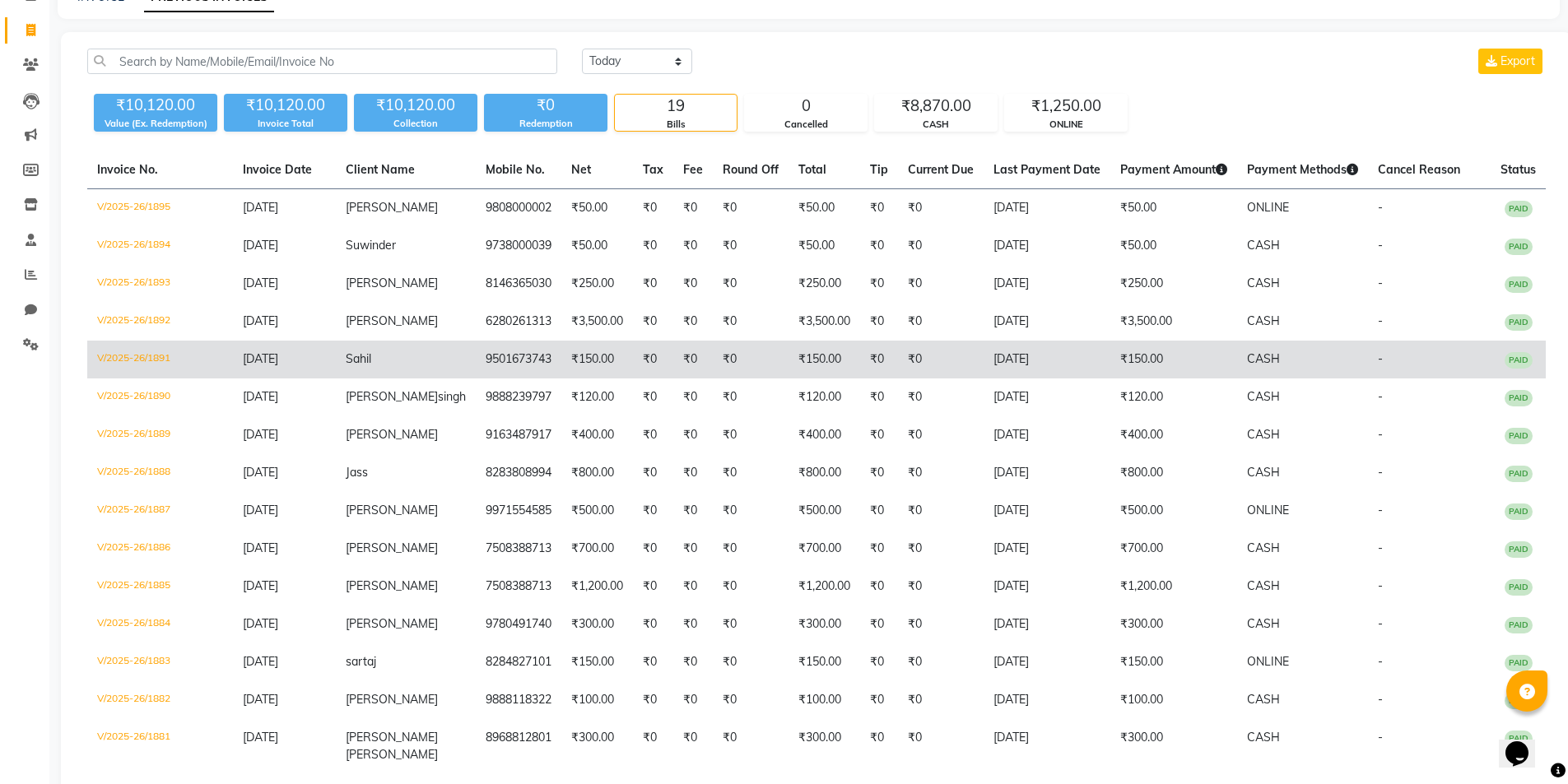
click at [365, 357] on span "Sahil" at bounding box center [358, 358] width 26 height 15
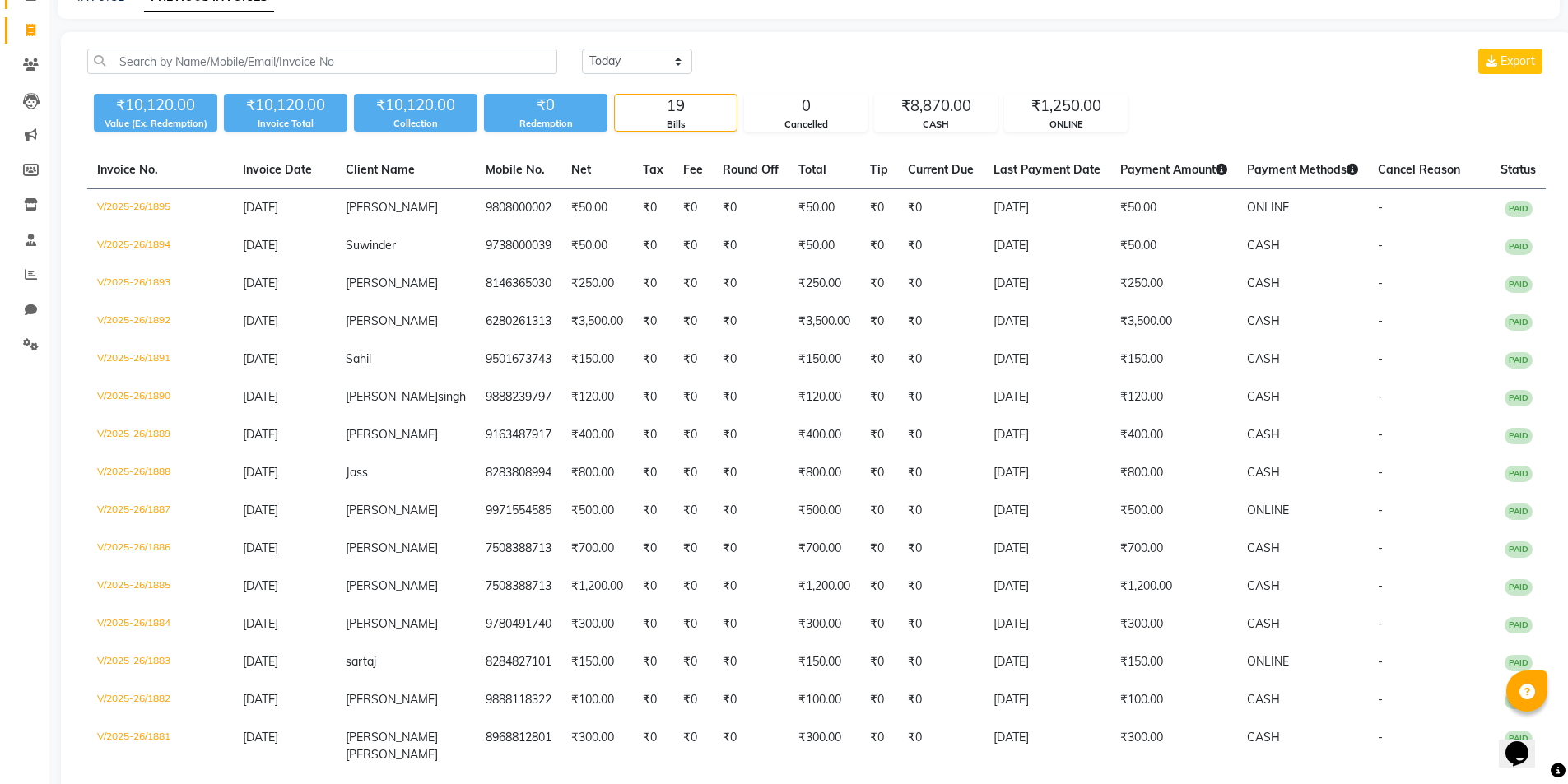
select select "service"
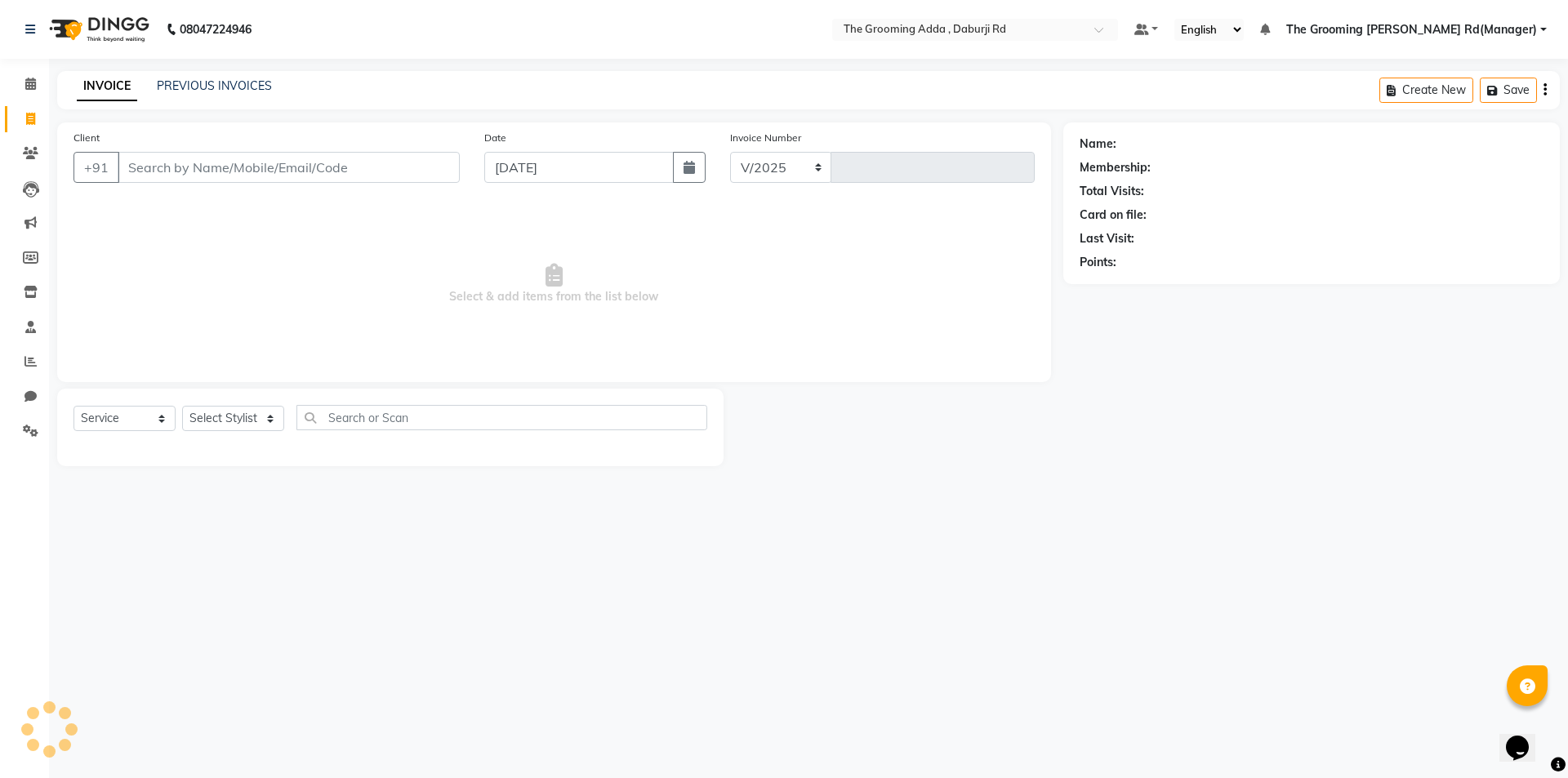
select select "8001"
type input "1896"
click at [165, 180] on input "Client" at bounding box center [289, 167] width 343 height 31
type input "9501673743"
select select "1: Object"
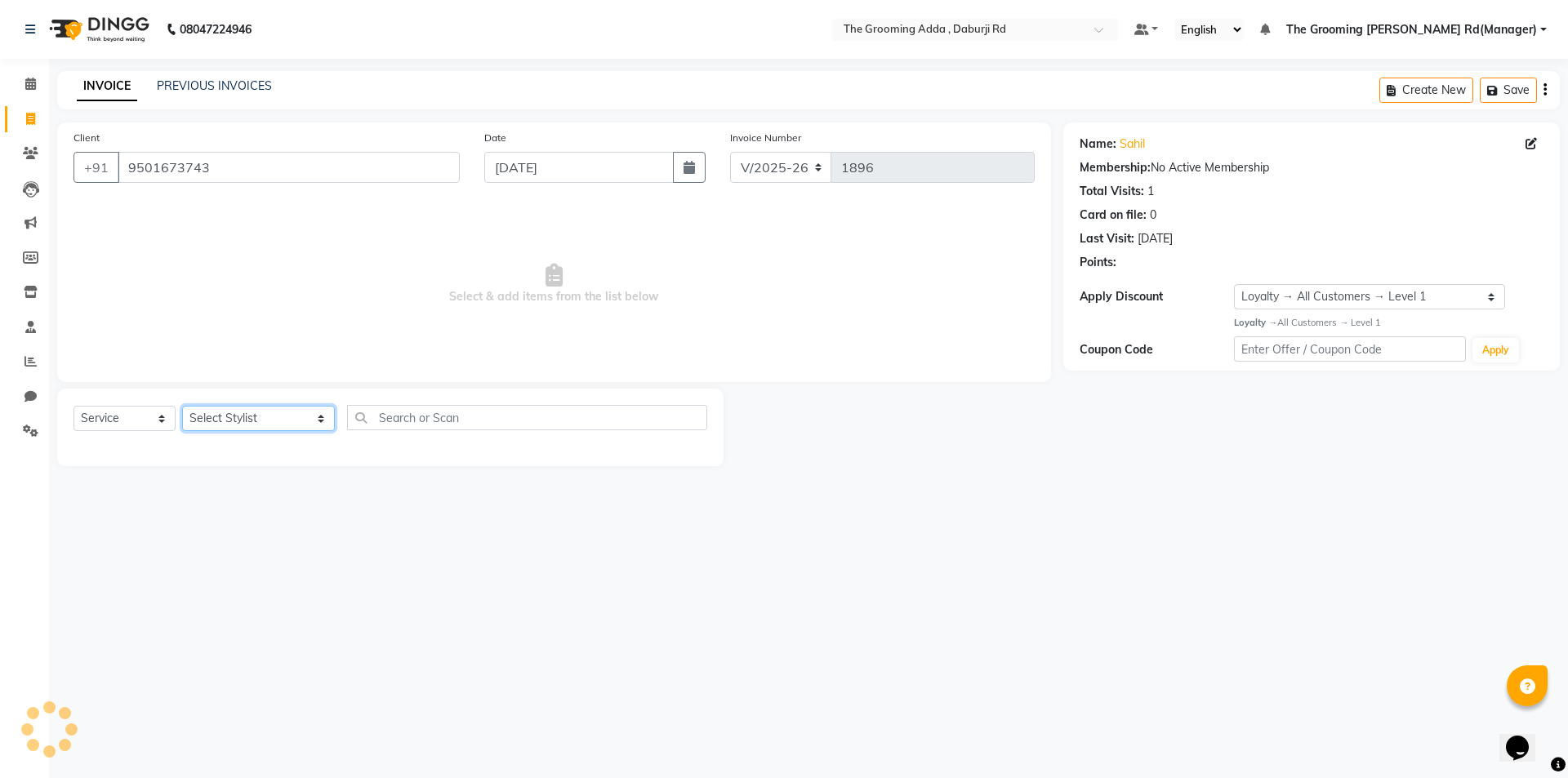
drag, startPoint x: 212, startPoint y: 420, endPoint x: 214, endPoint y: 428, distance: 8.2
click at [212, 420] on select "Select Stylist [PERSON_NAME] [PERSON_NAME] [PERSON_NAME] [PERSON_NAME] [PERSON_…" at bounding box center [258, 418] width 153 height 26
select select "79344"
click at [182, 405] on select "Select Stylist [PERSON_NAME] [PERSON_NAME] [PERSON_NAME] [PERSON_NAME] [PERSON_…" at bounding box center [258, 418] width 153 height 26
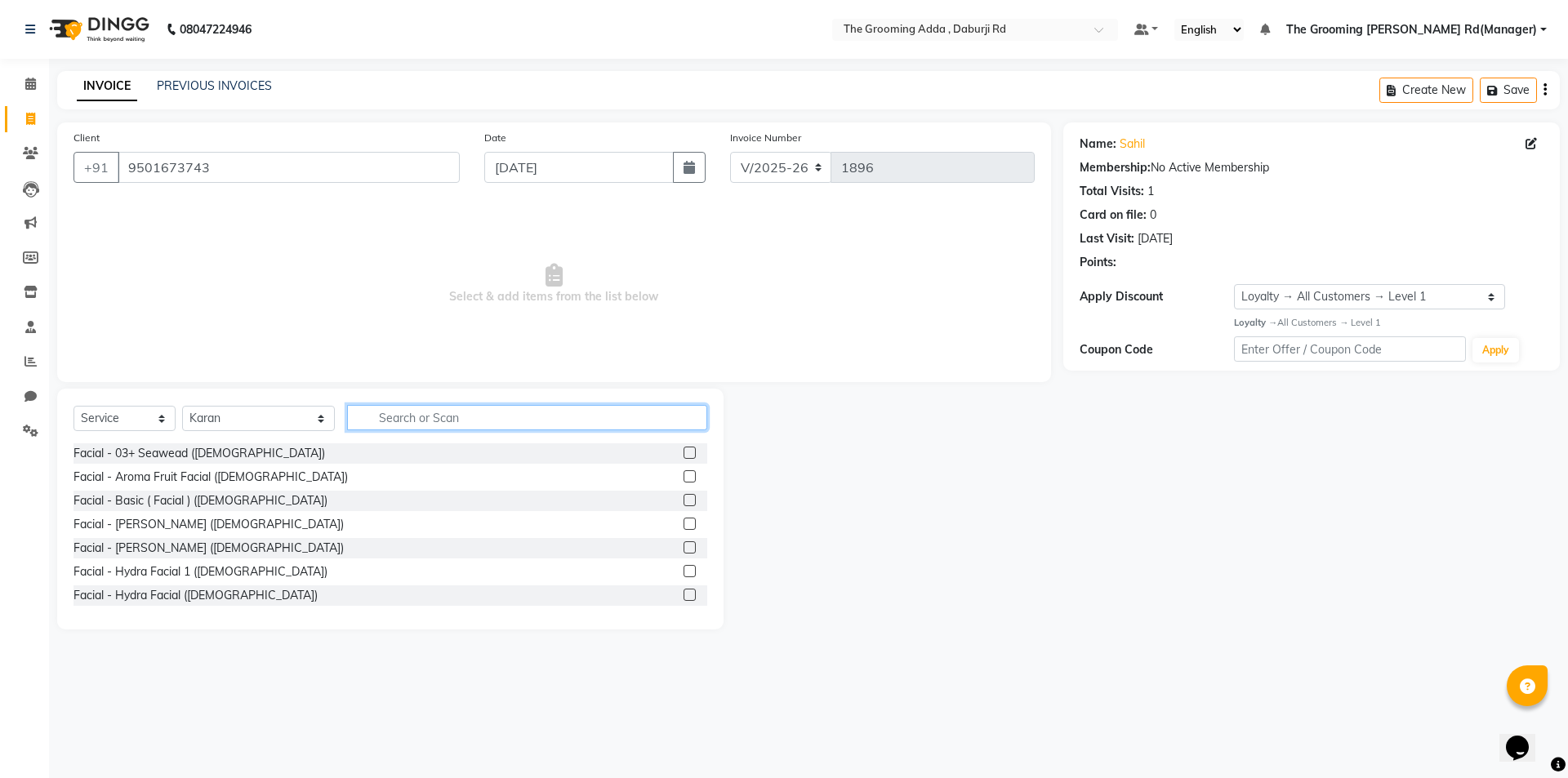
click at [369, 429] on input "text" at bounding box center [527, 417] width 360 height 26
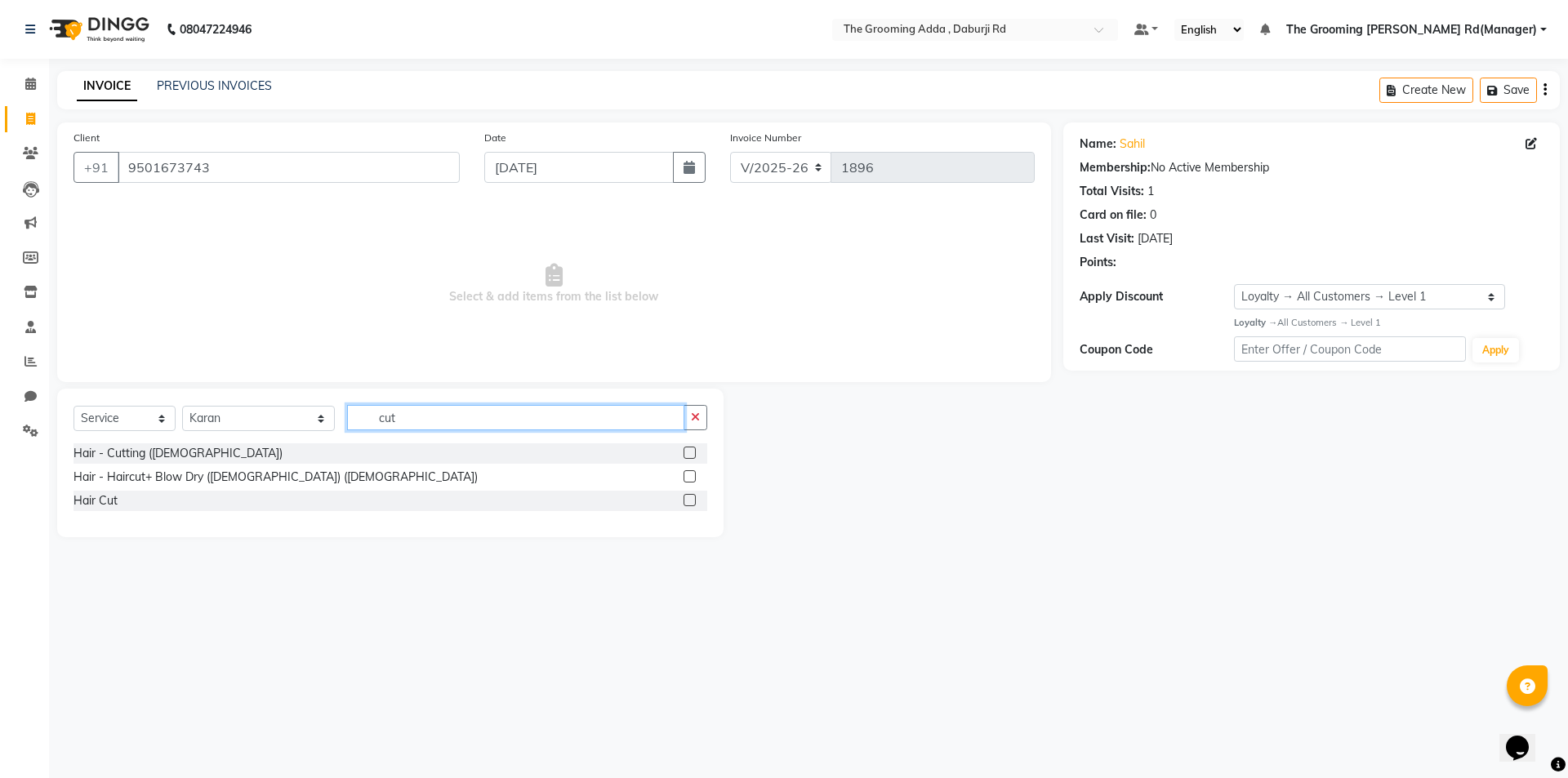
type input "cut"
click at [682, 448] on div "Hair - Cutting ([DEMOGRAPHIC_DATA])" at bounding box center [390, 453] width 634 height 20
click at [689, 453] on label at bounding box center [689, 452] width 12 height 12
click at [689, 453] on input "checkbox" at bounding box center [689, 453] width 11 height 11
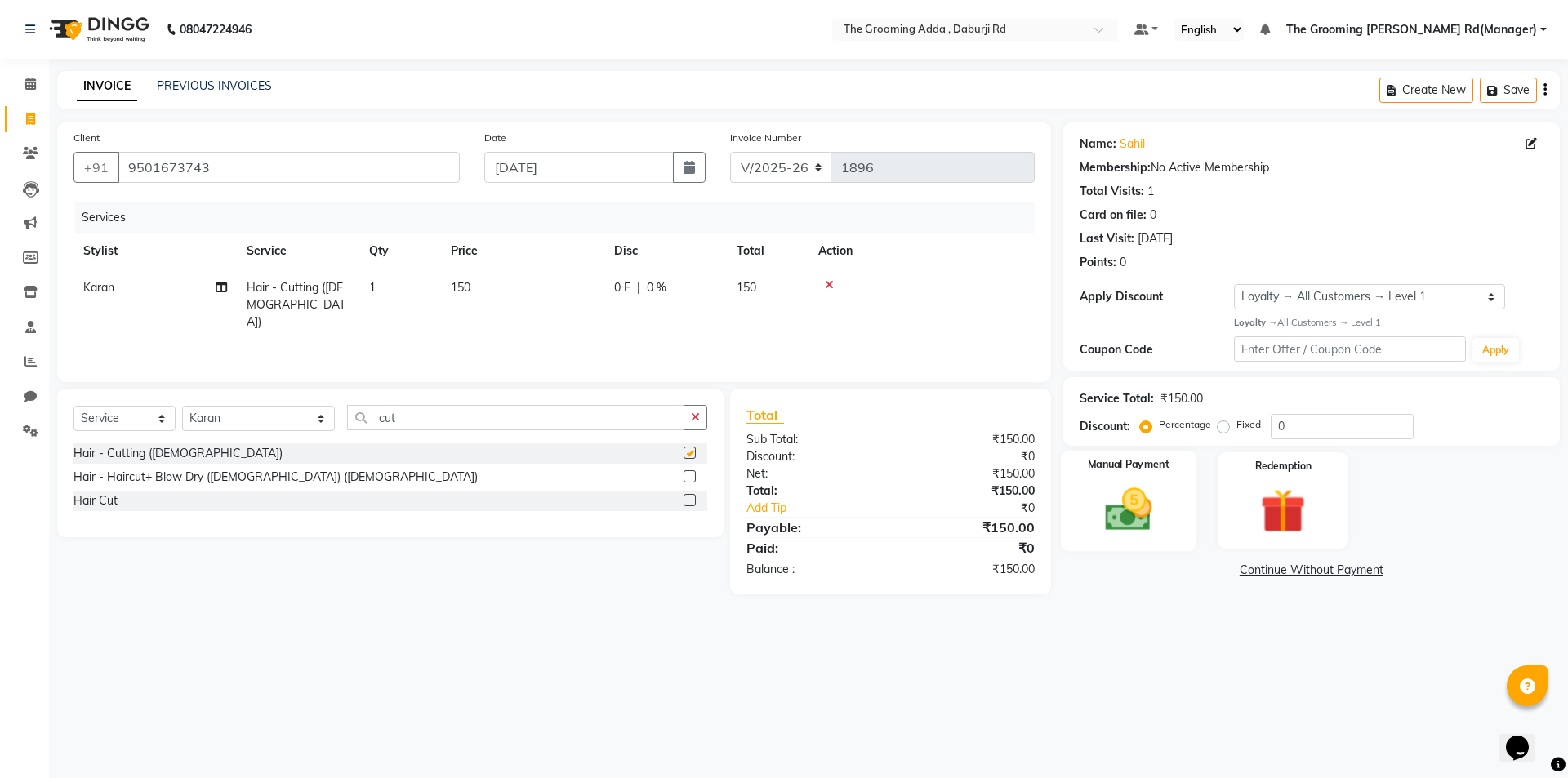
checkbox input "false"
click at [1108, 516] on img at bounding box center [1128, 509] width 76 height 54
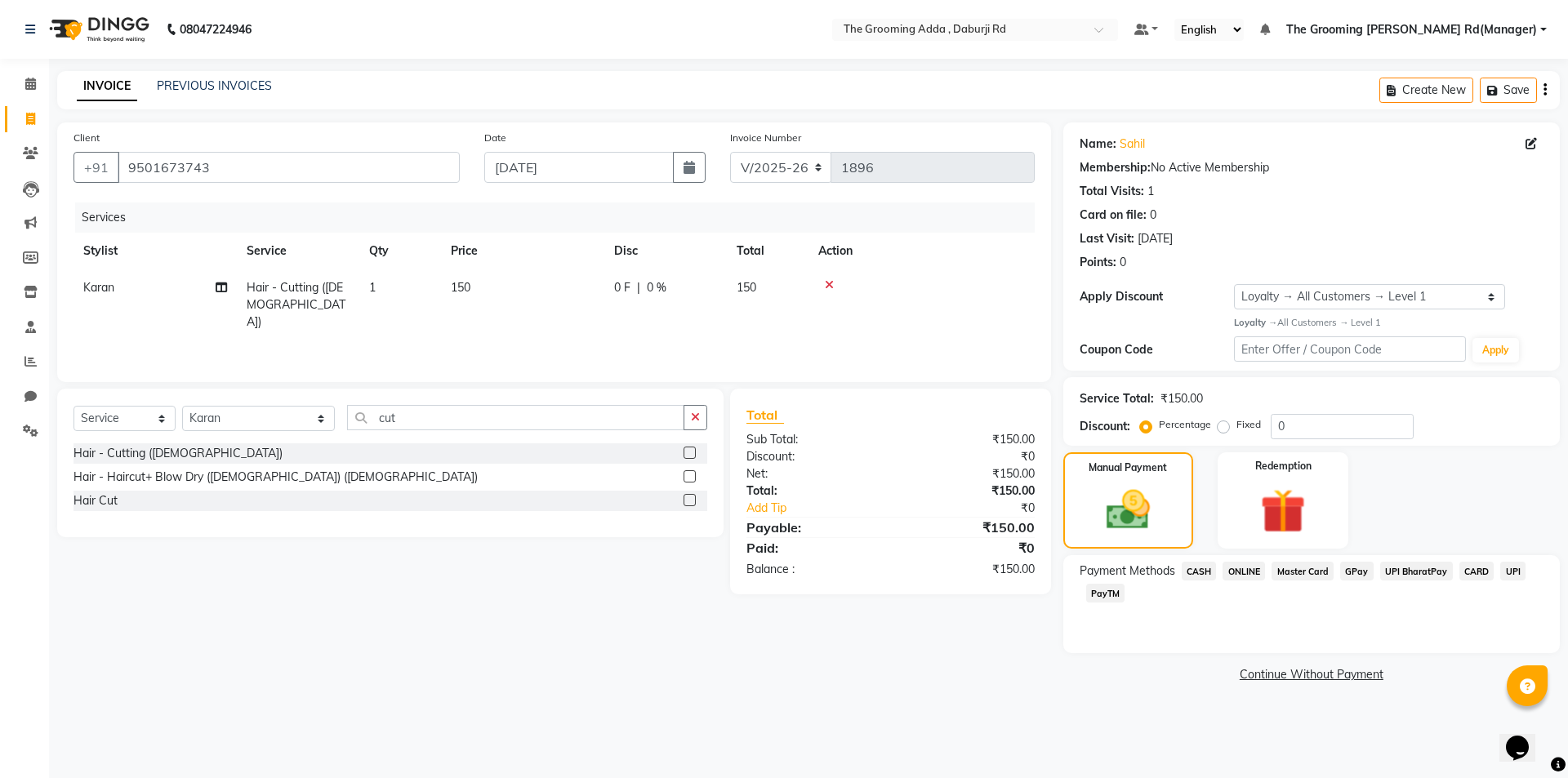
click at [1253, 568] on span "ONLINE" at bounding box center [1244, 570] width 43 height 19
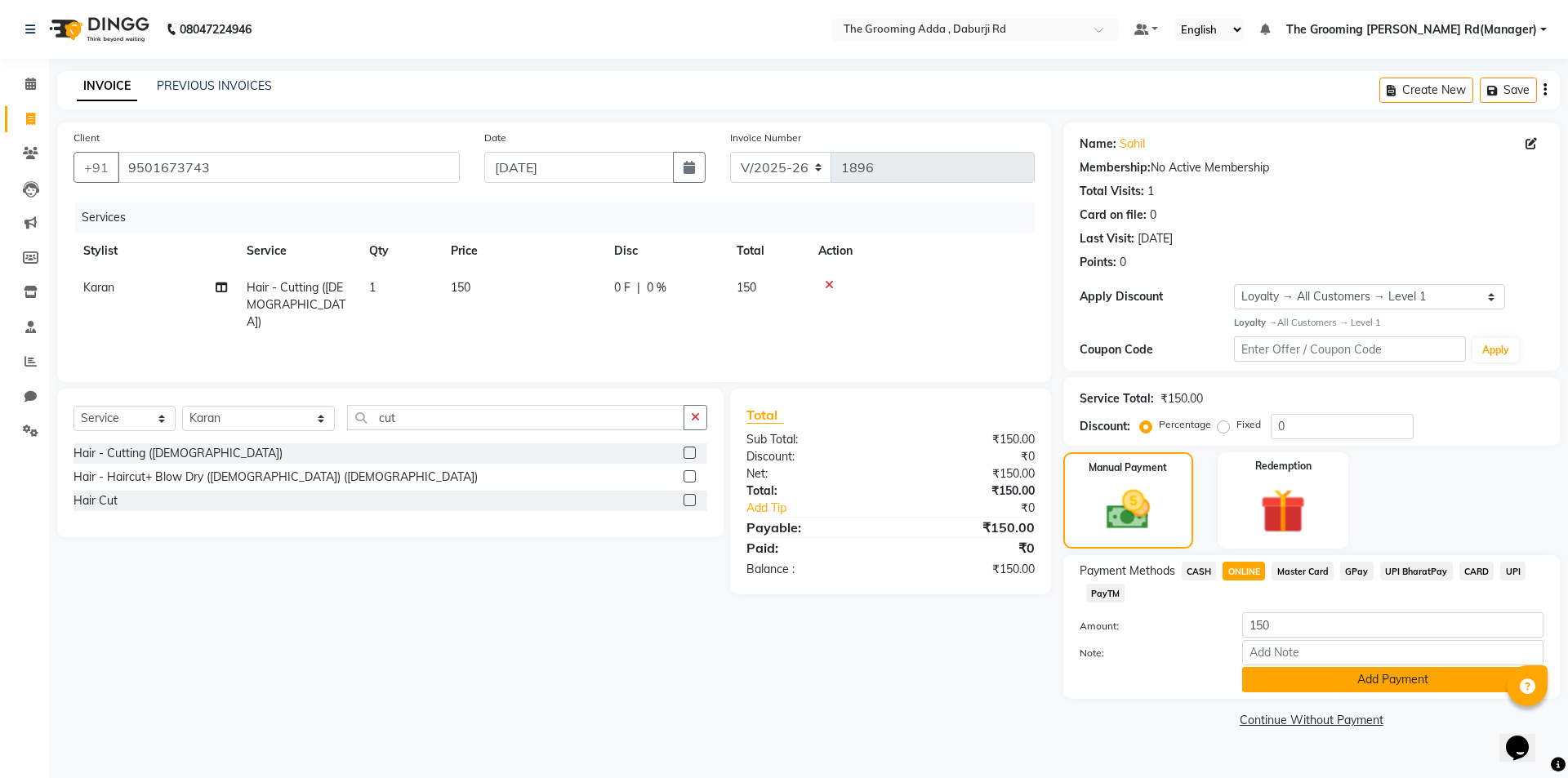
click at [1269, 685] on button "Add Payment" at bounding box center [1393, 680] width 302 height 26
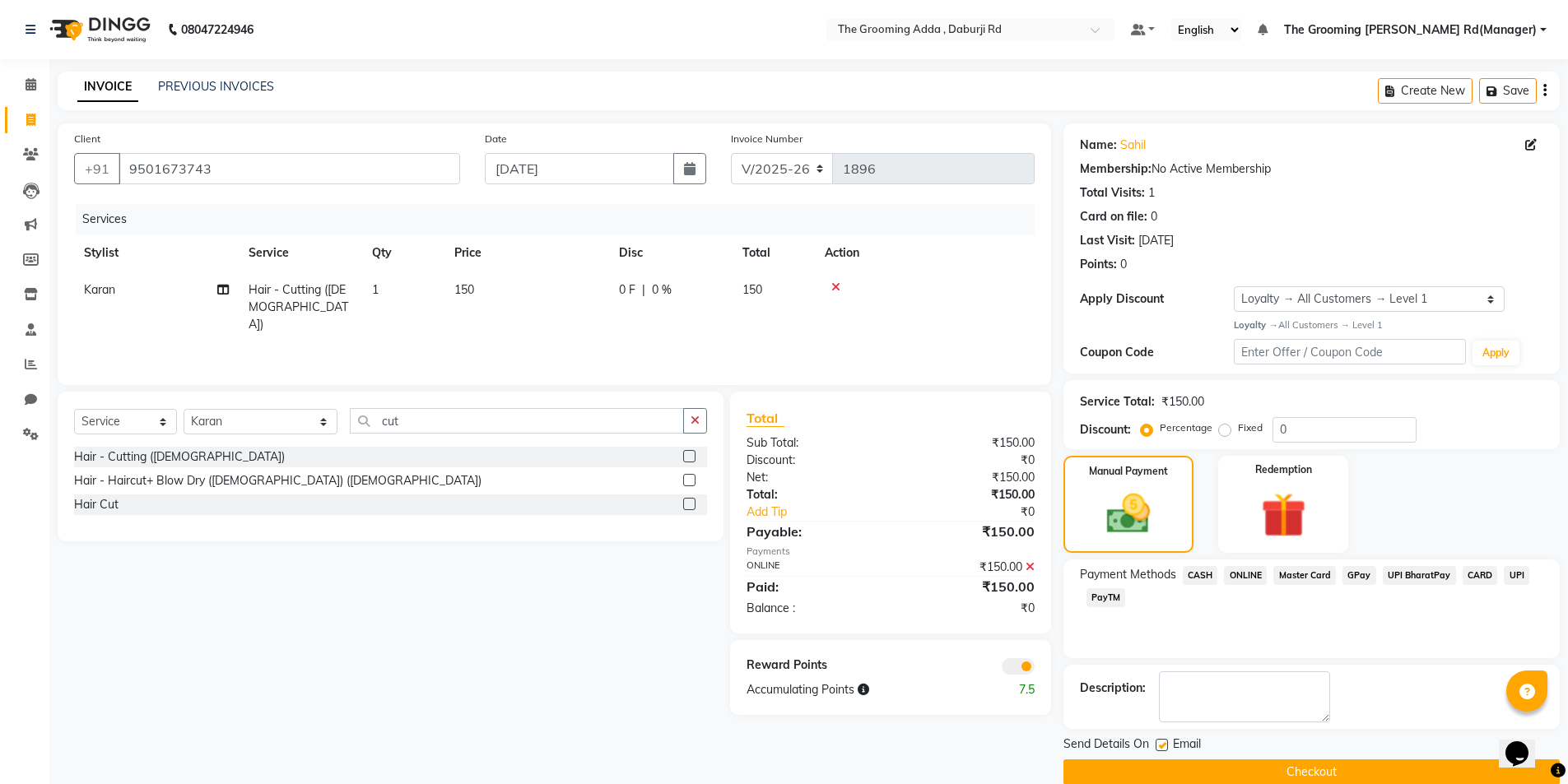
click at [1160, 746] on label at bounding box center [1162, 745] width 13 height 13
click at [1160, 746] on input "checkbox" at bounding box center [1161, 746] width 11 height 11
checkbox input "false"
click at [1162, 775] on button "Checkout" at bounding box center [1311, 771] width 496 height 26
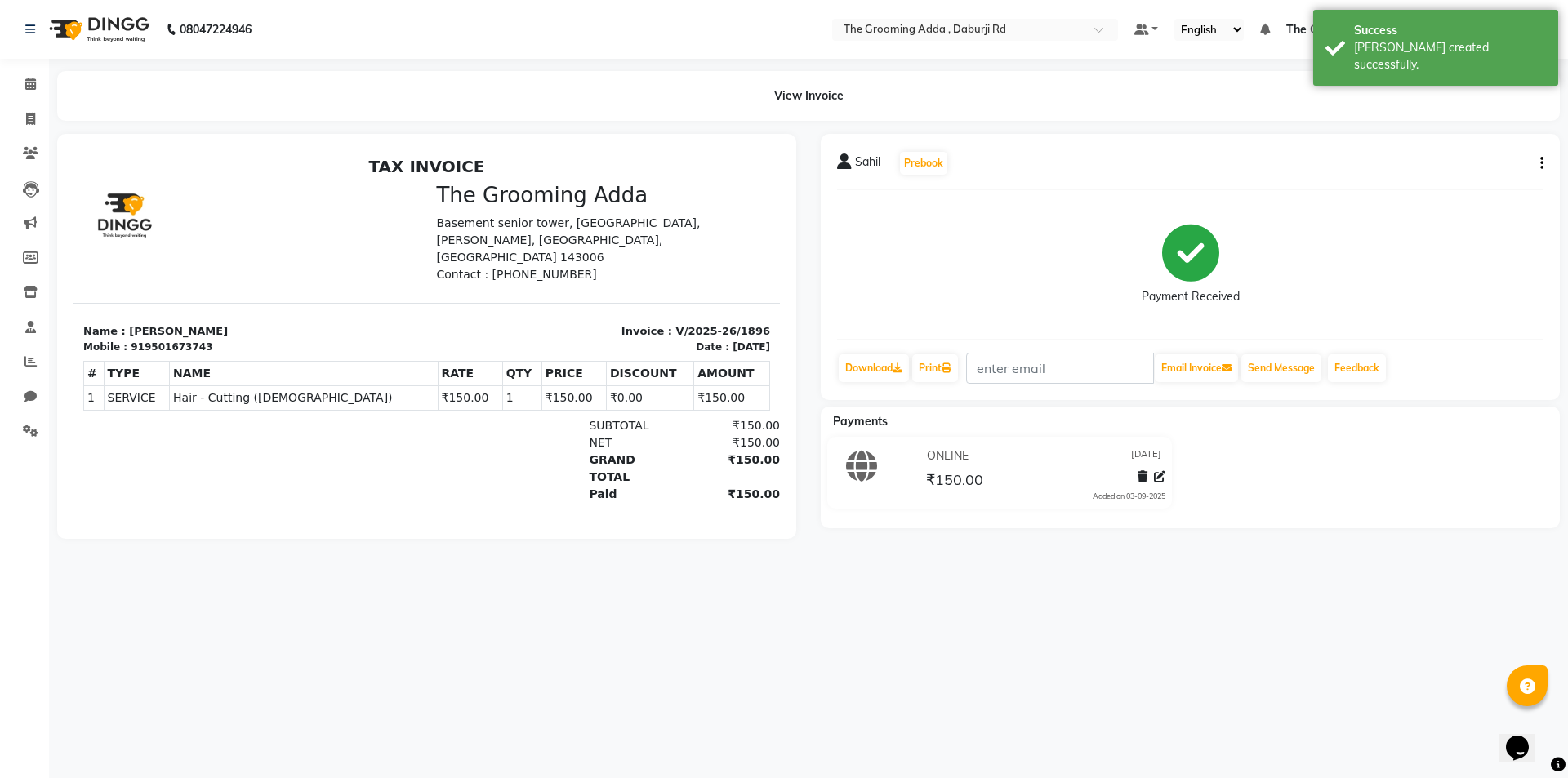
select select "service"
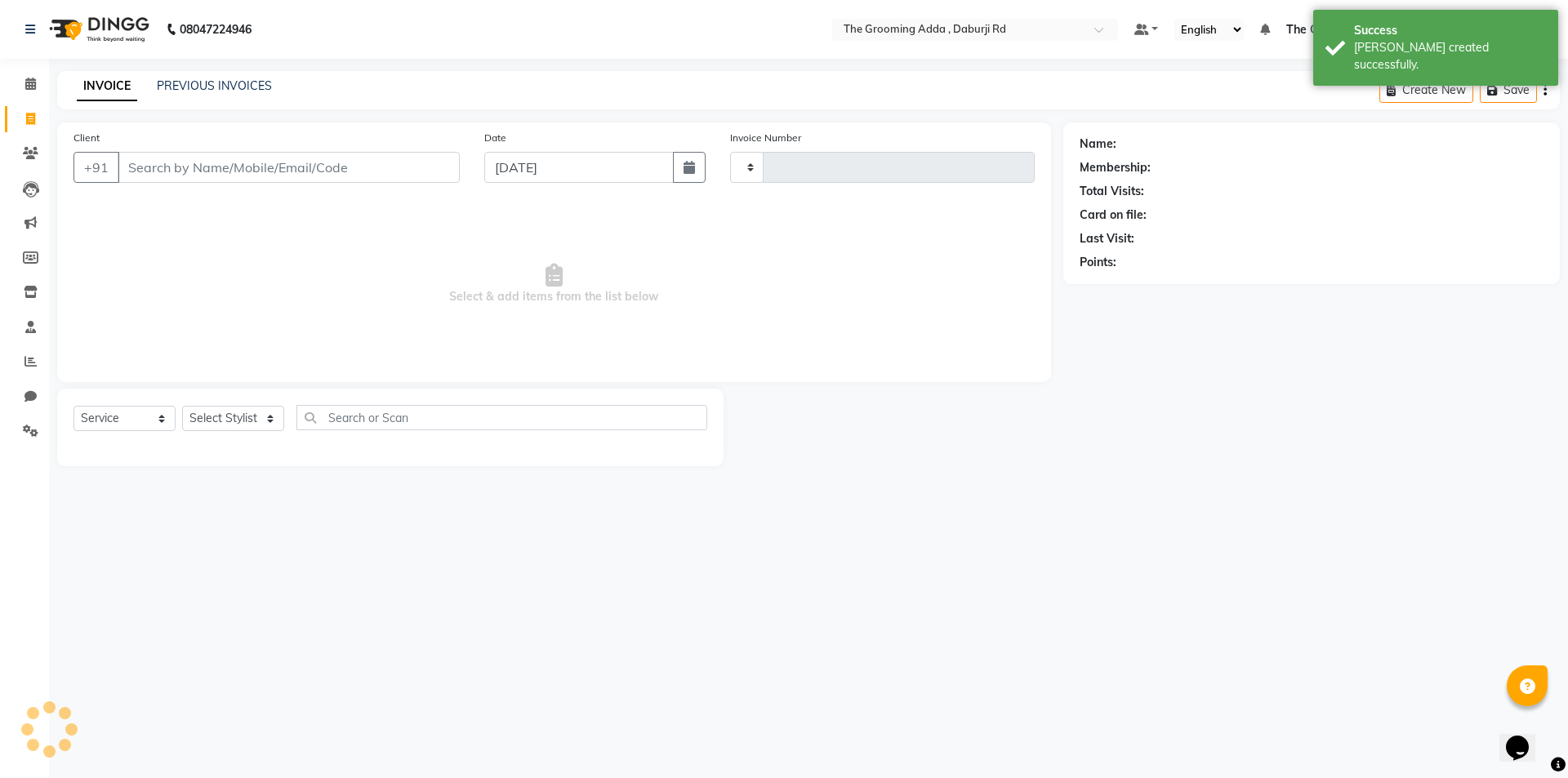
type input "1897"
select select "8001"
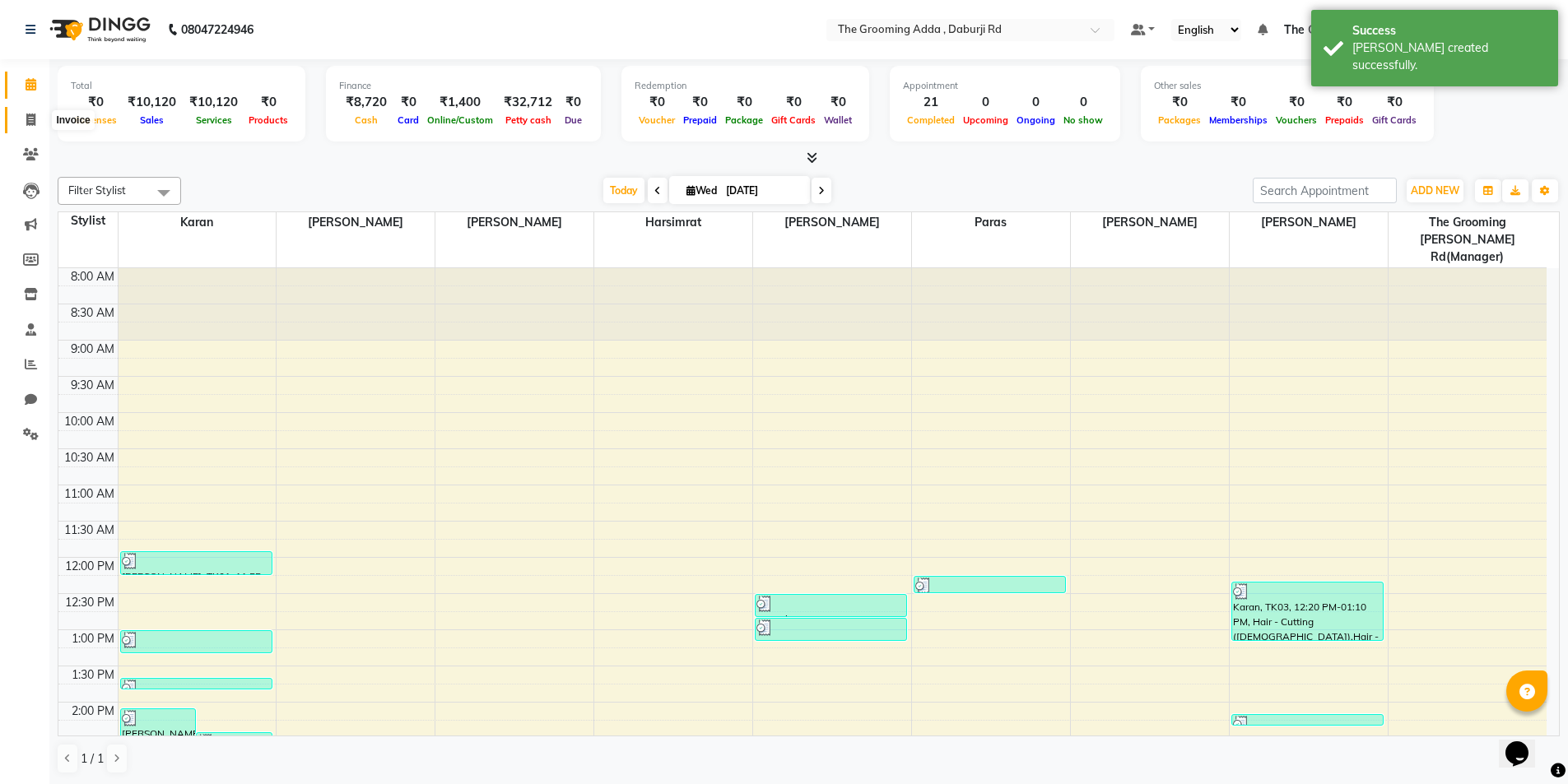
click at [34, 119] on icon at bounding box center [30, 120] width 9 height 13
select select "service"
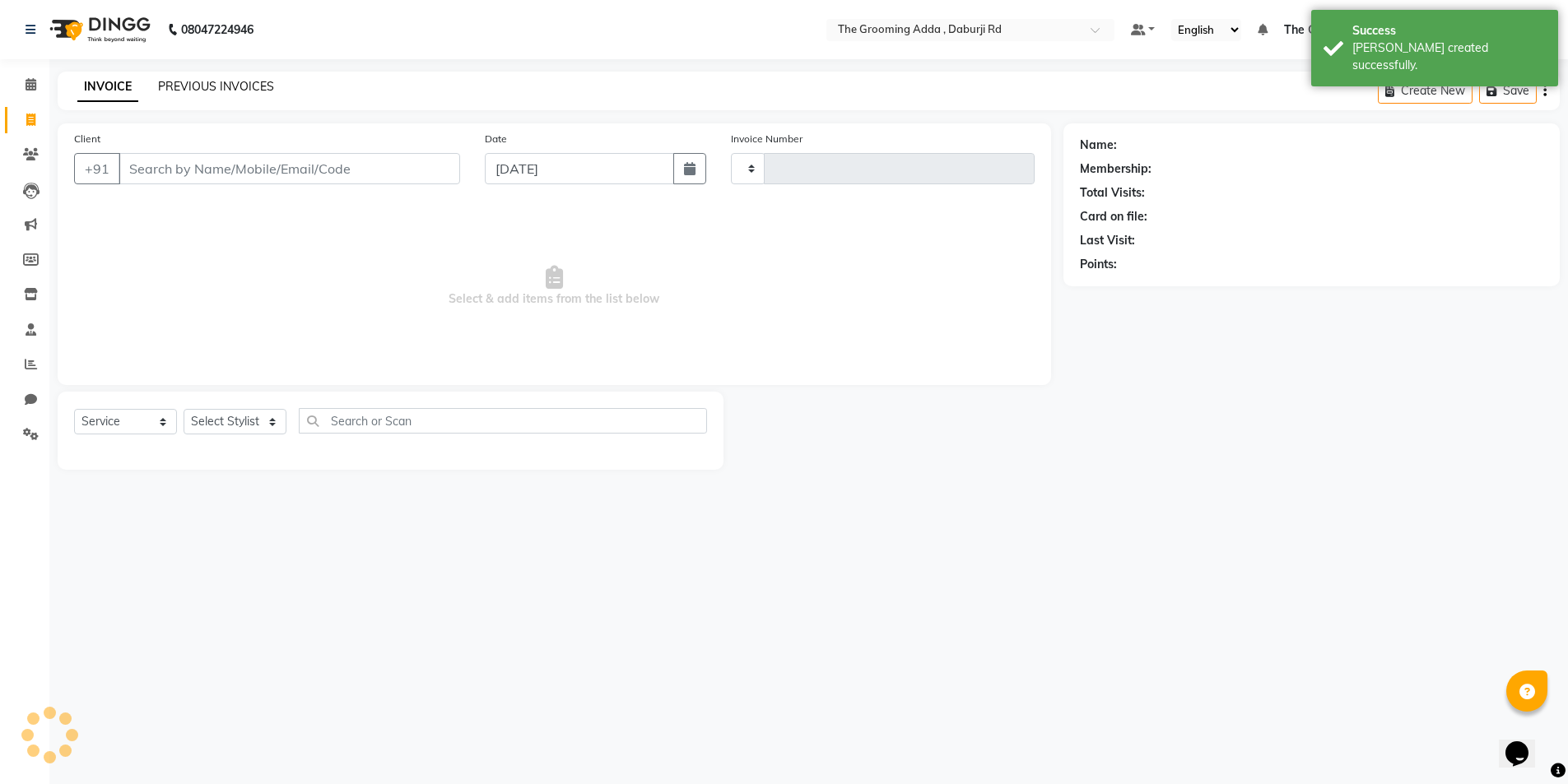
type input "1897"
select select "8001"
click at [172, 88] on link "PREVIOUS INVOICES" at bounding box center [216, 86] width 116 height 15
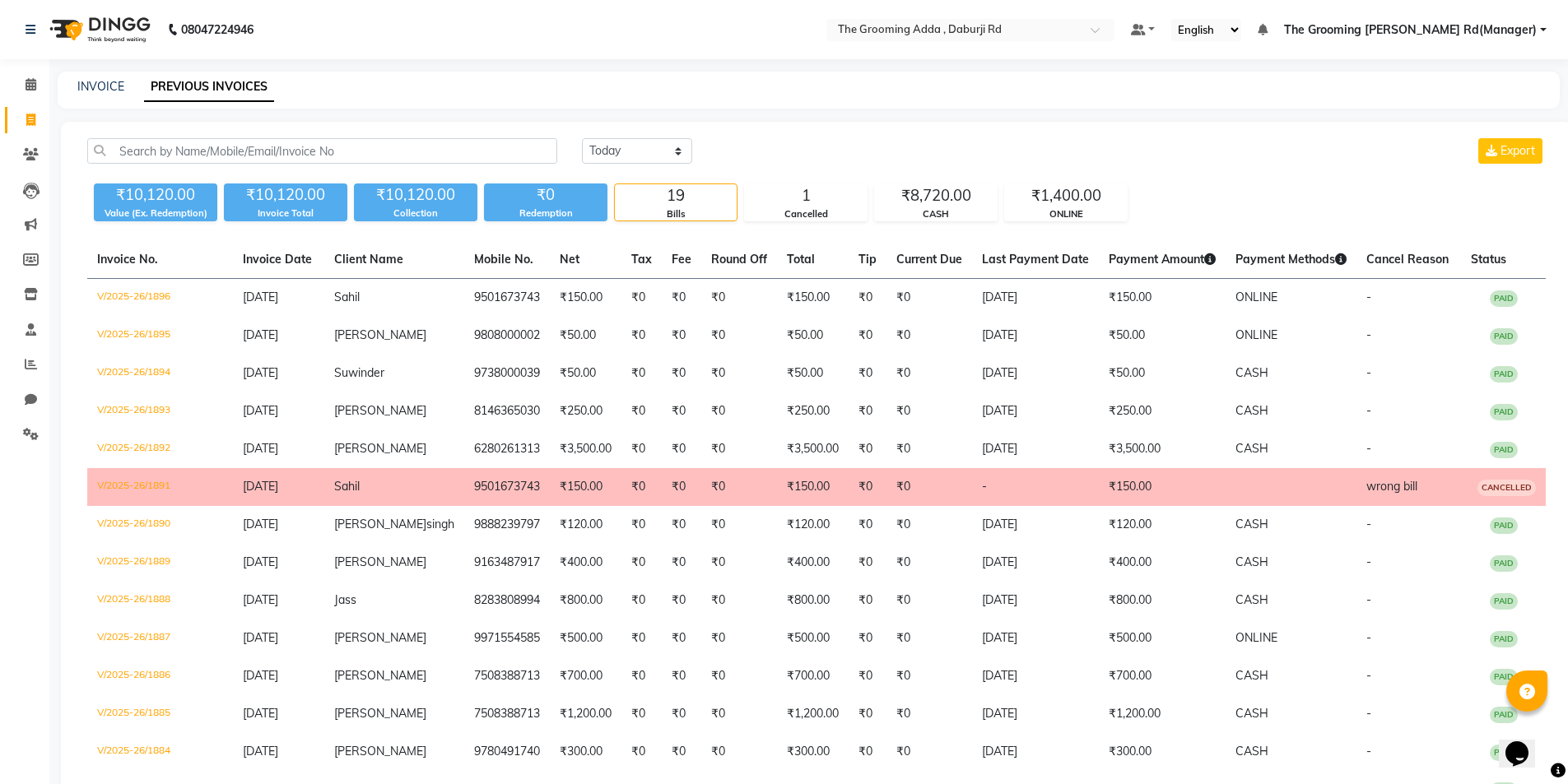
select select "service"
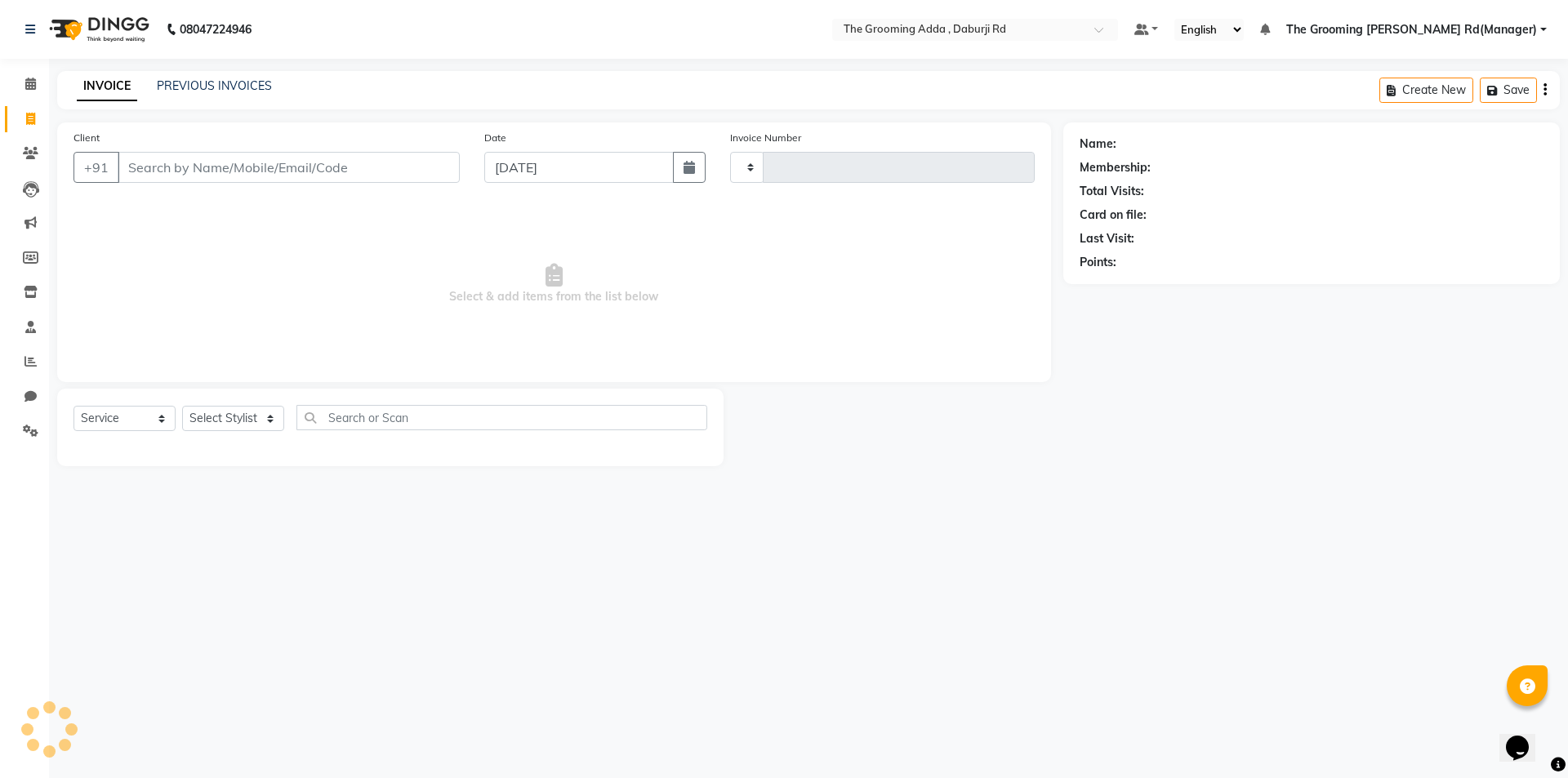
type input "1897"
select select "8001"
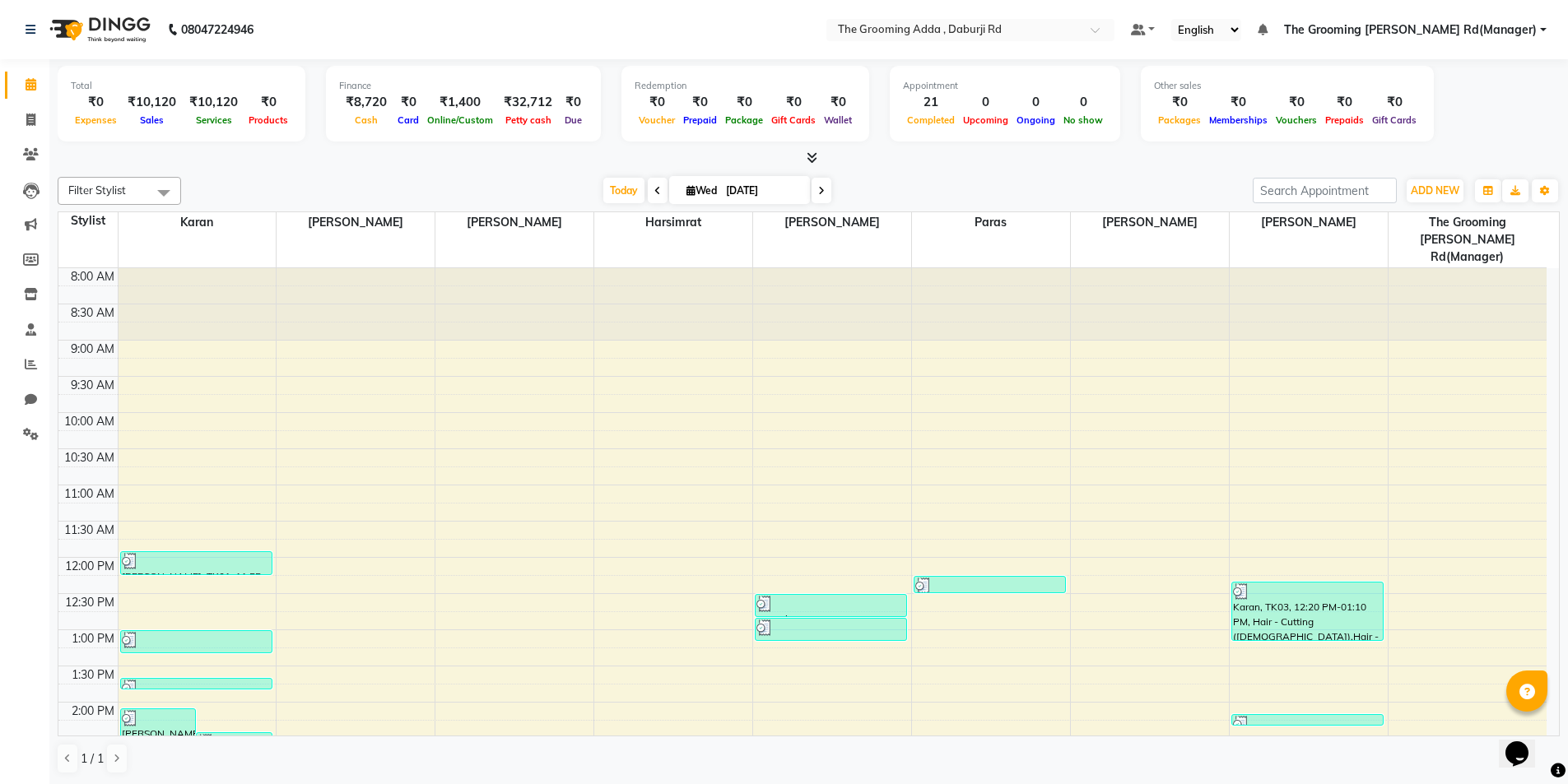
click at [1471, 26] on span "The Grooming [PERSON_NAME] Rd(Manager)" at bounding box center [1410, 30] width 252 height 17
click at [1465, 113] on link "Sign out" at bounding box center [1462, 113] width 150 height 26
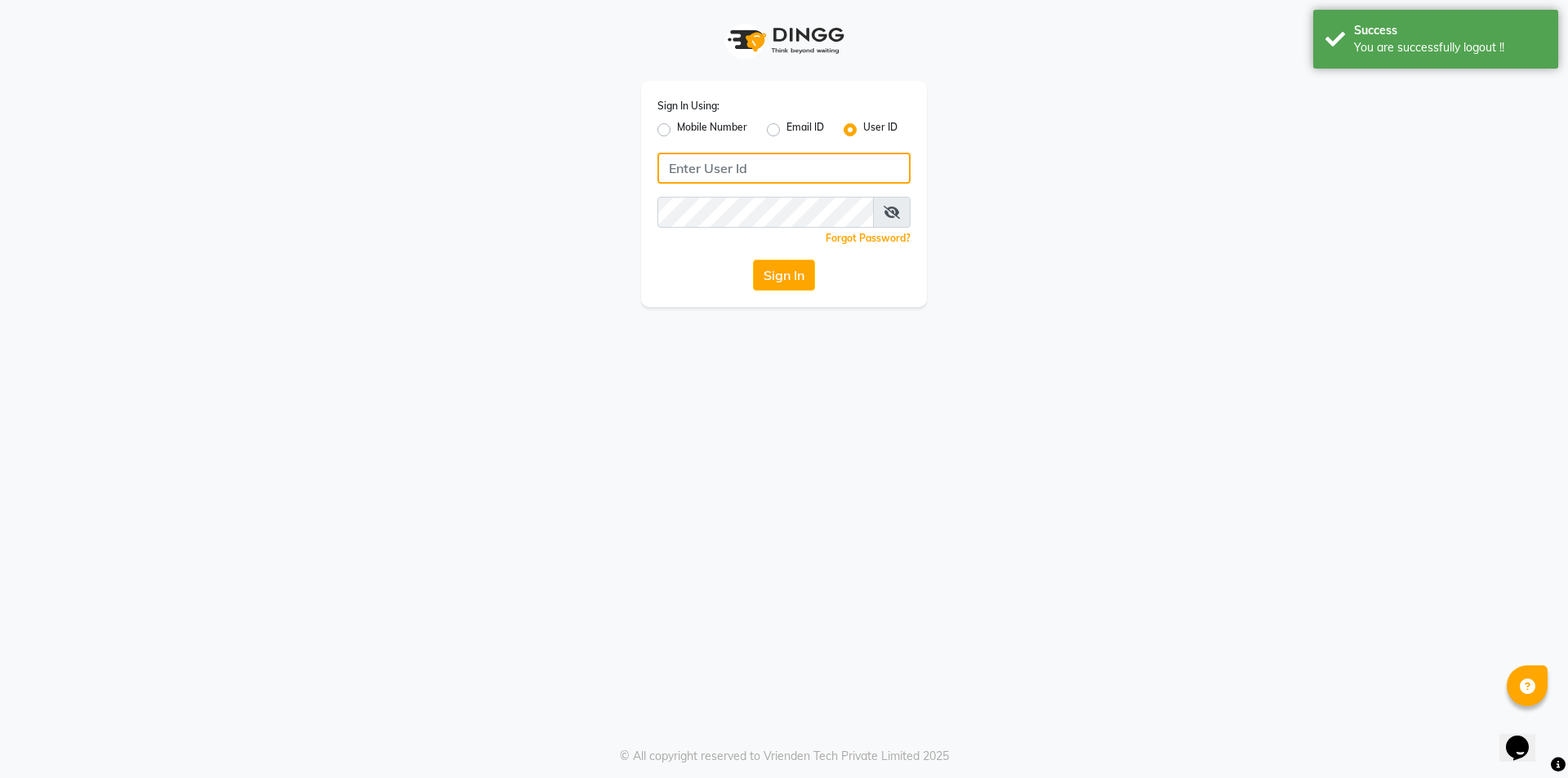
type input "7860000186"
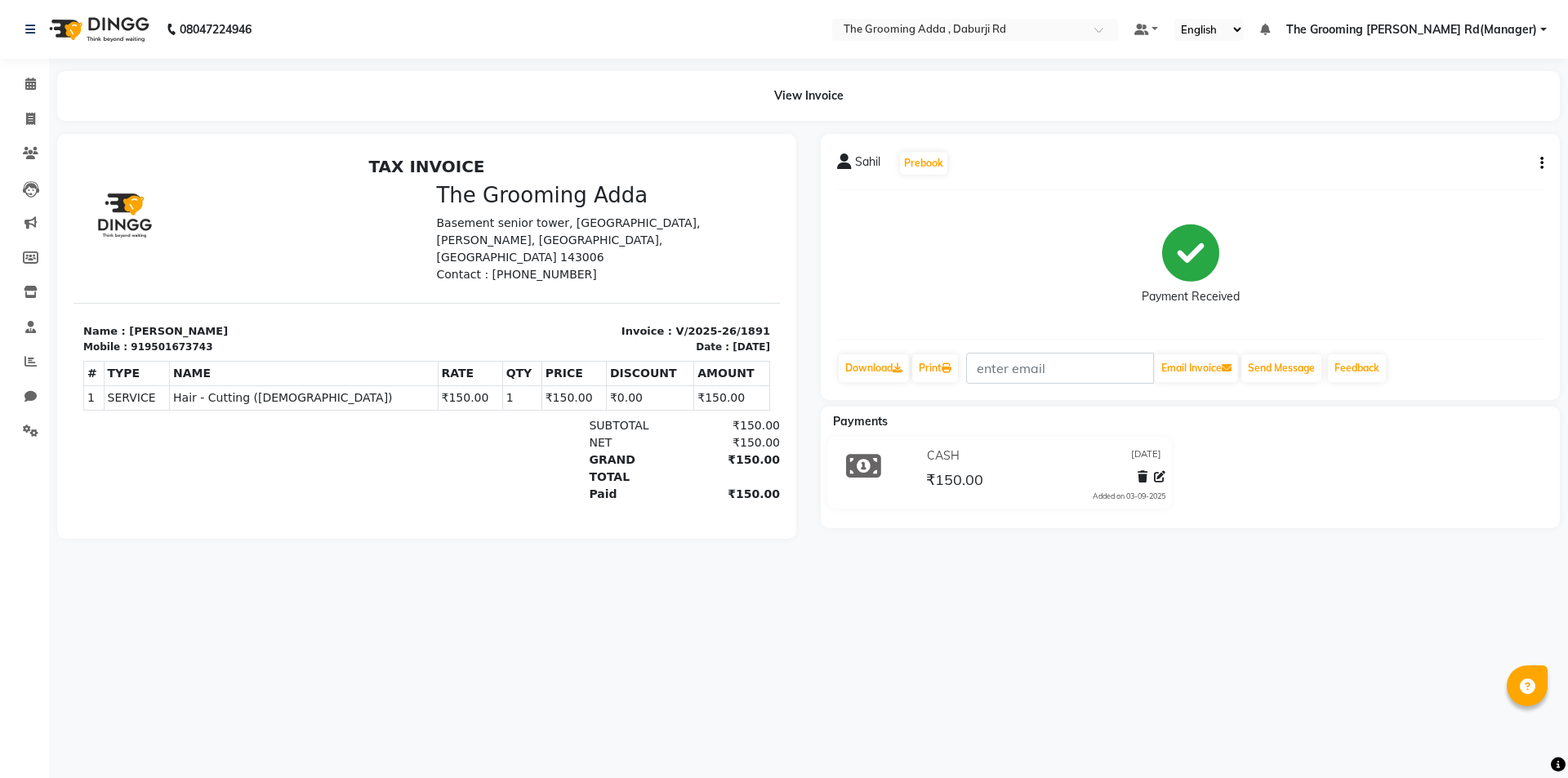
click at [1542, 163] on icon "button" at bounding box center [1541, 163] width 4 height 1
click at [1495, 127] on div "Cancel Invoice" at bounding box center [1461, 122] width 112 height 20
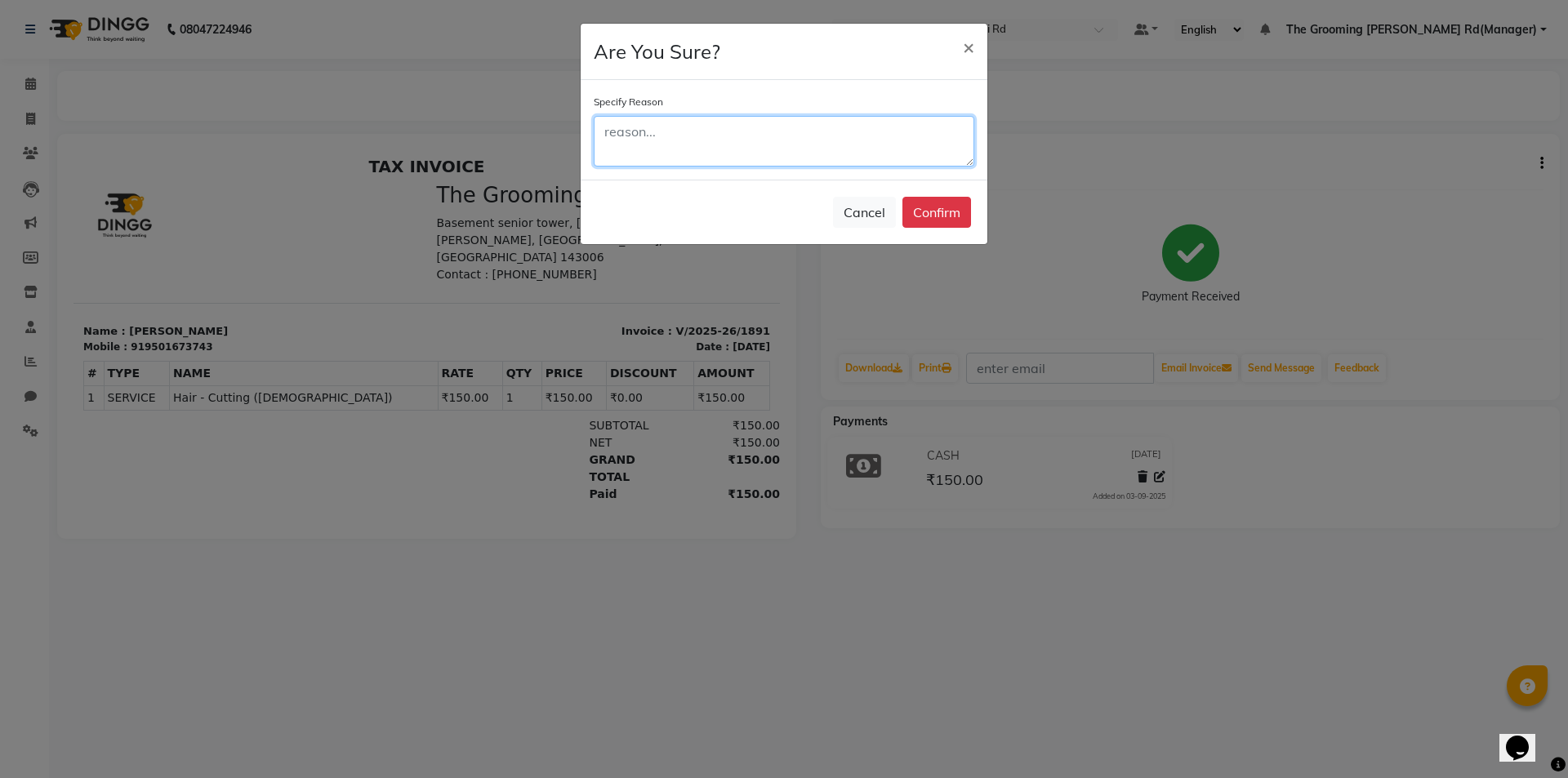
click at [712, 127] on textarea at bounding box center [784, 141] width 381 height 51
type textarea "wrong bill"
click at [952, 218] on button "Confirm" at bounding box center [936, 212] width 68 height 31
